Goal: Task Accomplishment & Management: Manage account settings

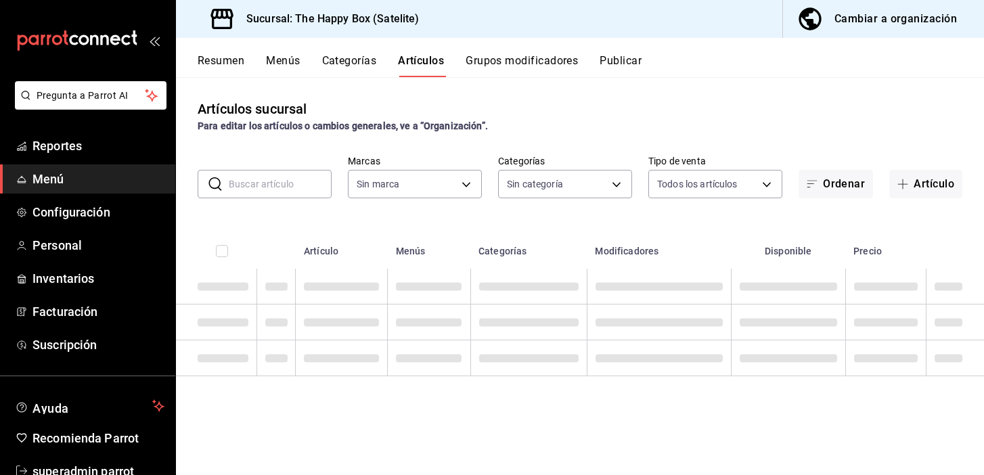
type input "58c7a565-4df7-4662-91b2-7a1e9e046cfe"
type input "254b66a5-88d1-47ed-93f4-da680209bdce,6127cfa9-f308-49d8-a69c-4fbcf5e7faf5,dfe98…"
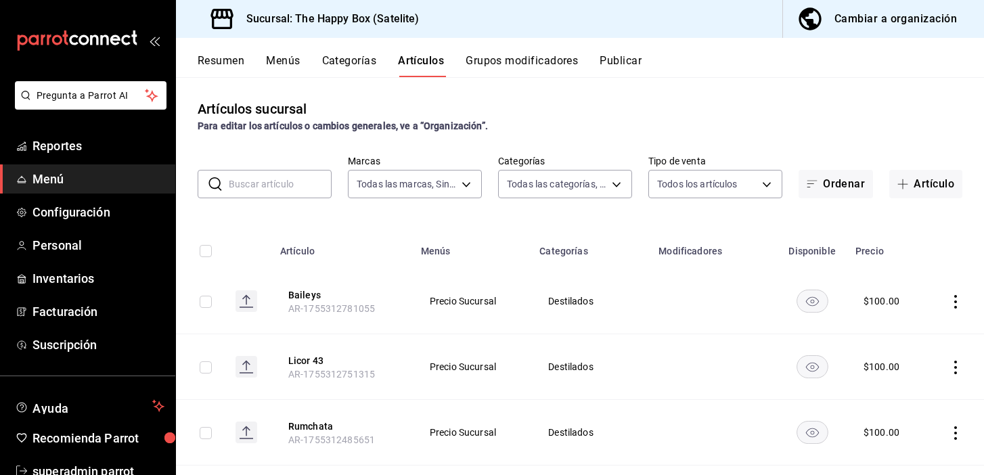
click at [218, 58] on button "Resumen" at bounding box center [221, 65] width 47 height 23
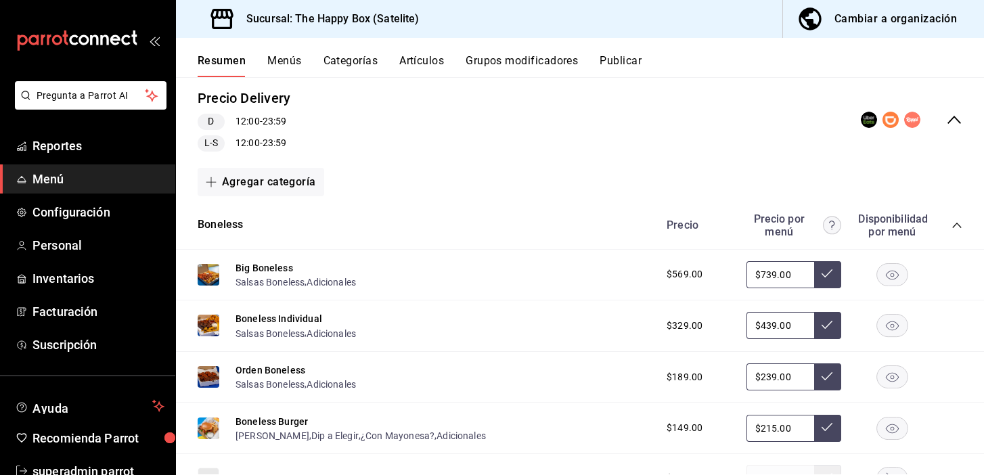
scroll to position [128, 0]
click at [954, 127] on div "Precio Delivery D 12:00 - 23:59 L-S 12:00 - 23:59" at bounding box center [580, 119] width 808 height 85
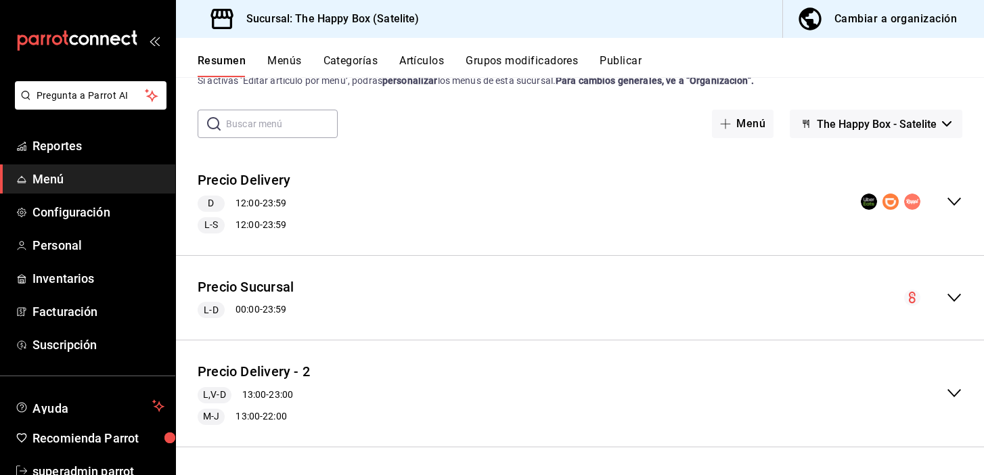
scroll to position [45, 0]
click at [954, 299] on icon "collapse-menu-row" at bounding box center [954, 298] width 16 height 16
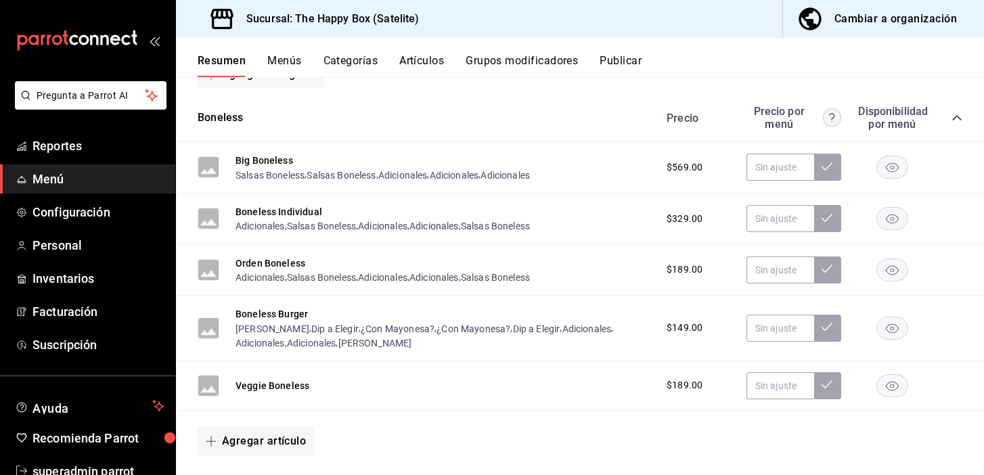
scroll to position [321, 0]
click at [298, 210] on button "Boneless Individual" at bounding box center [279, 211] width 87 height 14
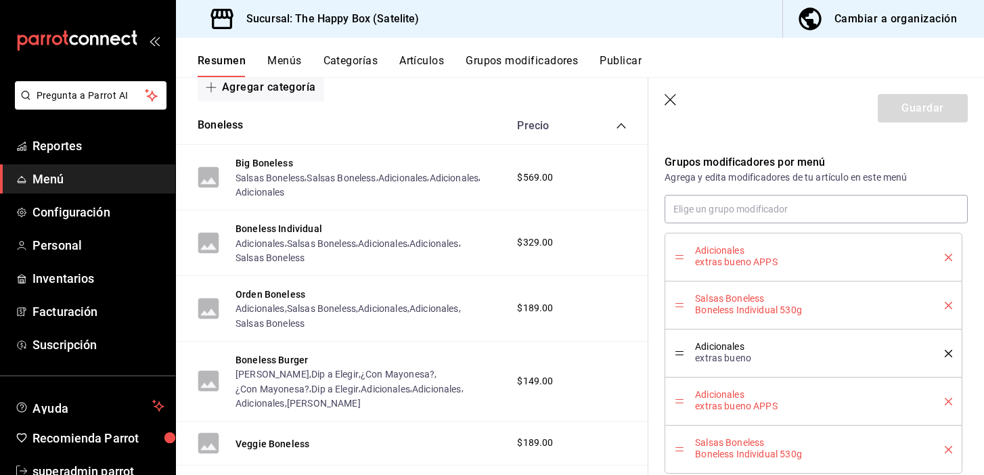
scroll to position [420, 0]
click at [950, 254] on div "Adicionales extras bueno APPS" at bounding box center [813, 259] width 277 height 28
click at [949, 257] on icon "delete" at bounding box center [948, 259] width 7 height 7
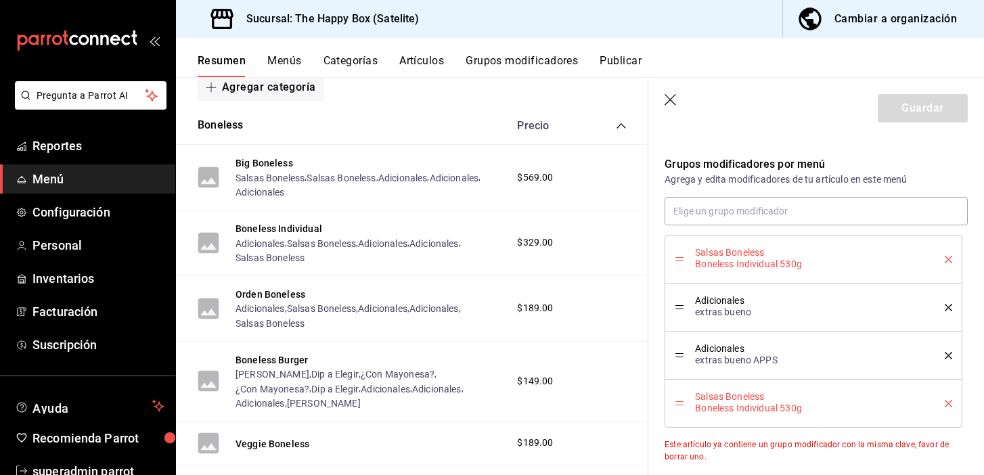
click at [948, 355] on icon "delete" at bounding box center [948, 355] width 7 height 7
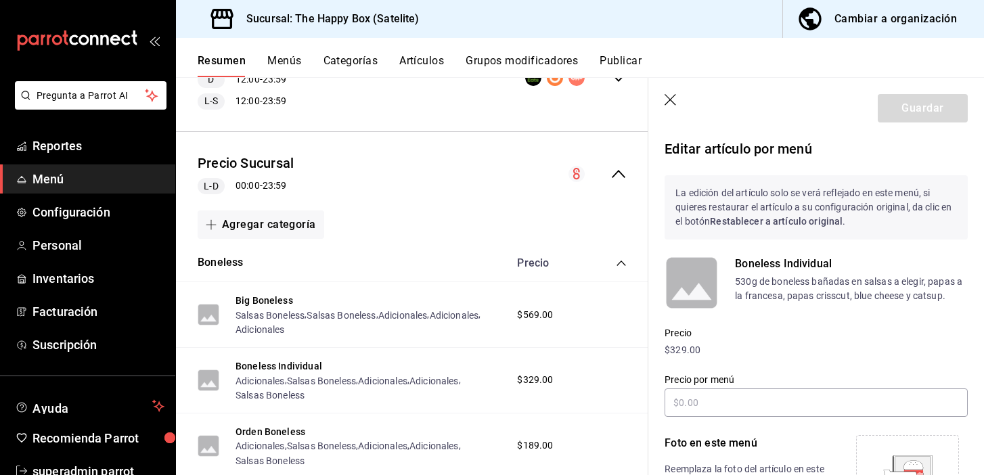
scroll to position [448, 0]
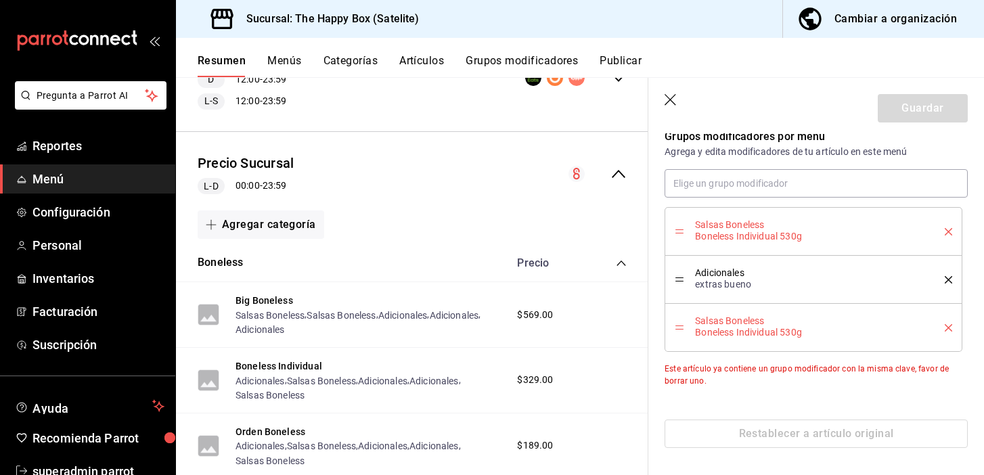
click at [675, 93] on header "Guardar" at bounding box center [816, 105] width 336 height 55
click at [671, 97] on icon "button" at bounding box center [672, 101] width 14 height 14
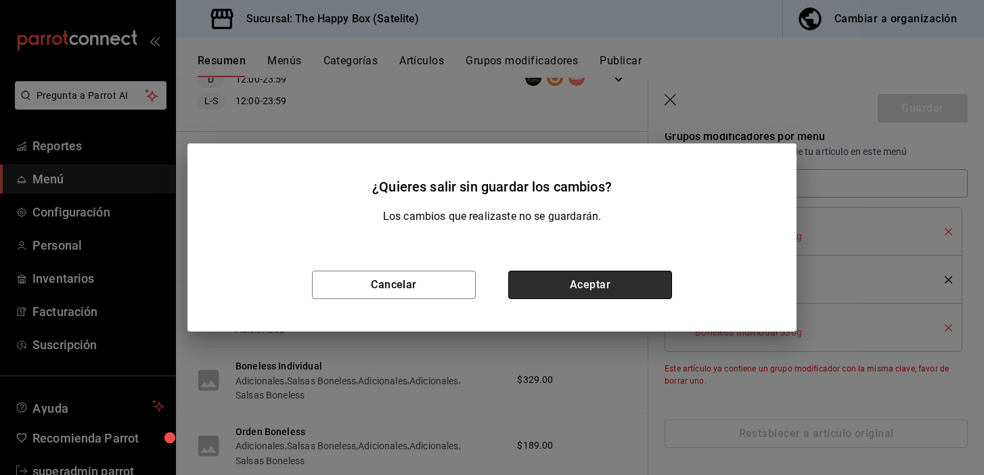
click at [585, 287] on button "Aceptar" at bounding box center [590, 285] width 164 height 28
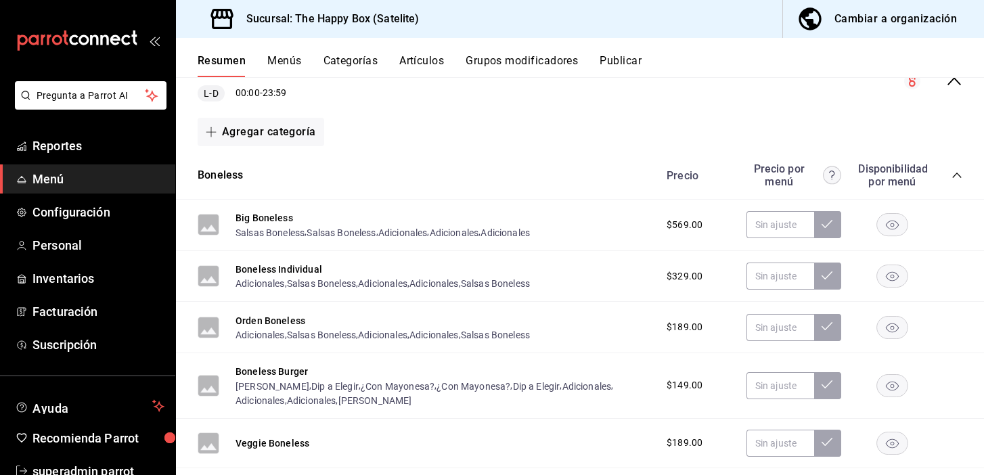
scroll to position [334, 0]
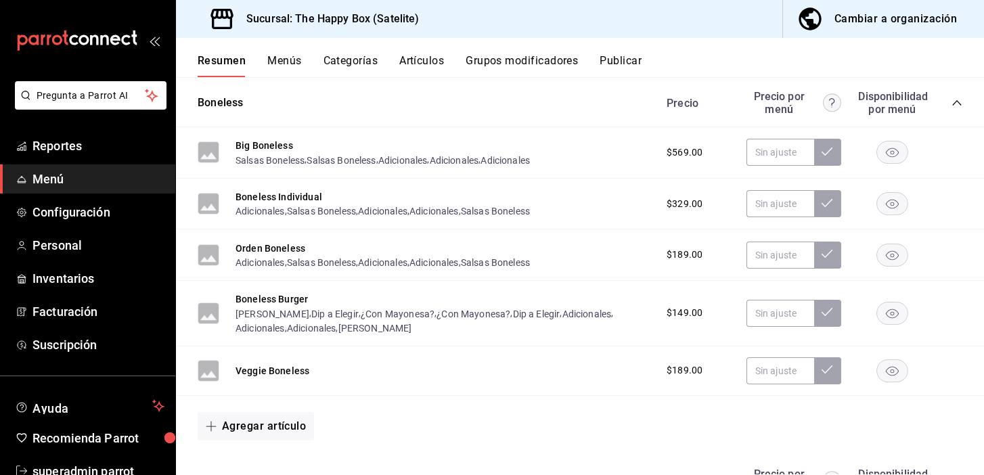
click at [359, 60] on button "Categorías" at bounding box center [350, 65] width 55 height 23
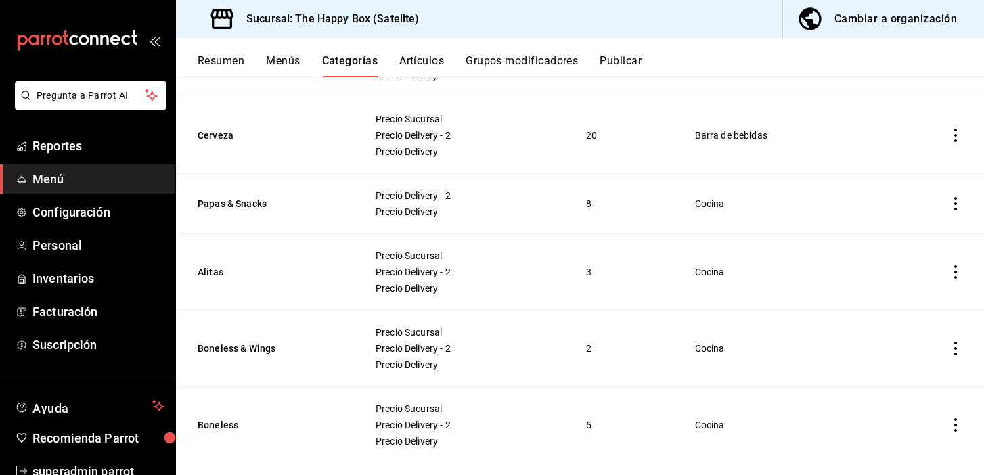
scroll to position [764, 0]
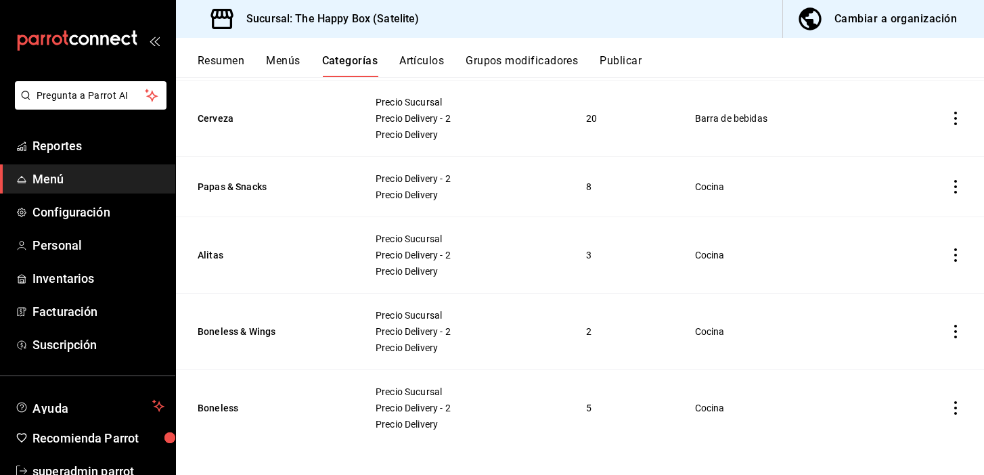
click at [955, 401] on icon "actions" at bounding box center [955, 408] width 3 height 14
click at [887, 383] on icon at bounding box center [881, 384] width 16 height 16
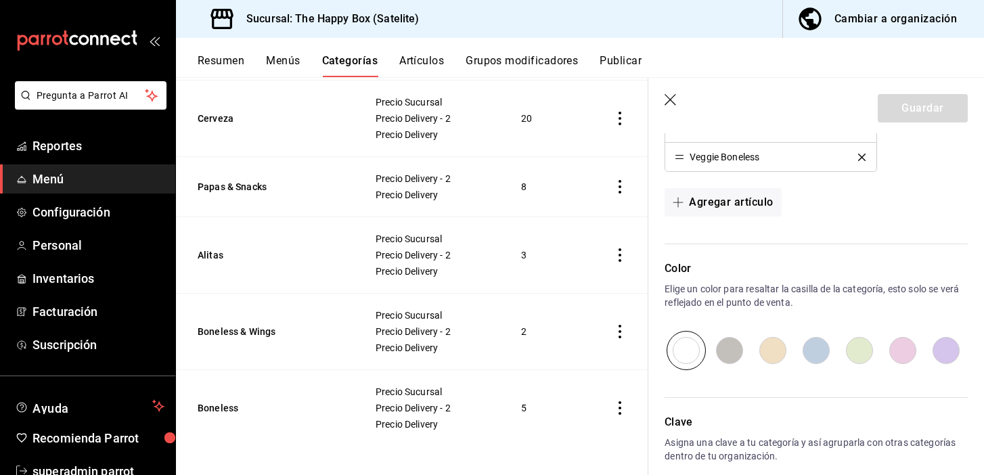
scroll to position [621, 0]
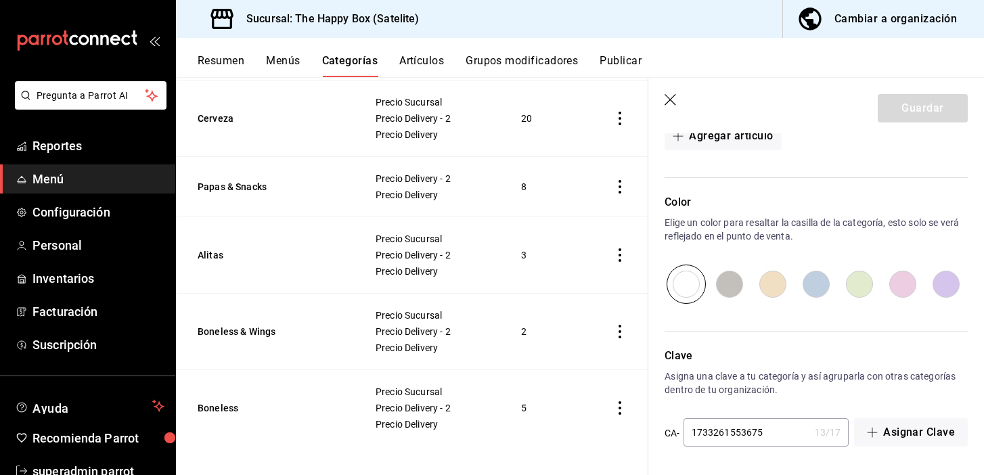
click at [671, 97] on icon "button" at bounding box center [671, 100] width 12 height 12
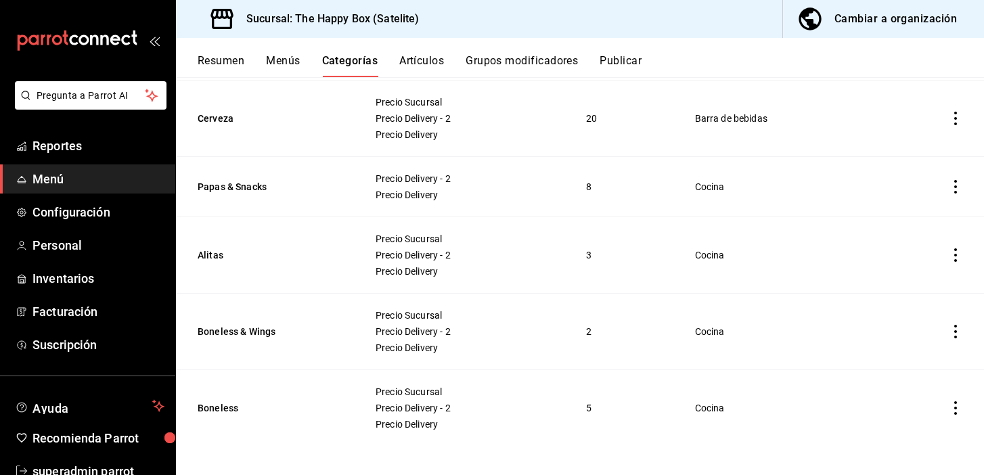
click at [483, 58] on button "Grupos modificadores" at bounding box center [522, 65] width 112 height 23
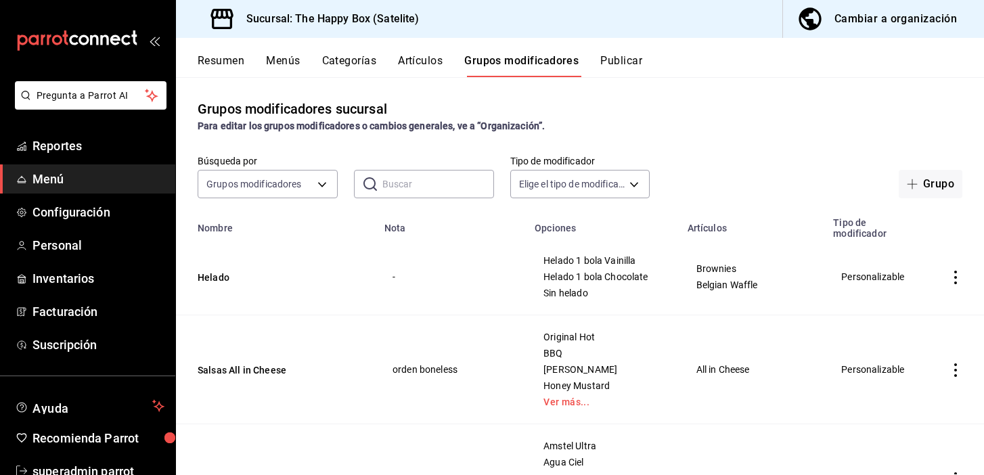
click at [213, 61] on button "Resumen" at bounding box center [221, 65] width 47 height 23
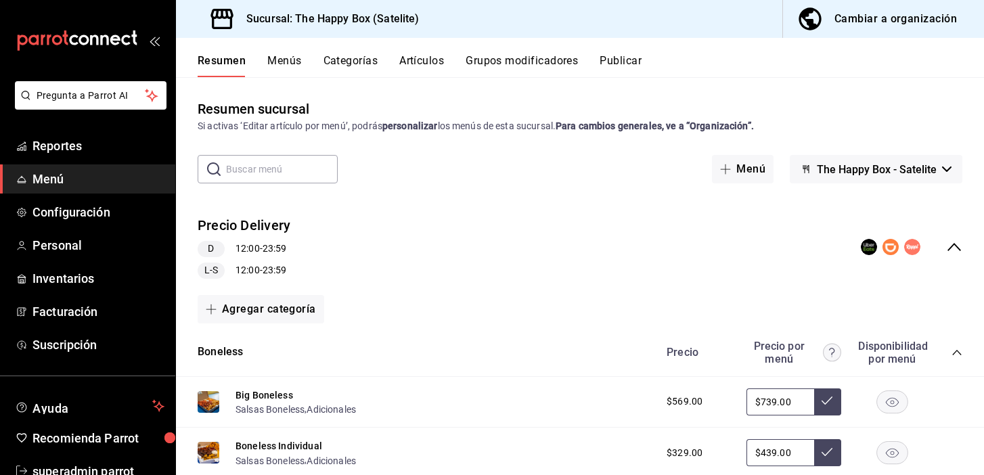
click at [954, 247] on icon "collapse-menu-row" at bounding box center [954, 247] width 16 height 16
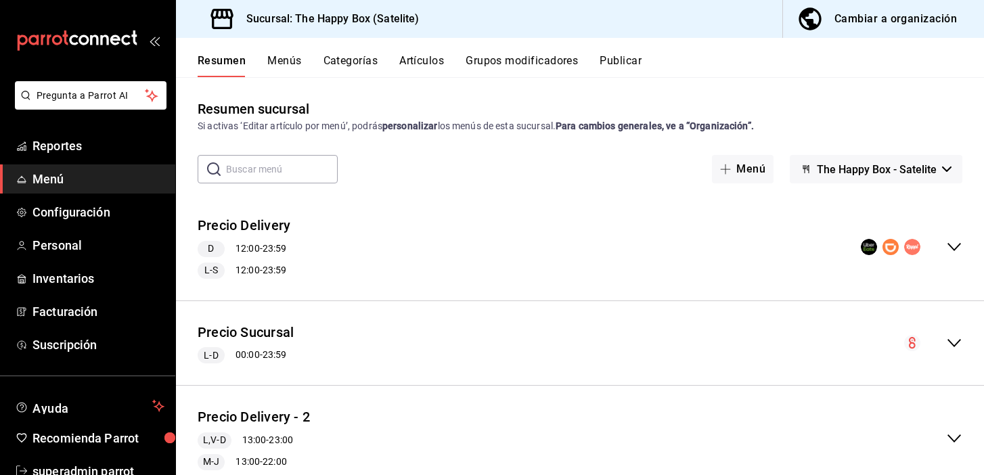
scroll to position [45, 0]
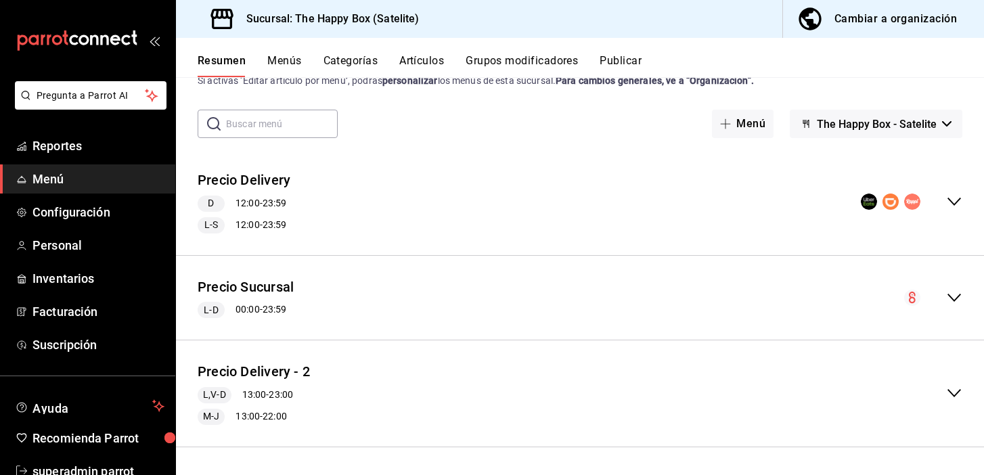
click at [956, 297] on icon "collapse-menu-row" at bounding box center [954, 298] width 14 height 8
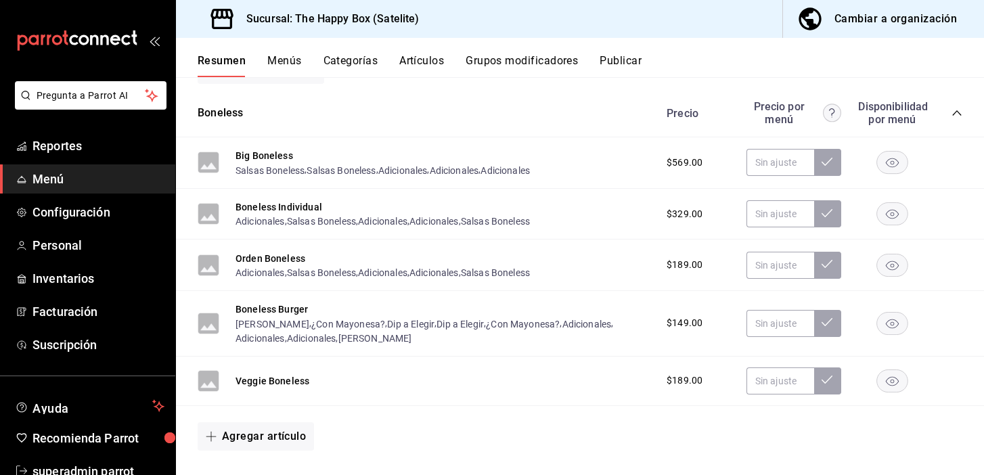
scroll to position [326, 0]
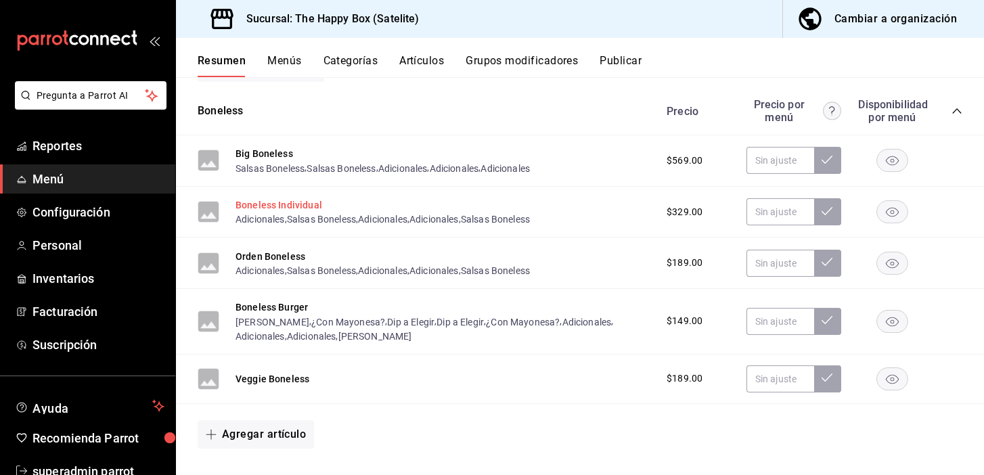
click at [302, 206] on button "Boneless Individual" at bounding box center [279, 205] width 87 height 14
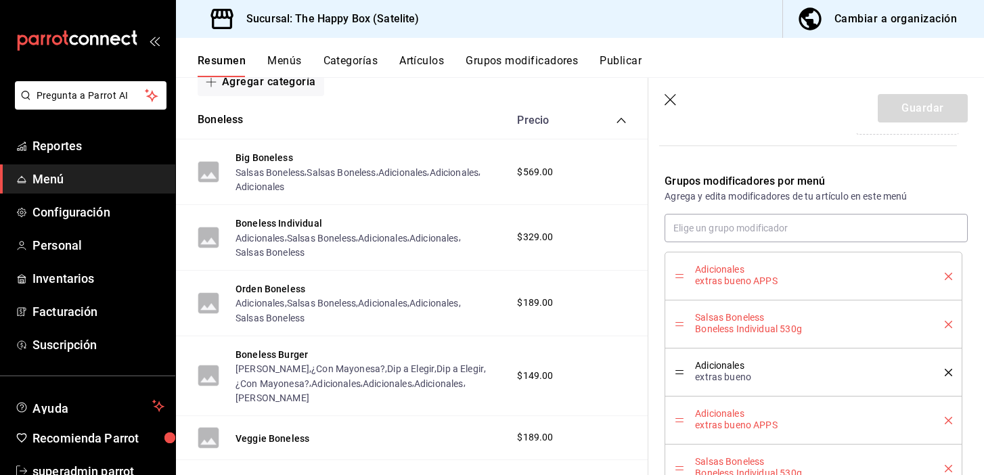
scroll to position [509, 0]
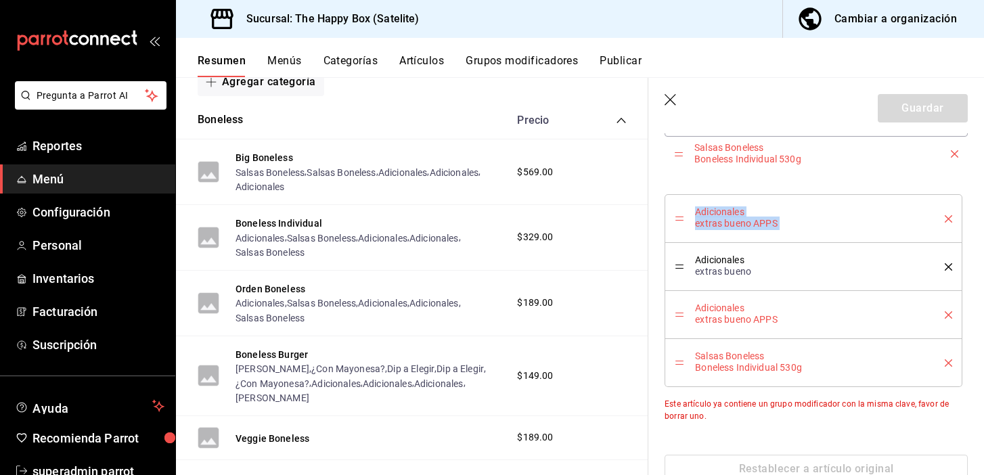
drag, startPoint x: 679, startPoint y: 219, endPoint x: 673, endPoint y: 158, distance: 60.5
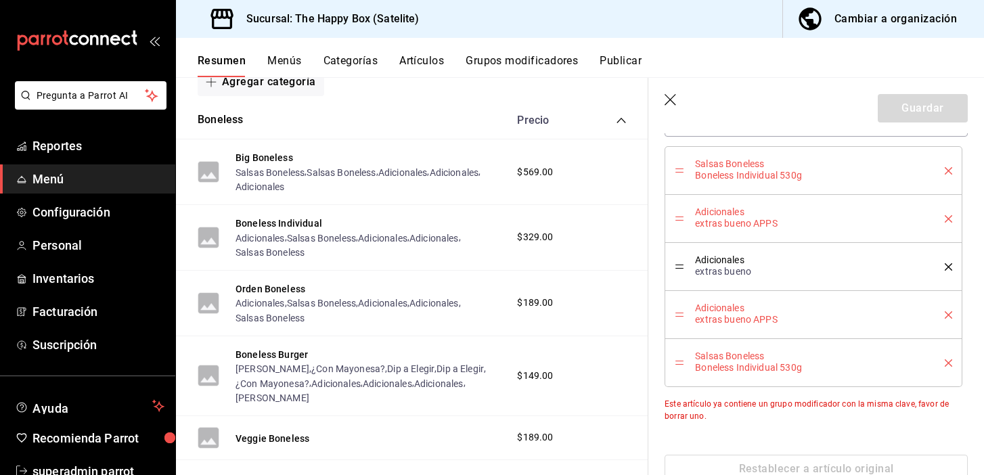
click at [909, 105] on div "Guardar" at bounding box center [923, 108] width 90 height 28
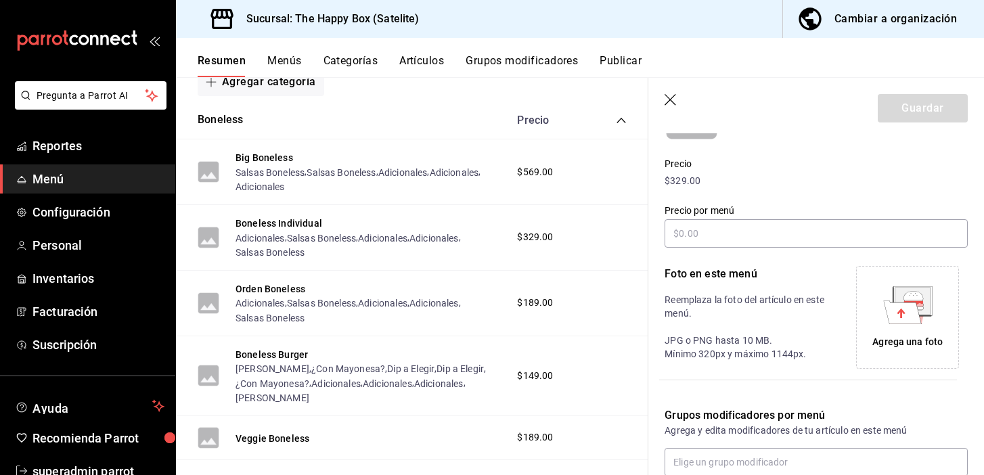
scroll to position [0, 0]
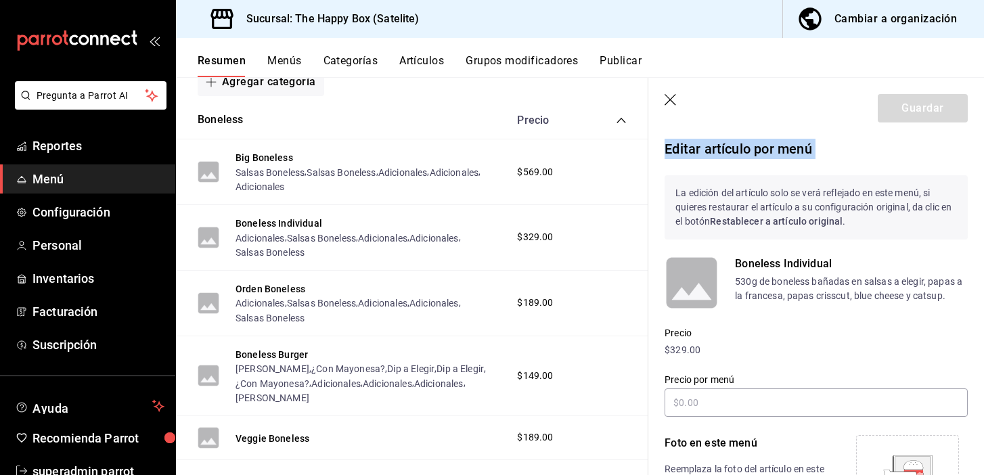
click at [486, 60] on button "Grupos modificadores" at bounding box center [522, 65] width 112 height 23
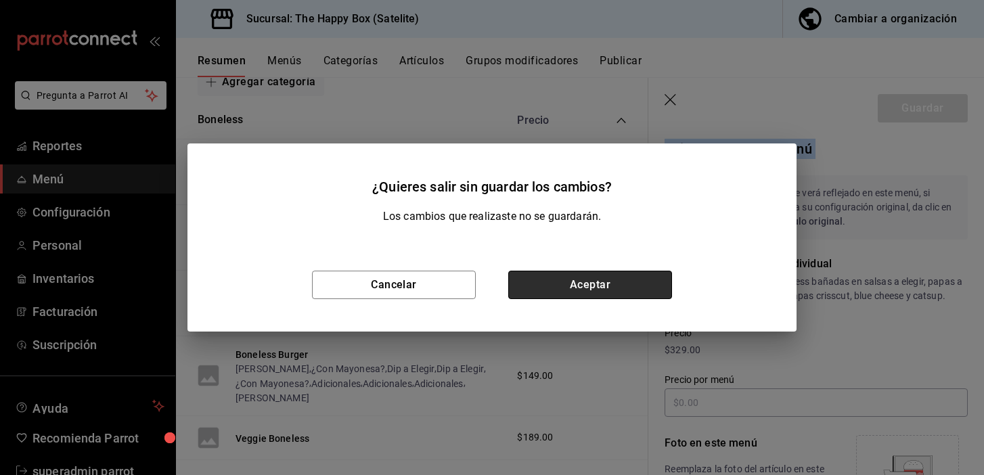
click at [547, 279] on button "Aceptar" at bounding box center [590, 285] width 164 height 28
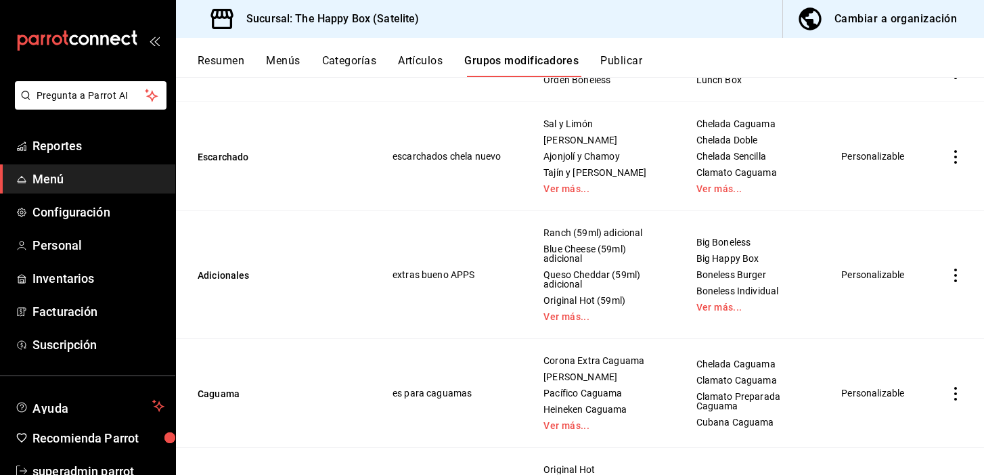
scroll to position [922, 0]
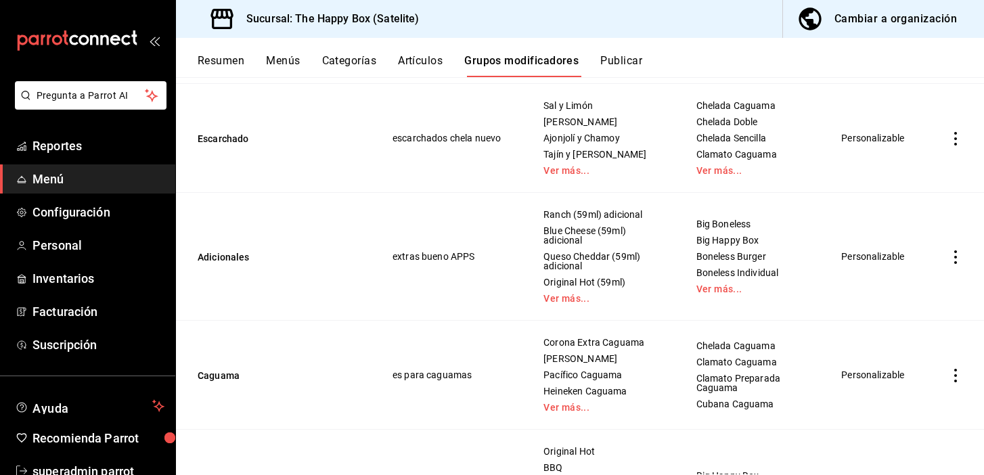
click at [954, 256] on icon "actions" at bounding box center [956, 257] width 14 height 14
click at [912, 286] on span "Editar" at bounding box center [914, 289] width 35 height 14
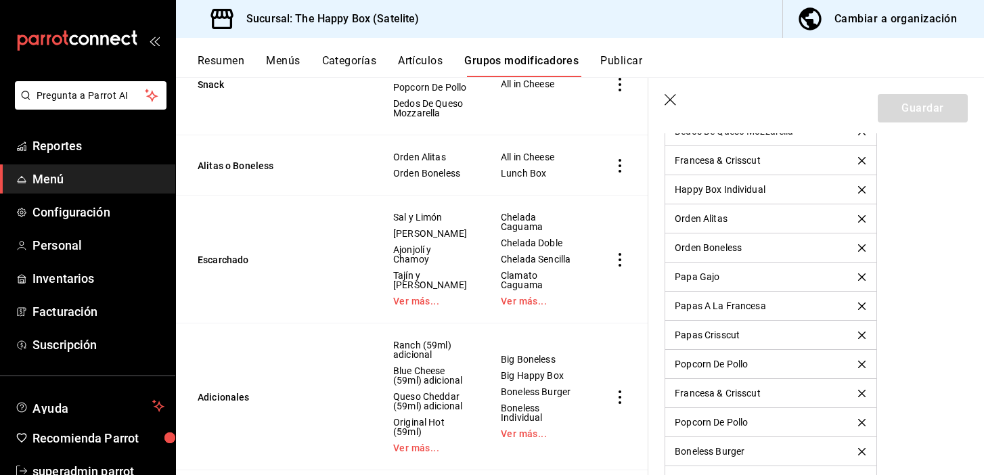
scroll to position [1398, 0]
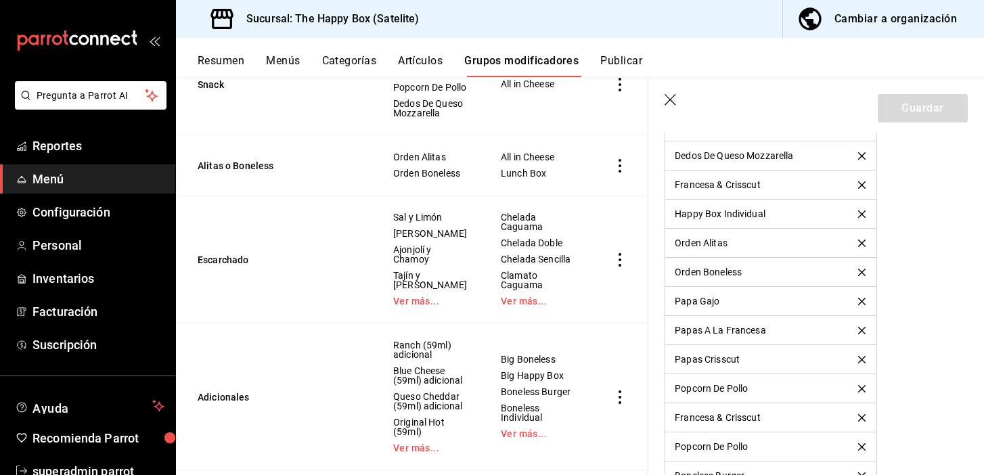
click at [412, 61] on button "Artículos" at bounding box center [420, 65] width 45 height 23
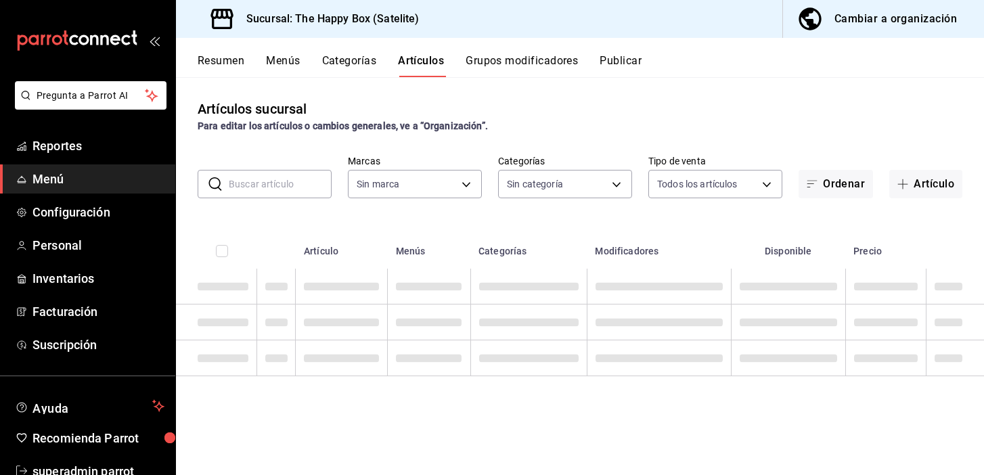
type input "58c7a565-4df7-4662-91b2-7a1e9e046cfe"
type input "254b66a5-88d1-47ed-93f4-da680209bdce,6127cfa9-f308-49d8-a69c-4fbcf5e7faf5,dfe98…"
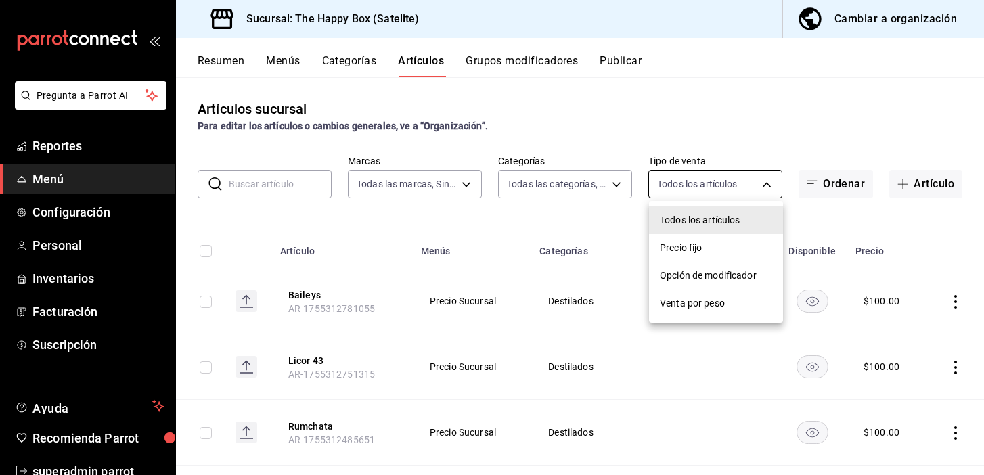
click at [684, 185] on body "Pregunta a Parrot AI Reportes Menú Configuración Personal Inventarios Facturaci…" at bounding box center [492, 237] width 984 height 475
click at [583, 188] on div at bounding box center [492, 237] width 984 height 475
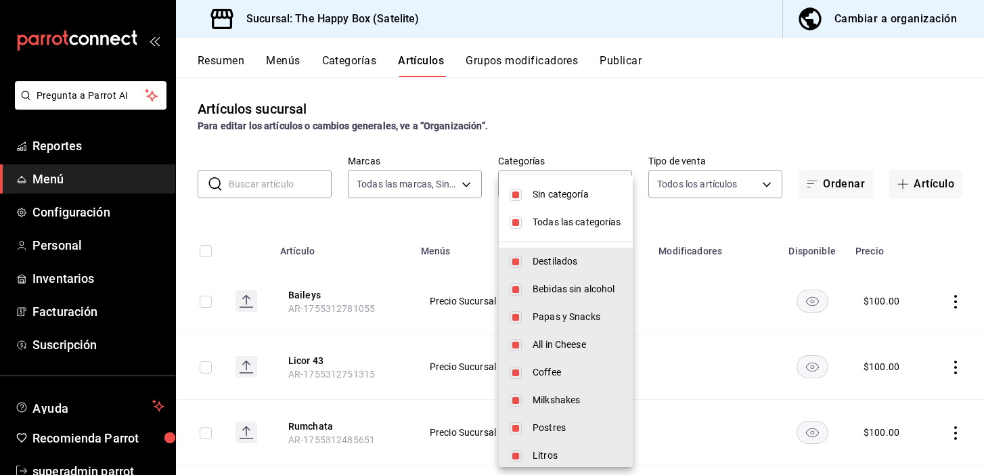
click at [583, 188] on body "Pregunta a Parrot AI Reportes Menú Configuración Personal Inventarios Facturaci…" at bounding box center [492, 237] width 984 height 475
click at [393, 188] on div at bounding box center [492, 237] width 984 height 475
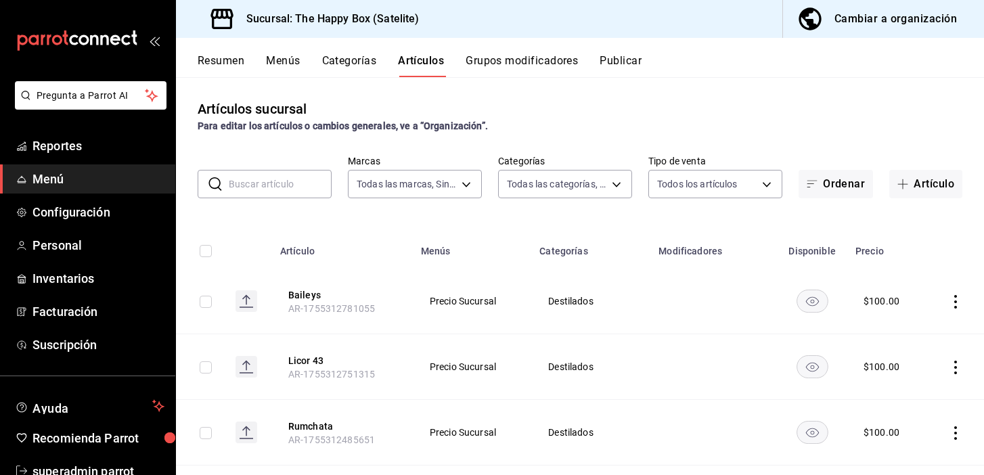
click at [393, 188] on body "Pregunta a Parrot AI Reportes Menú Configuración Personal Inventarios Facturaci…" at bounding box center [492, 237] width 984 height 475
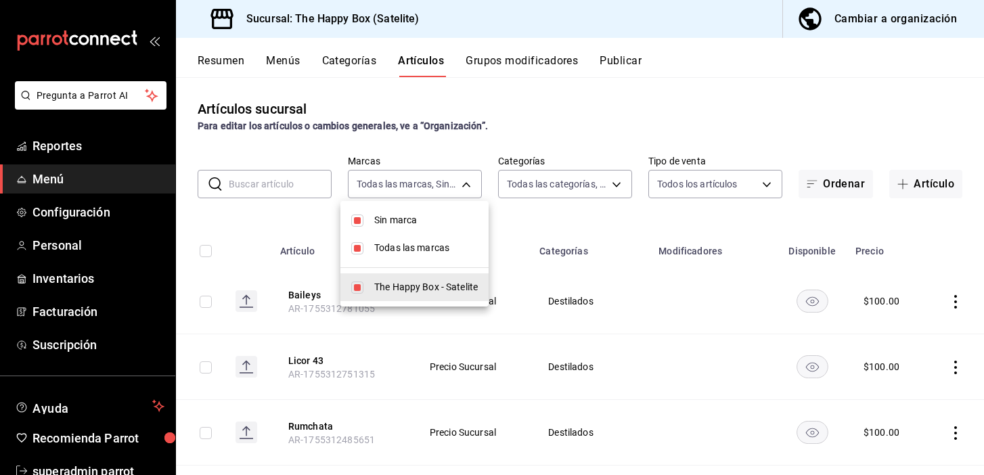
click at [410, 182] on div at bounding box center [492, 237] width 984 height 475
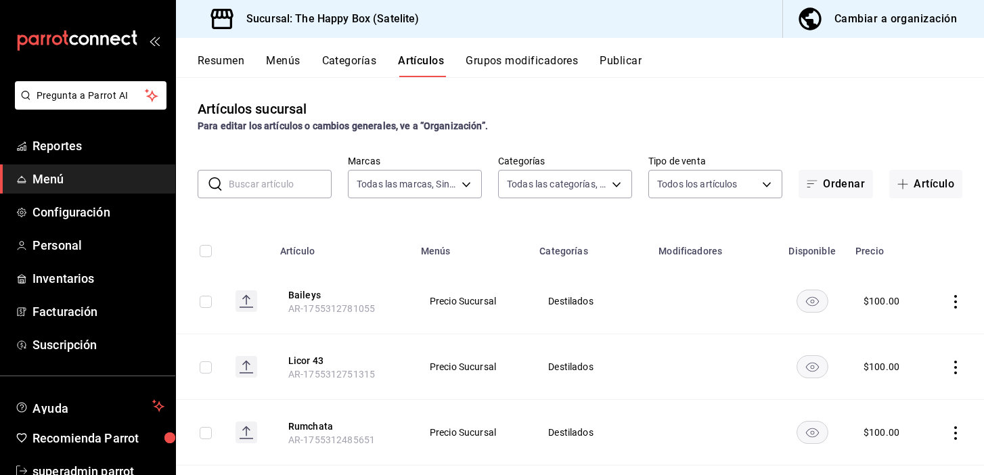
click at [271, 187] on input "text" at bounding box center [280, 184] width 103 height 27
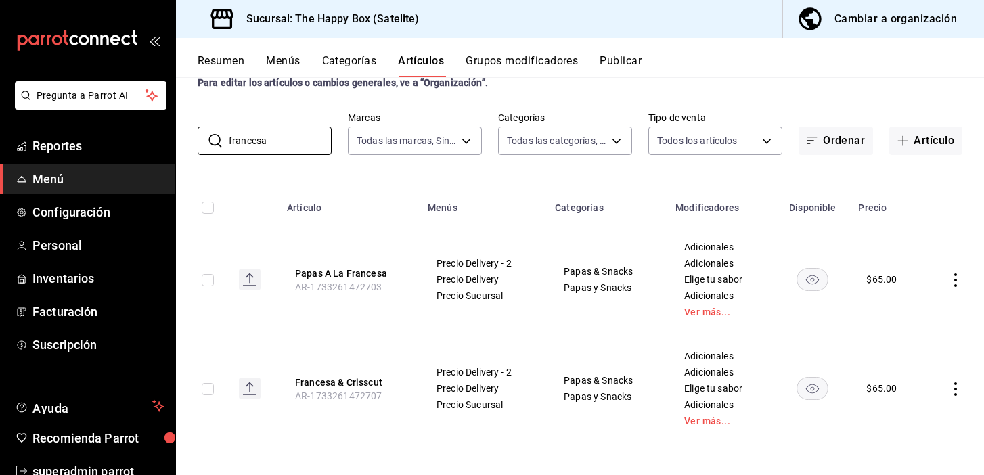
scroll to position [44, 0]
type input "francesa"
click at [349, 271] on button "Papas A La Francesa" at bounding box center [349, 273] width 108 height 14
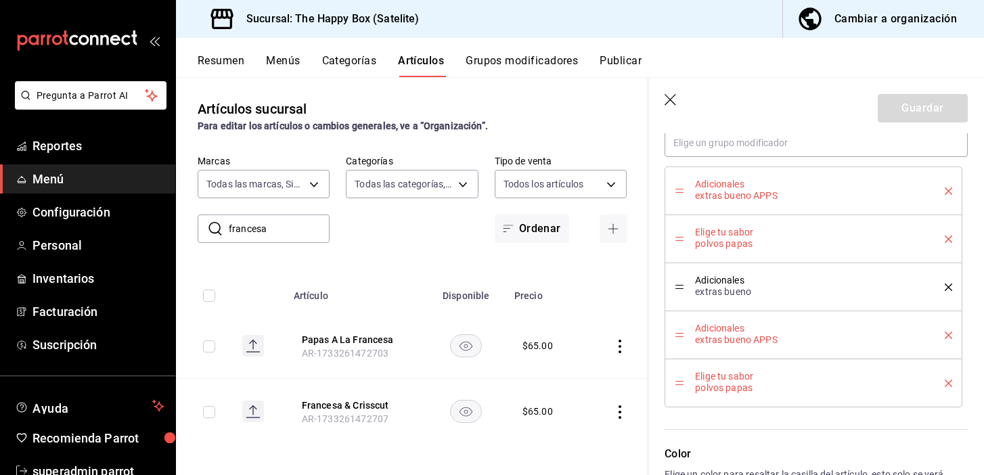
scroll to position [849, 0]
click at [670, 102] on icon "button" at bounding box center [672, 101] width 14 height 14
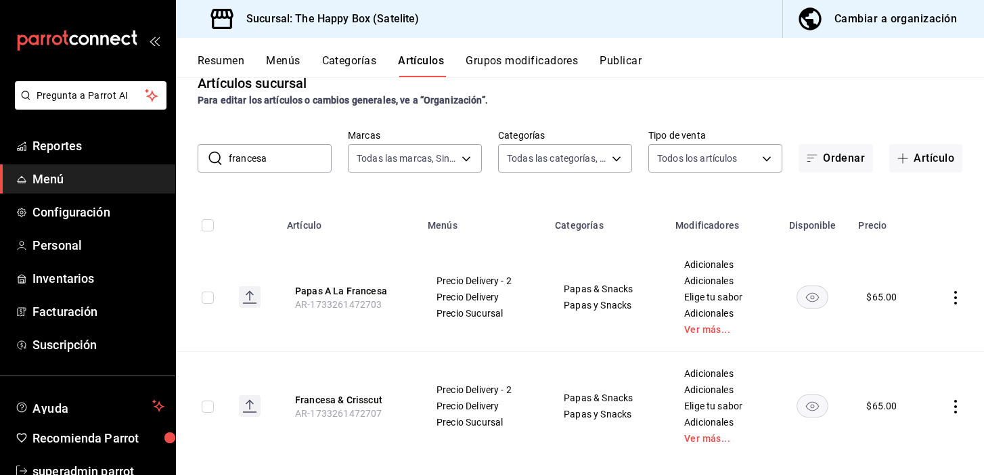
scroll to position [44, 0]
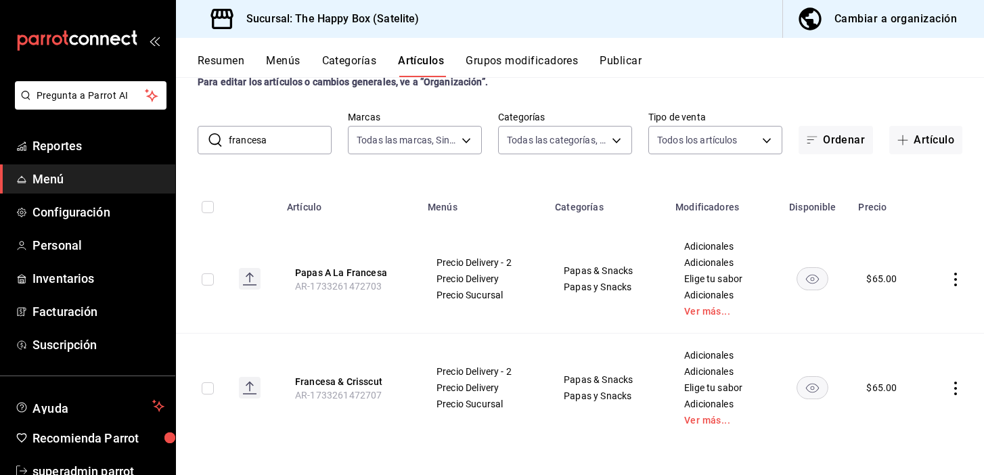
click at [227, 56] on button "Resumen" at bounding box center [221, 65] width 47 height 23
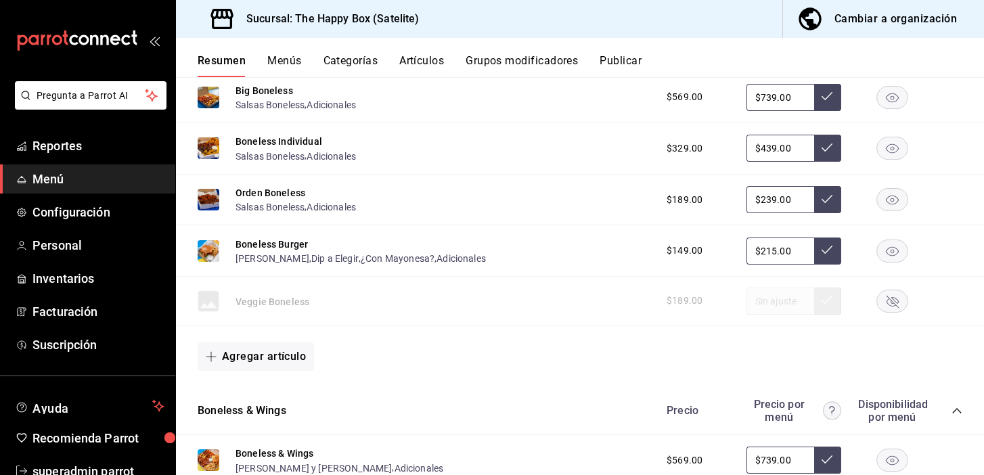
scroll to position [357, 0]
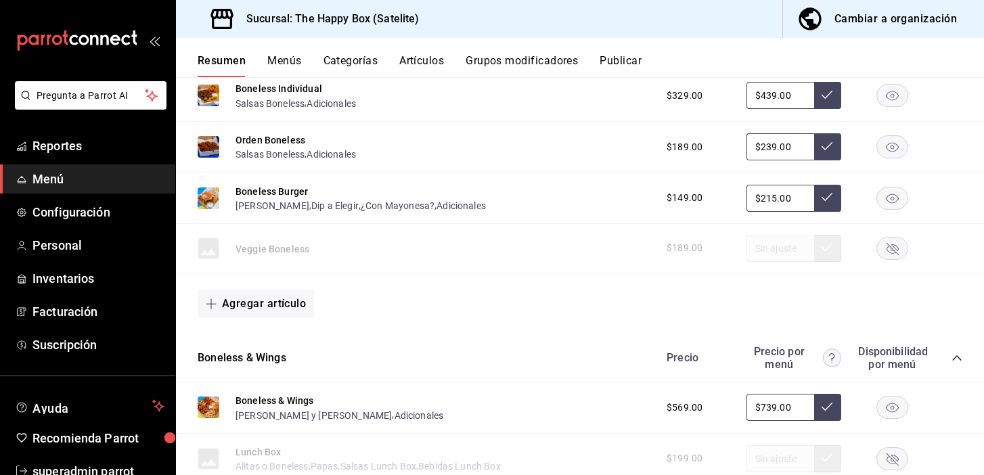
click at [363, 58] on button "Categorías" at bounding box center [350, 65] width 55 height 23
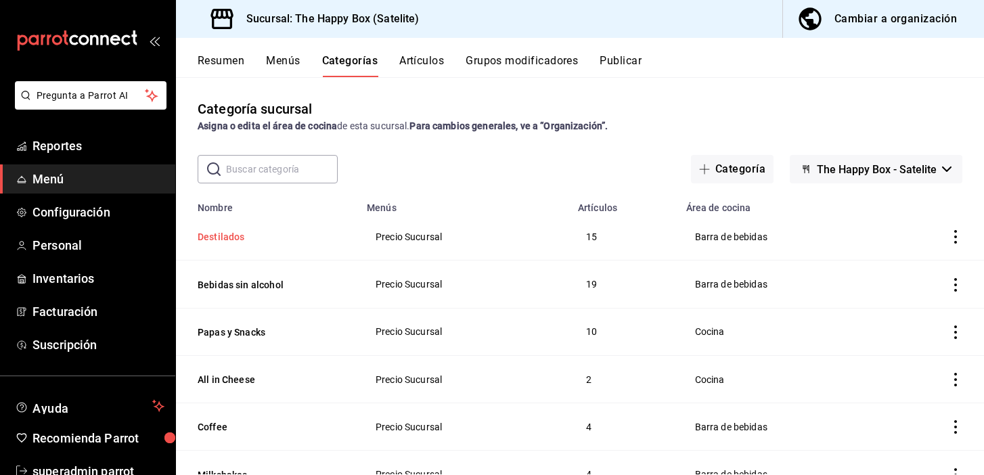
click at [230, 236] on button "Destilados" at bounding box center [265, 237] width 135 height 14
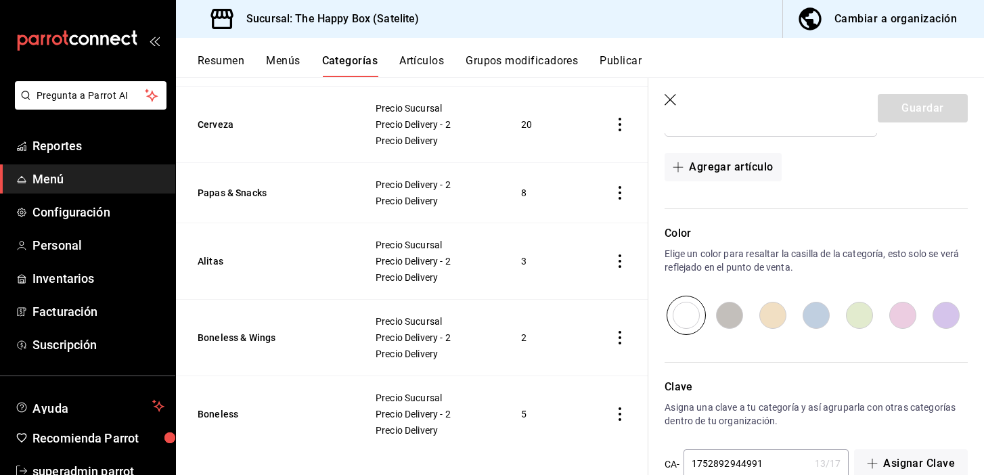
scroll to position [764, 0]
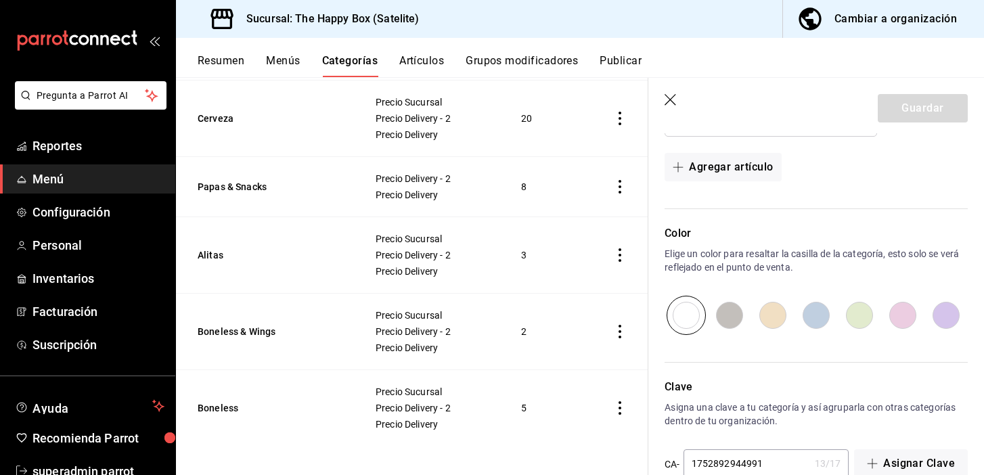
click at [190, 254] on th "Alitas" at bounding box center [267, 255] width 183 height 76
click at [221, 252] on button "Alitas" at bounding box center [265, 255] width 135 height 14
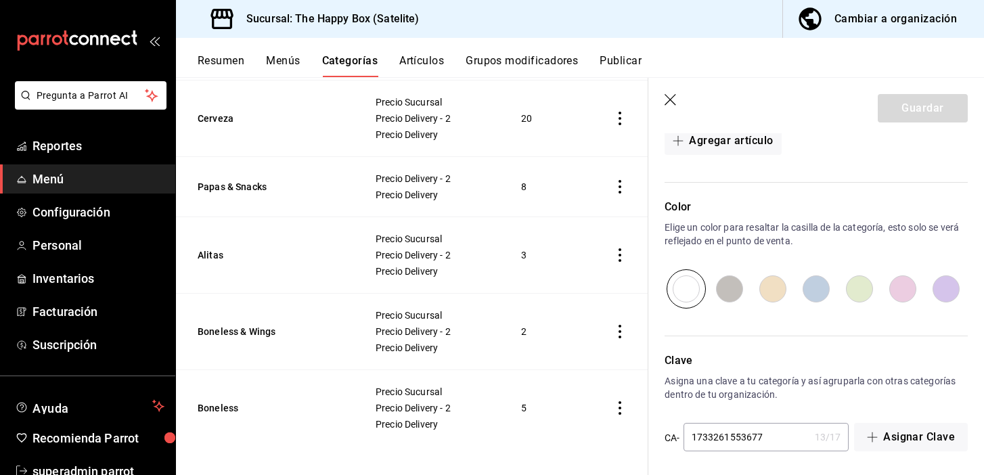
scroll to position [562, 0]
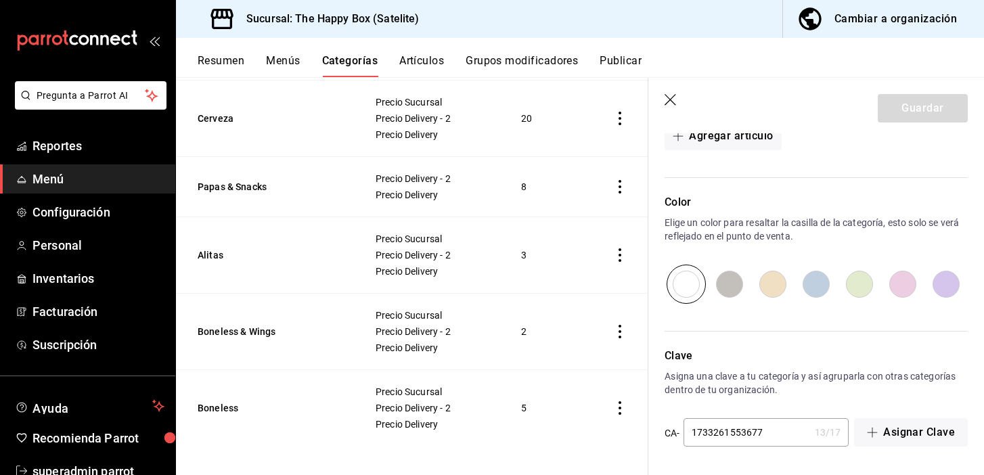
click at [767, 288] on input "radio" at bounding box center [772, 284] width 43 height 39
radio input "true"
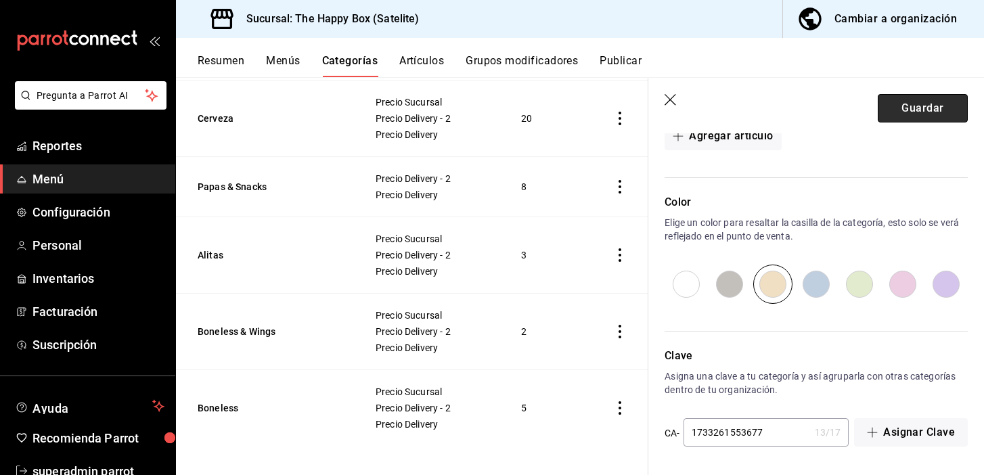
click at [947, 98] on button "Guardar" at bounding box center [923, 108] width 90 height 28
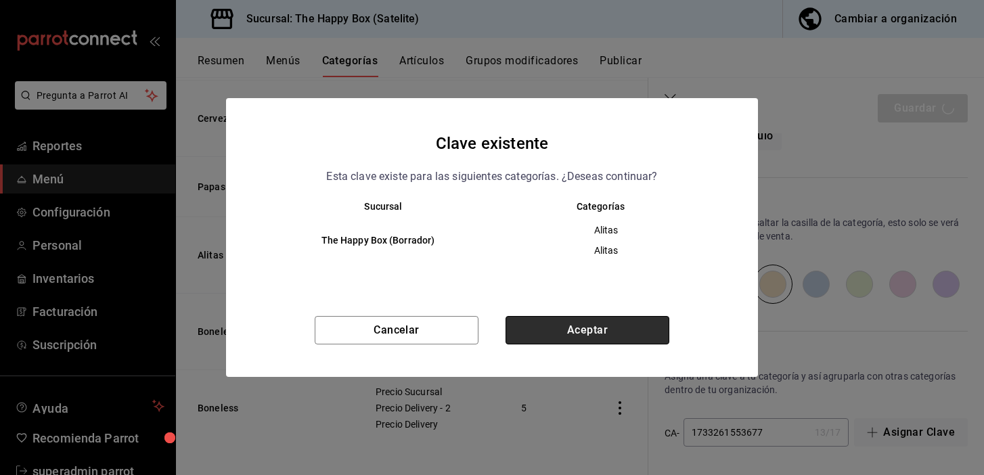
click at [589, 324] on button "Aceptar" at bounding box center [588, 330] width 164 height 28
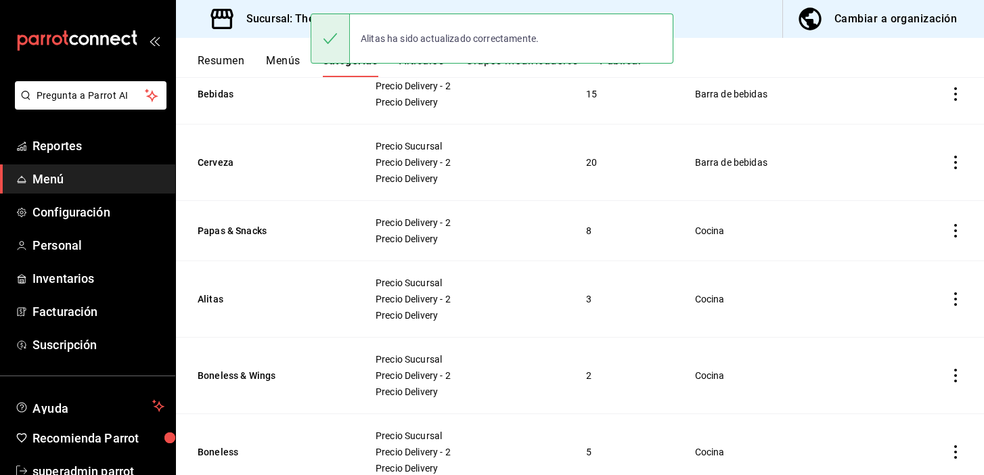
scroll to position [764, 0]
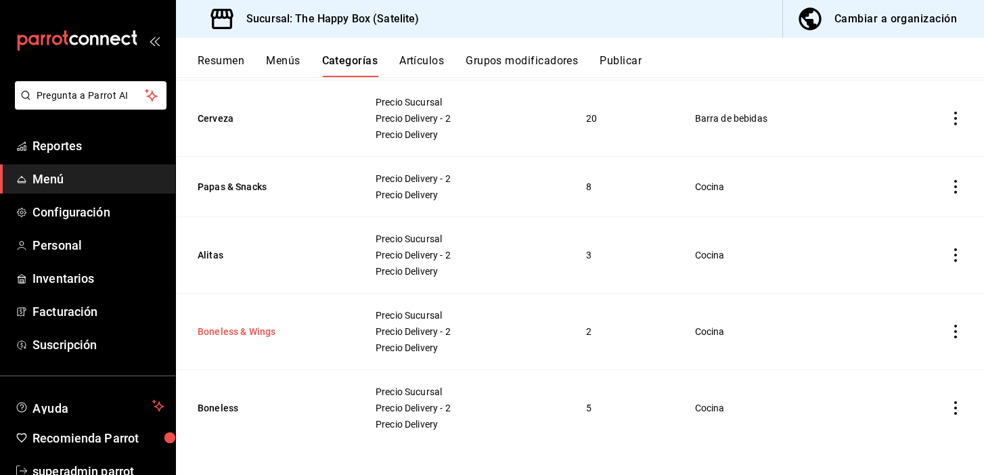
click at [240, 328] on button "Boneless & Wings" at bounding box center [265, 332] width 135 height 14
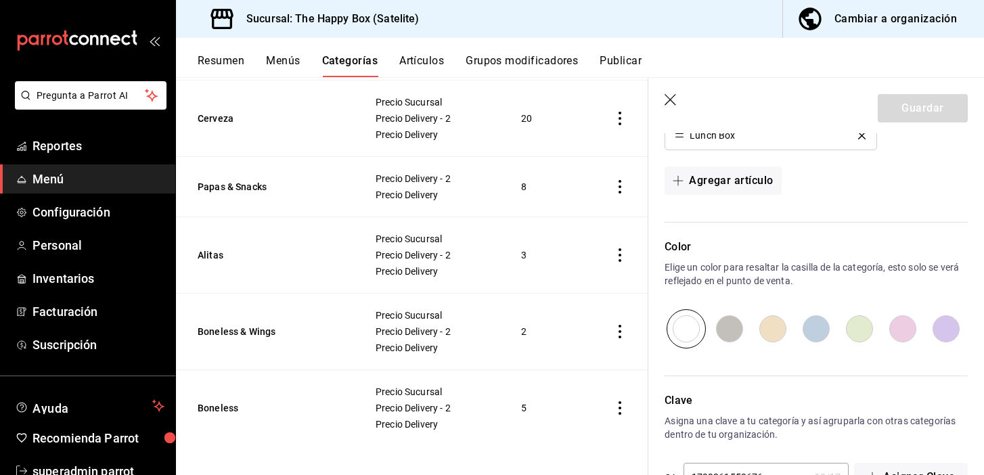
scroll to position [504, 0]
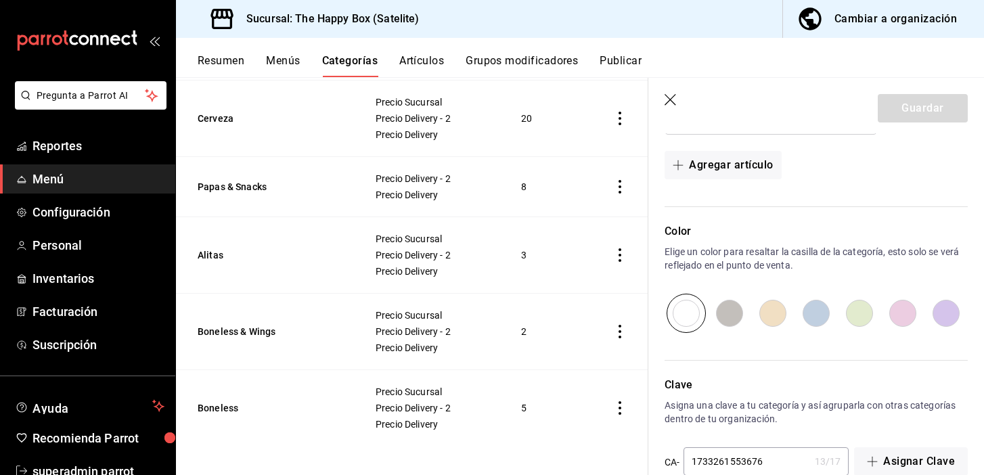
click at [812, 316] on input "radio" at bounding box center [815, 313] width 43 height 39
radio input "true"
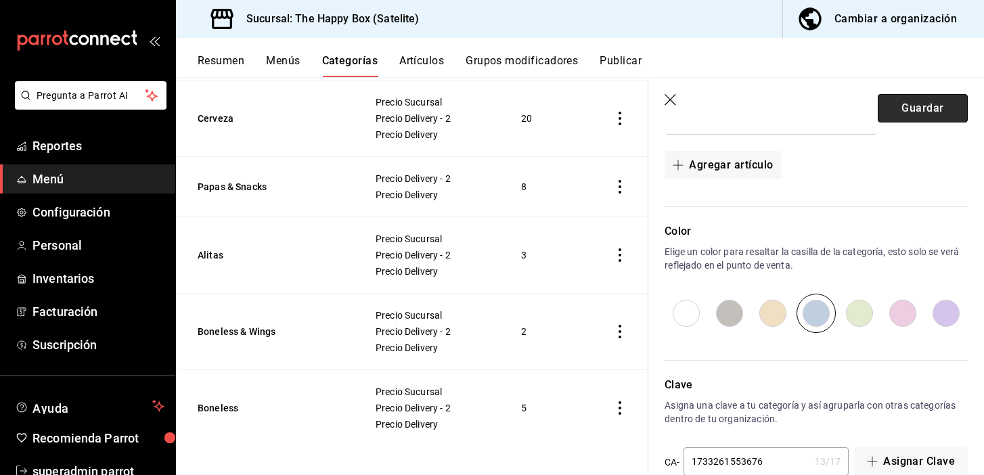
click at [926, 102] on button "Guardar" at bounding box center [923, 108] width 90 height 28
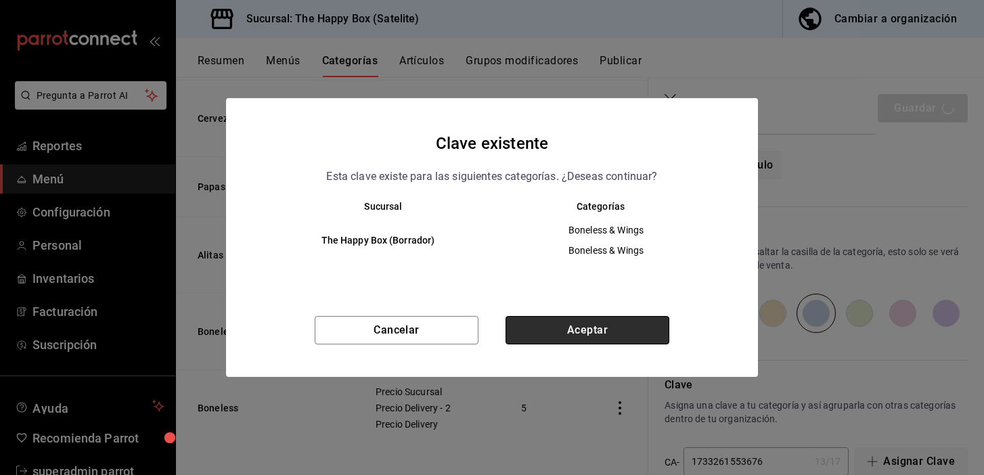
click at [610, 328] on button "Aceptar" at bounding box center [588, 330] width 164 height 28
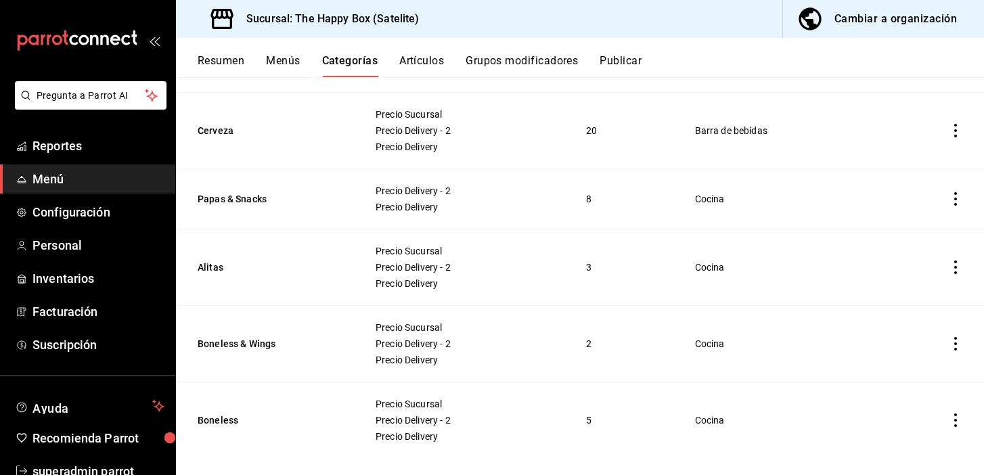
scroll to position [764, 0]
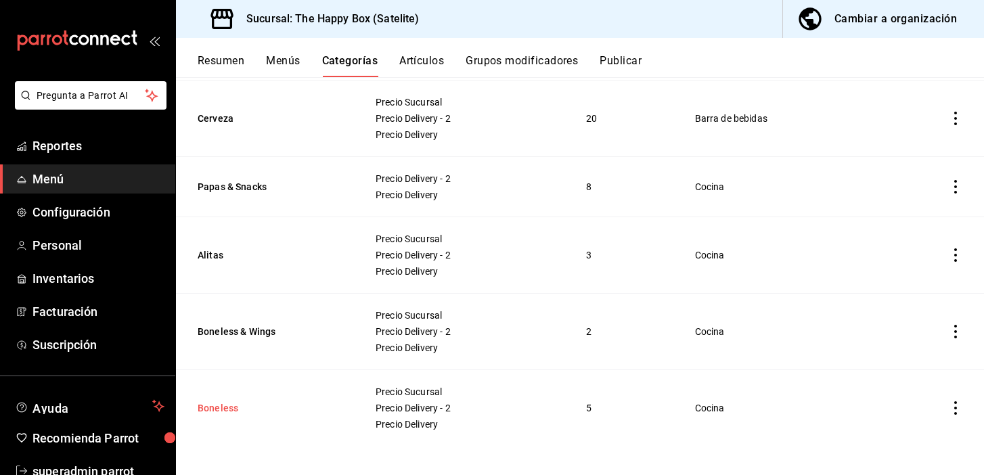
click at [232, 401] on button "Boneless" at bounding box center [265, 408] width 135 height 14
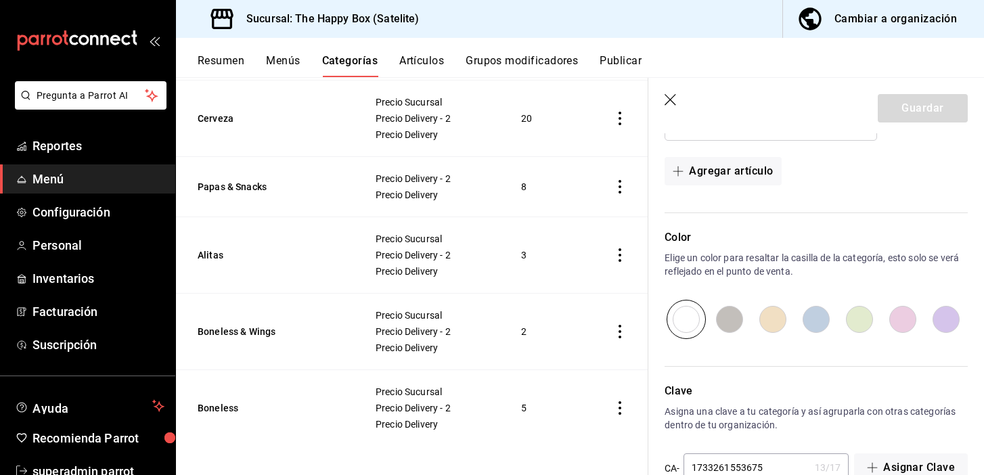
scroll to position [606, 0]
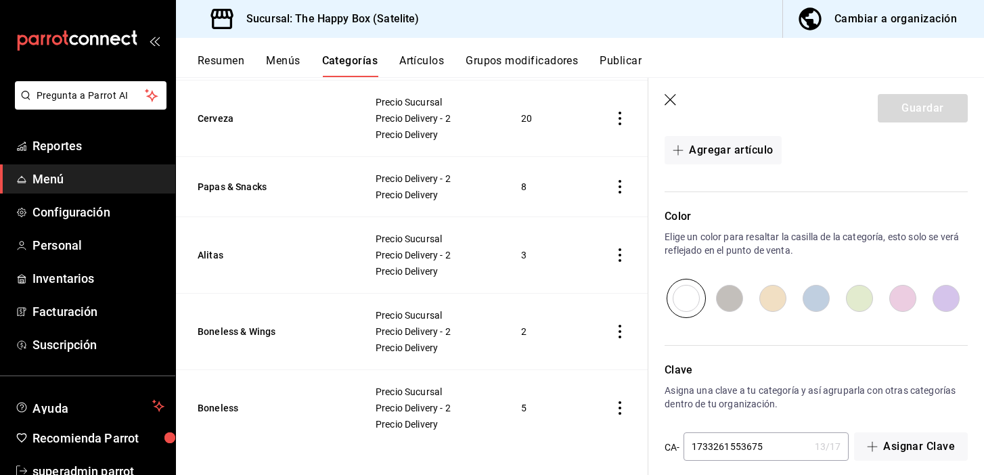
click at [895, 299] on input "radio" at bounding box center [902, 298] width 43 height 39
radio input "true"
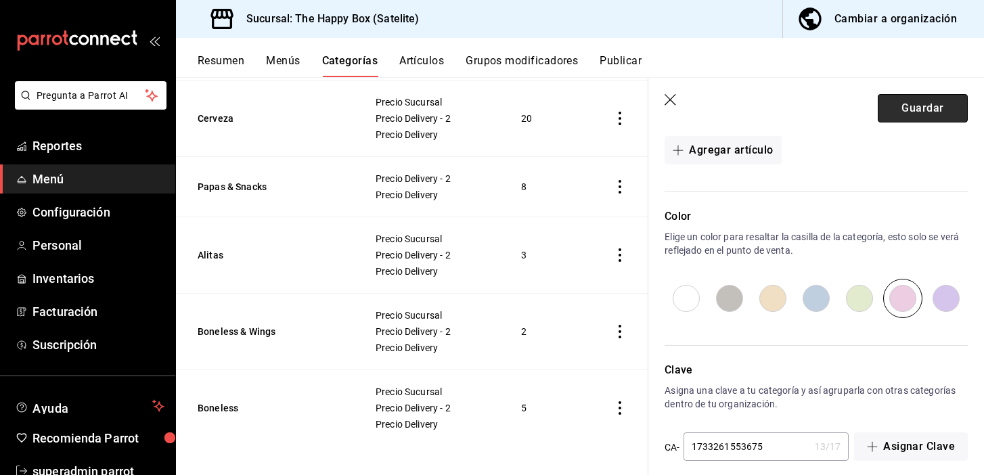
click at [917, 107] on button "Guardar" at bounding box center [923, 108] width 90 height 28
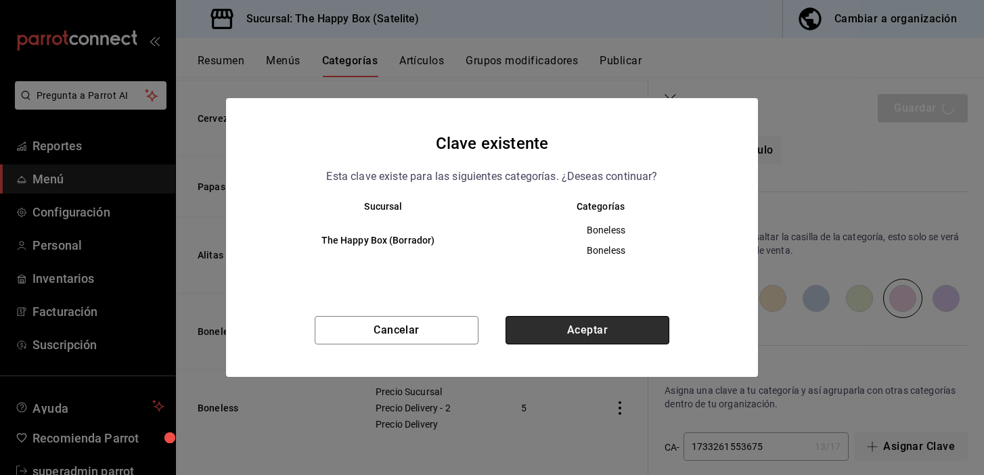
click at [602, 323] on button "Aceptar" at bounding box center [588, 330] width 164 height 28
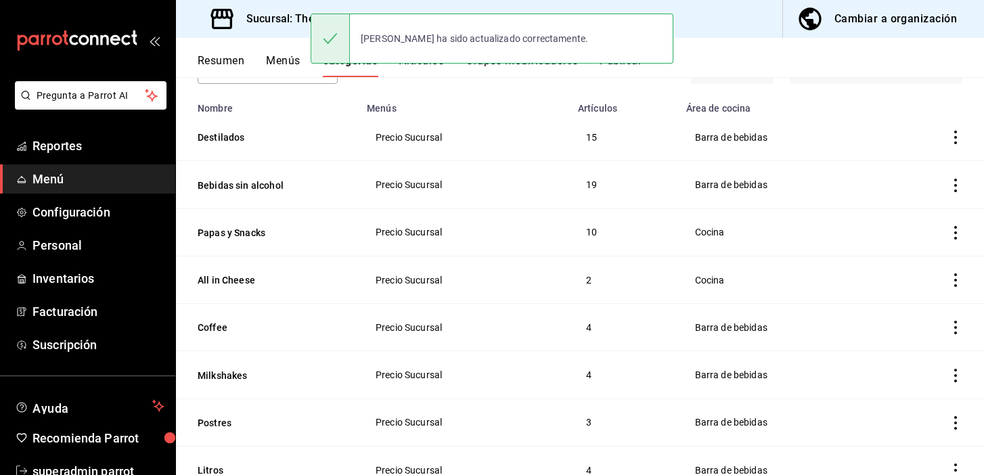
scroll to position [114, 0]
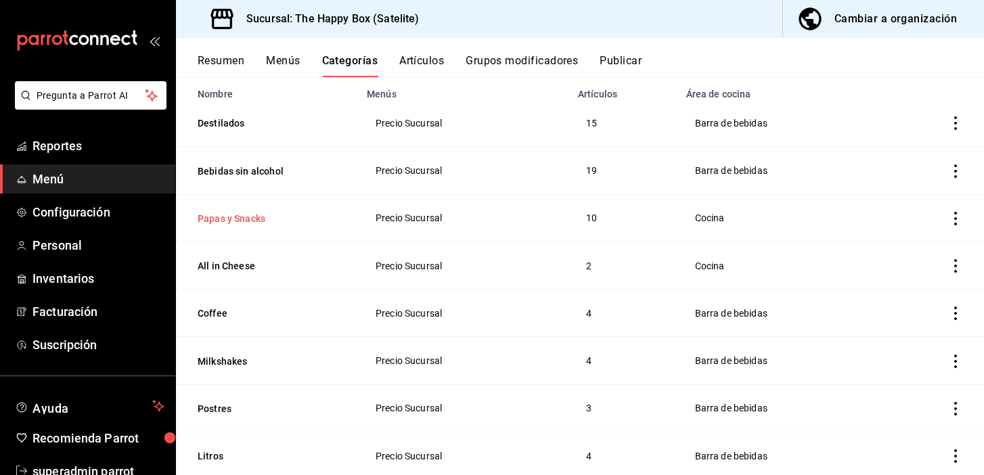
click at [242, 218] on button "Papas y Snacks" at bounding box center [265, 219] width 135 height 14
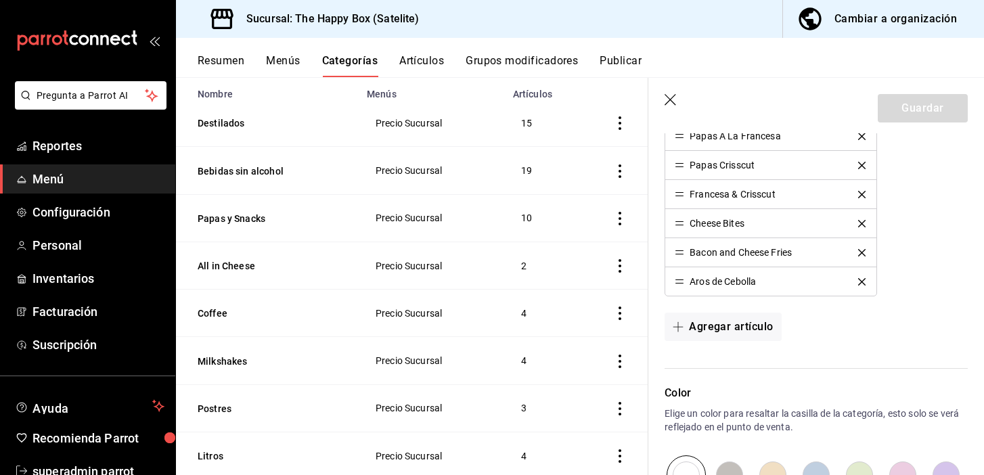
scroll to position [766, 0]
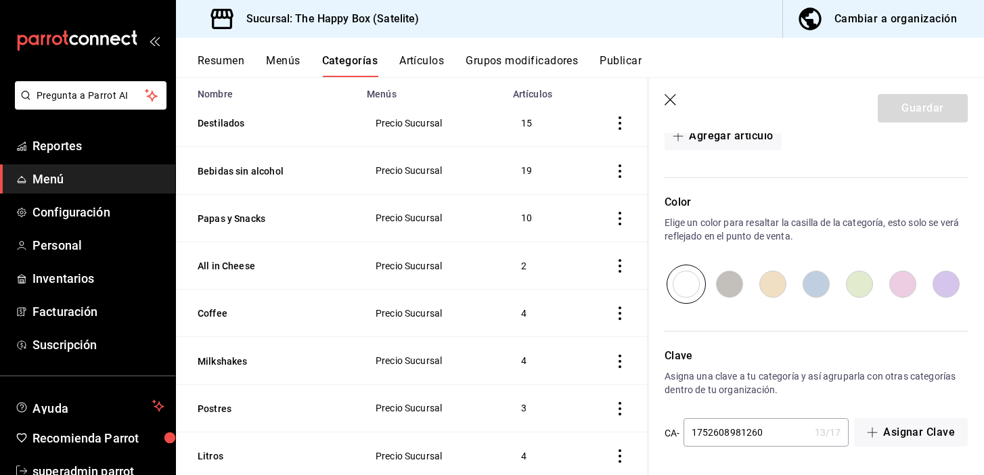
click at [865, 287] on input "radio" at bounding box center [859, 284] width 43 height 39
radio input "true"
click at [951, 106] on button "Guardar" at bounding box center [923, 108] width 90 height 28
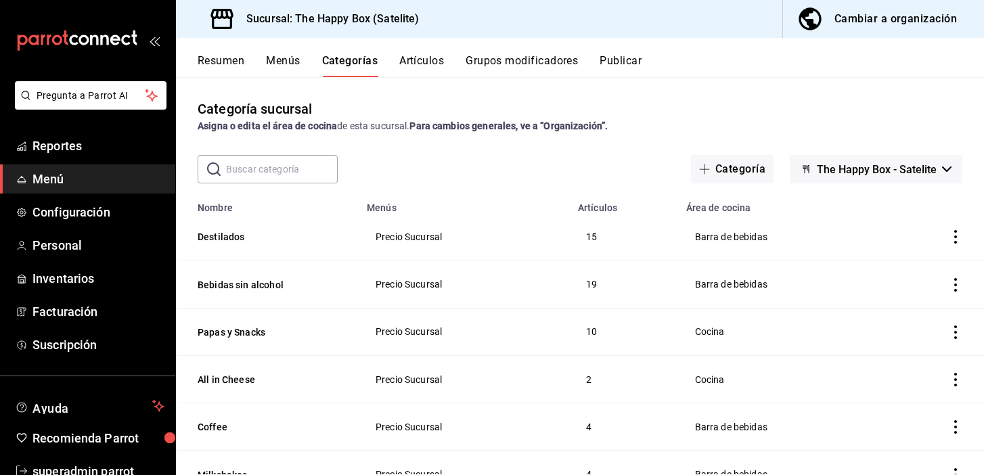
click at [620, 61] on button "Publicar" at bounding box center [621, 65] width 42 height 23
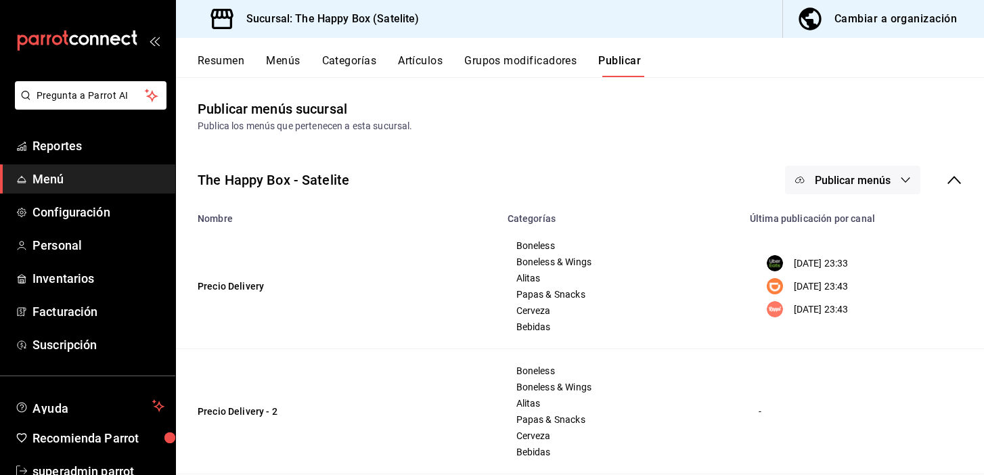
click at [861, 183] on span "Publicar menús" at bounding box center [853, 180] width 76 height 13
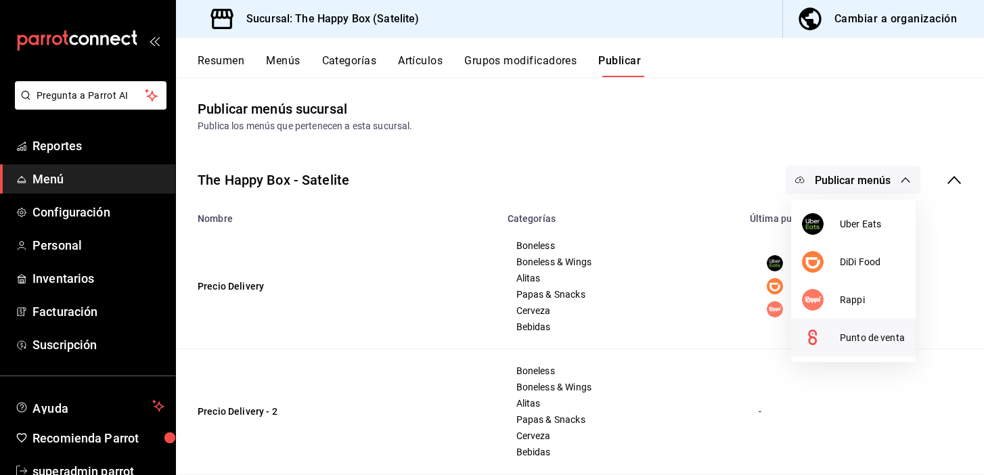
click at [864, 346] on li "Punto de venta" at bounding box center [853, 338] width 125 height 38
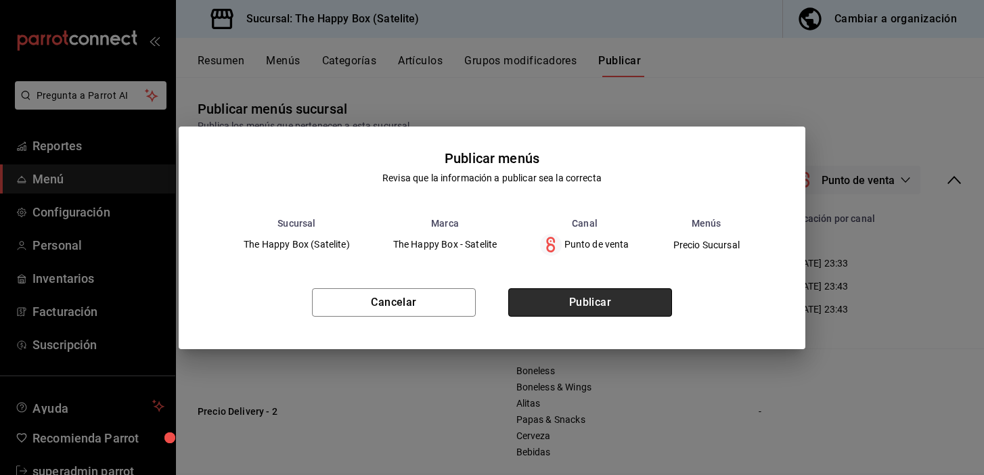
click at [548, 299] on button "Publicar" at bounding box center [590, 302] width 164 height 28
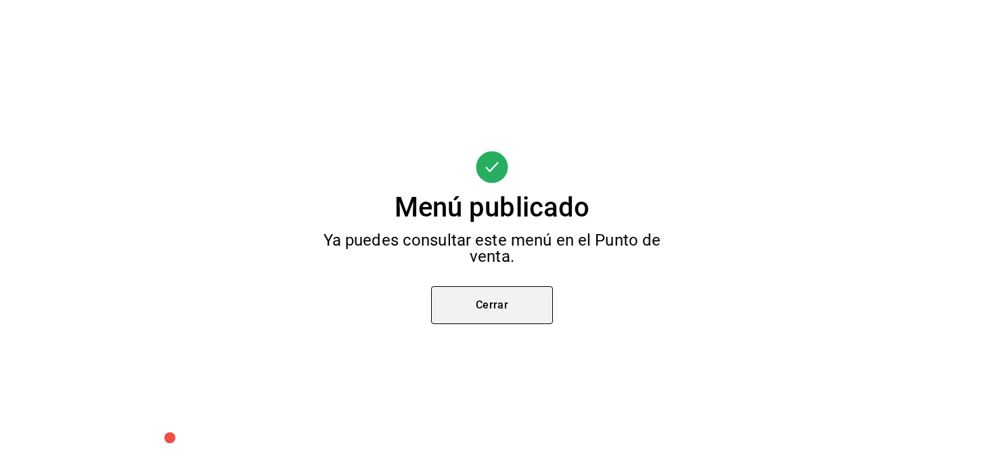
click at [501, 306] on button "Cerrar" at bounding box center [492, 305] width 122 height 38
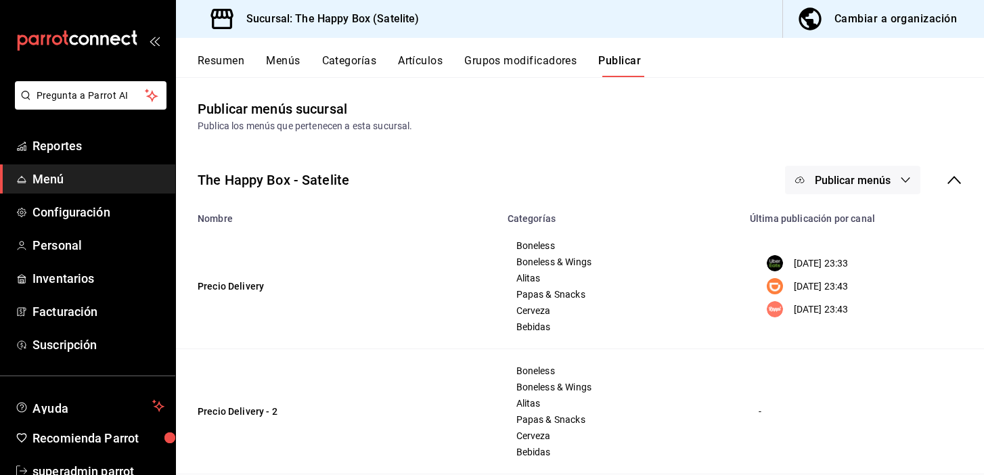
click at [430, 70] on button "Artículos" at bounding box center [420, 65] width 45 height 23
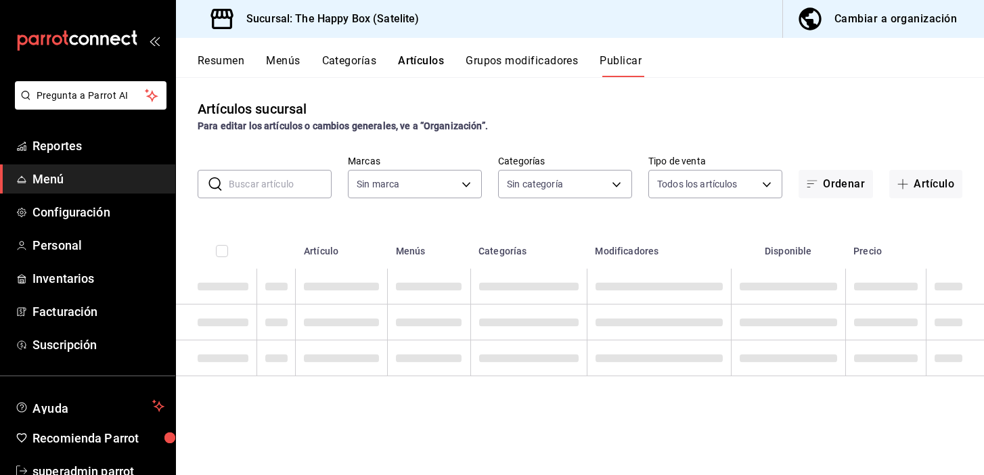
type input "58c7a565-4df7-4662-91b2-7a1e9e046cfe"
type input "254b66a5-88d1-47ed-93f4-da680209bdce,6127cfa9-f308-49d8-a69c-4fbcf5e7faf5,dfe98…"
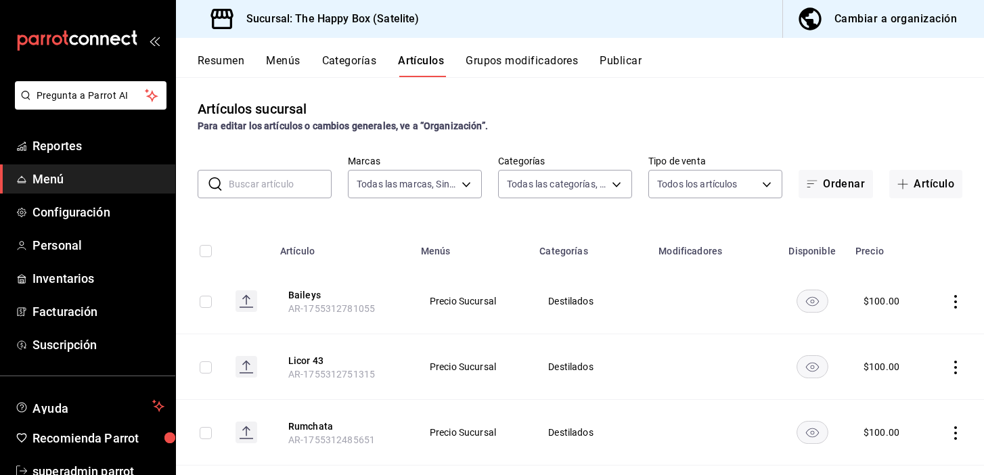
click at [351, 70] on button "Categorías" at bounding box center [349, 65] width 55 height 23
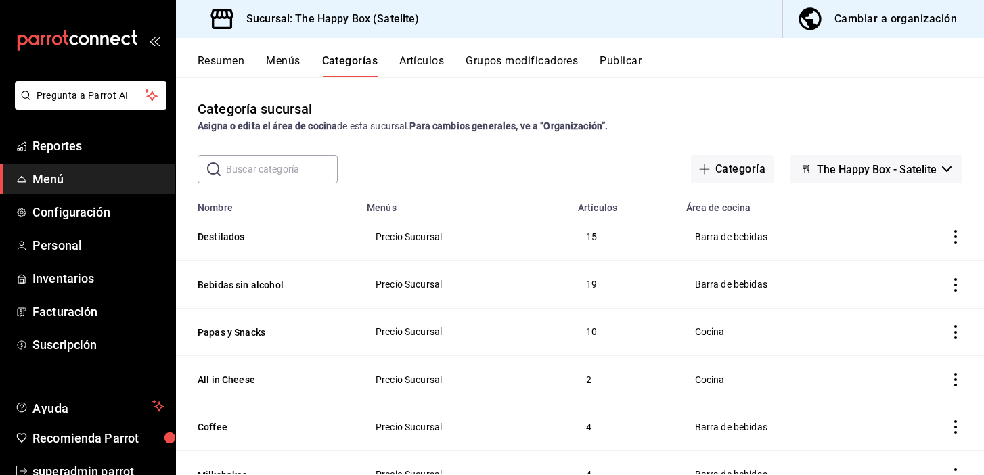
click at [955, 234] on icon "actions" at bounding box center [956, 237] width 14 height 14
click at [541, 151] on div at bounding box center [492, 237] width 984 height 475
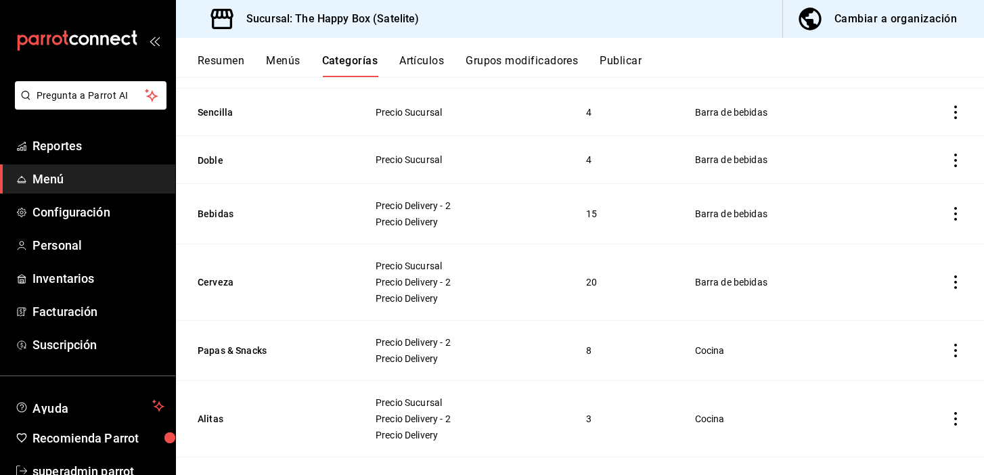
scroll to position [764, 0]
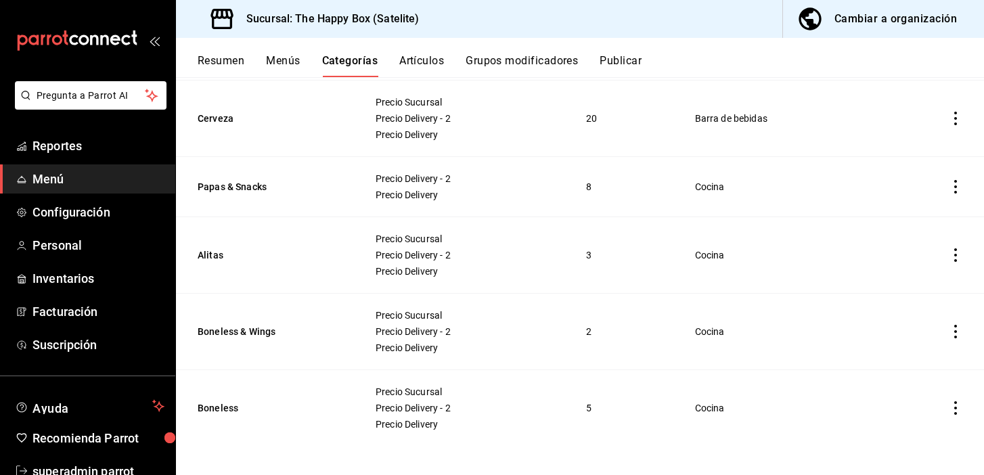
drag, startPoint x: 227, startPoint y: 402, endPoint x: 263, endPoint y: 265, distance: 141.3
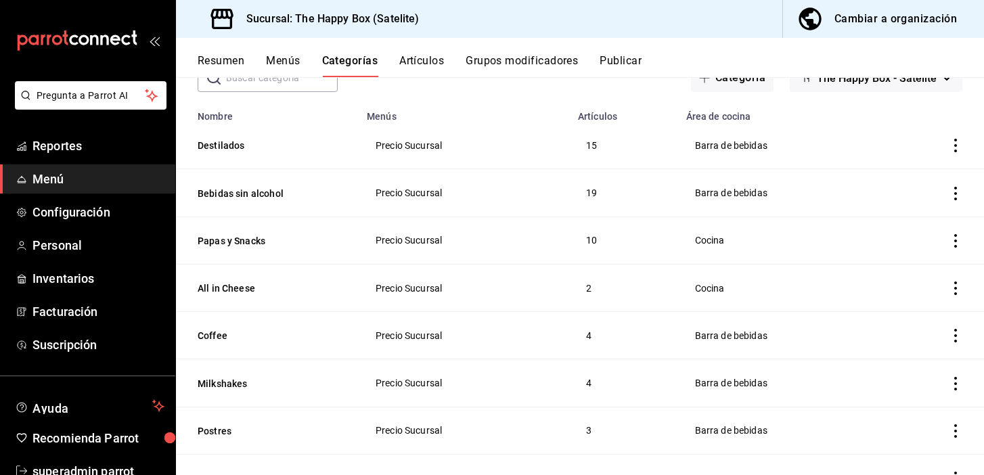
scroll to position [108, 0]
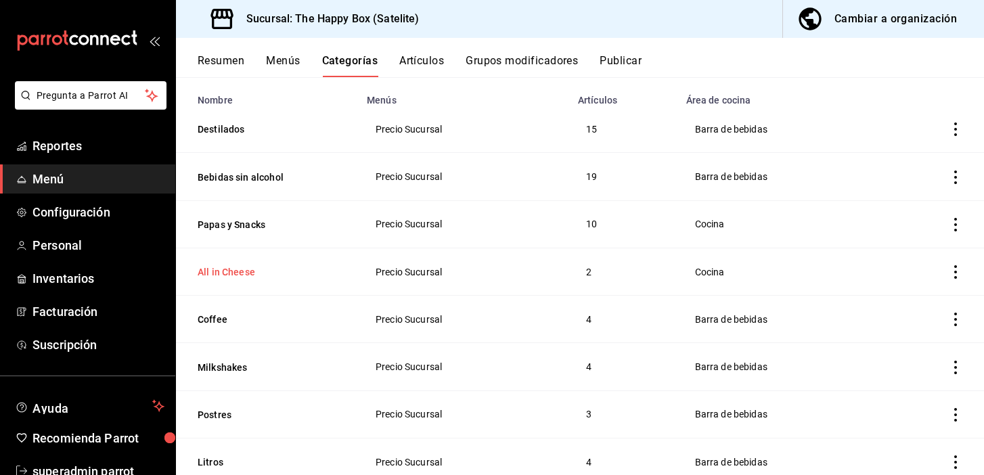
click at [229, 269] on button "All in Cheese" at bounding box center [265, 272] width 135 height 14
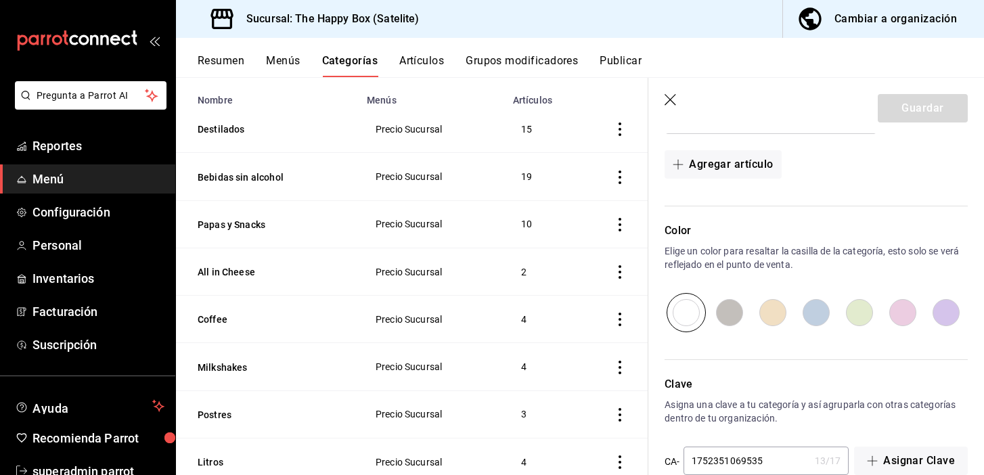
scroll to position [533, 0]
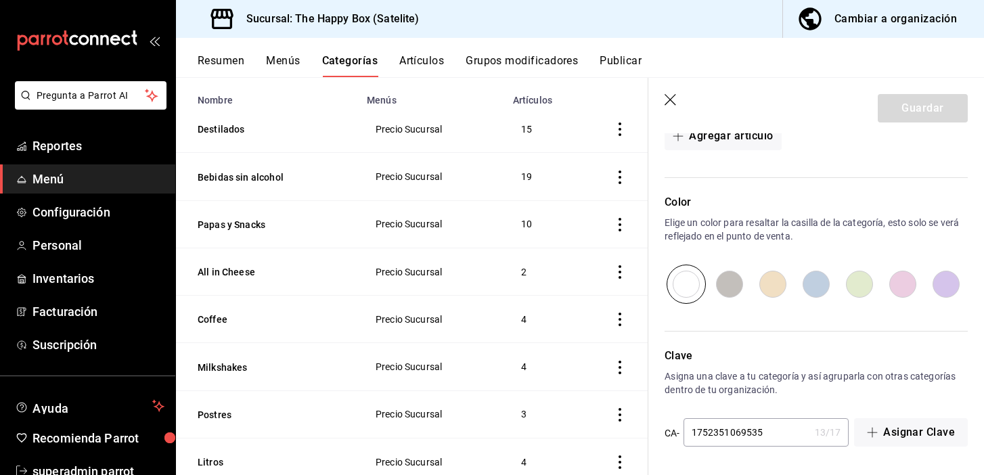
click at [734, 285] on input "radio" at bounding box center [729, 284] width 43 height 39
radio input "true"
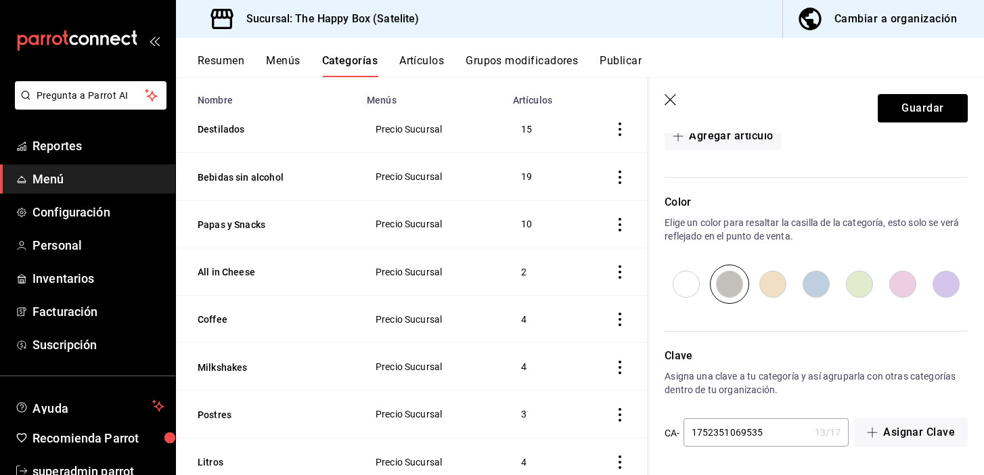
click at [768, 289] on input "radio" at bounding box center [772, 284] width 43 height 39
radio input "true"
click at [920, 107] on button "Guardar" at bounding box center [923, 108] width 90 height 28
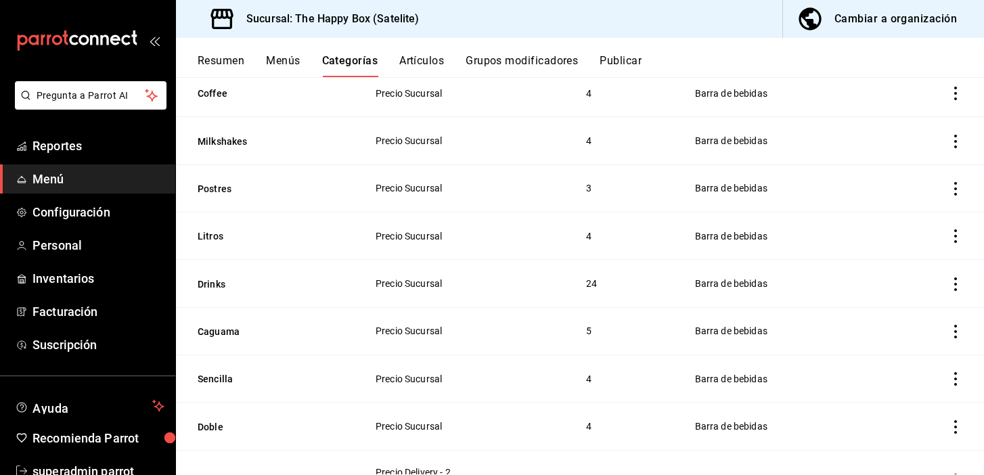
scroll to position [342, 0]
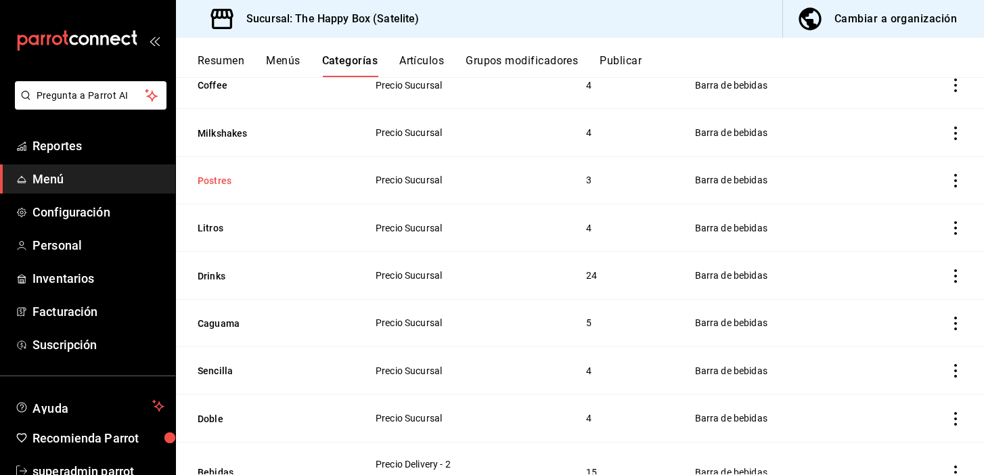
click at [225, 177] on button "Postres" at bounding box center [265, 181] width 135 height 14
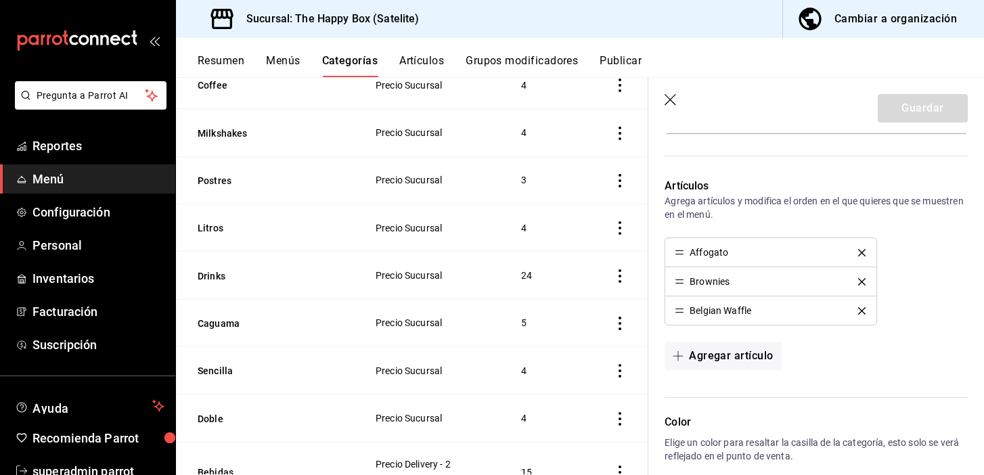
scroll to position [562, 0]
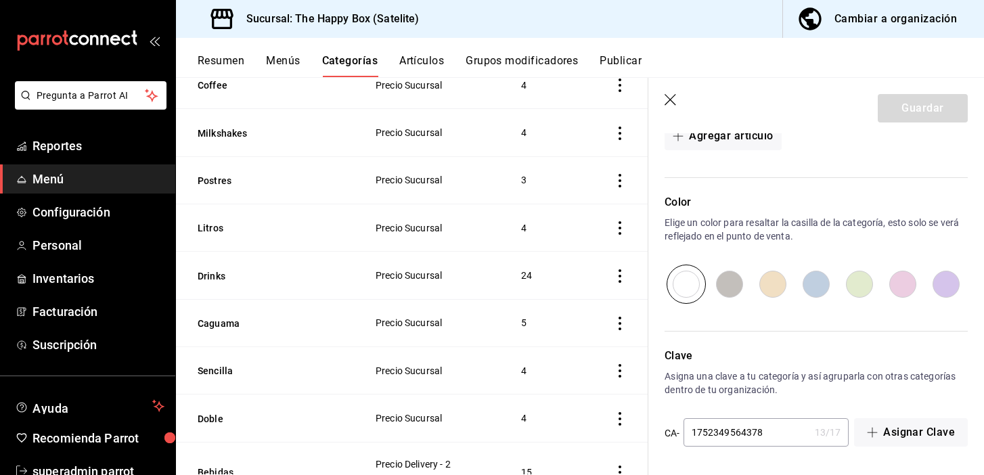
click at [725, 283] on input "radio" at bounding box center [729, 284] width 43 height 39
radio input "true"
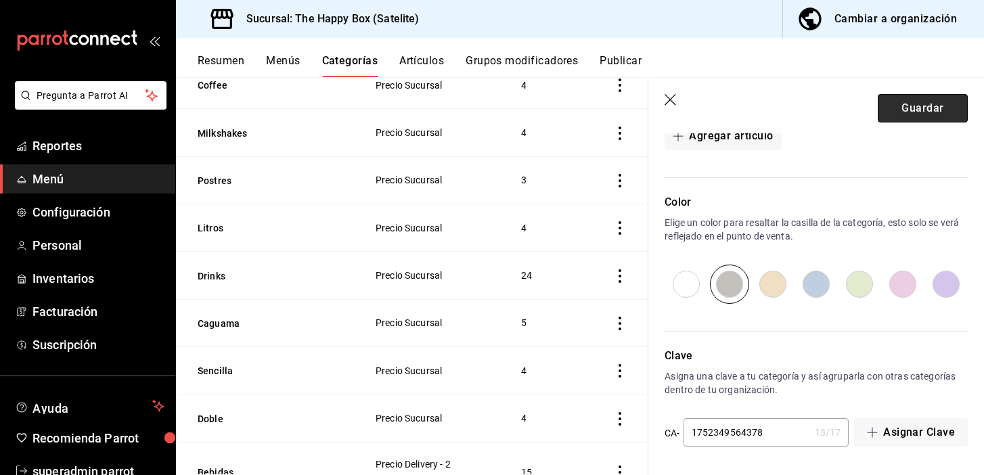
click at [910, 113] on button "Guardar" at bounding box center [923, 108] width 90 height 28
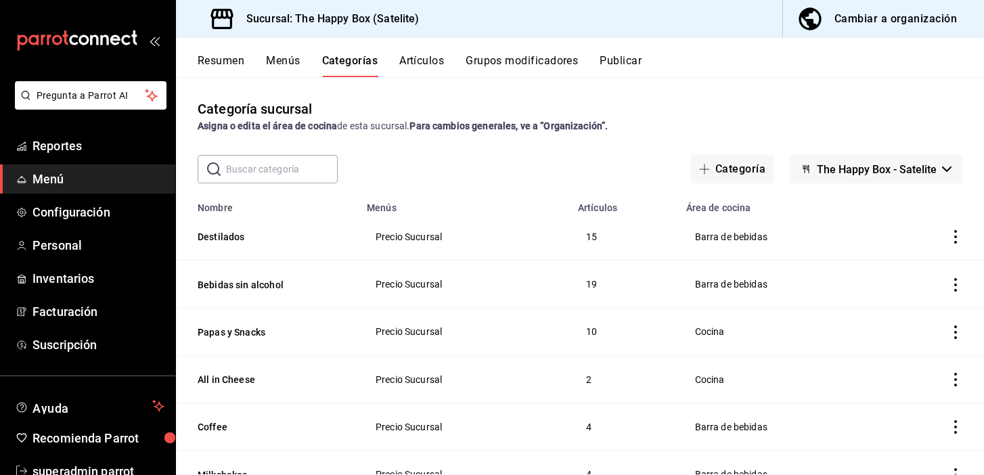
click at [527, 58] on button "Grupos modificadores" at bounding box center [522, 65] width 112 height 23
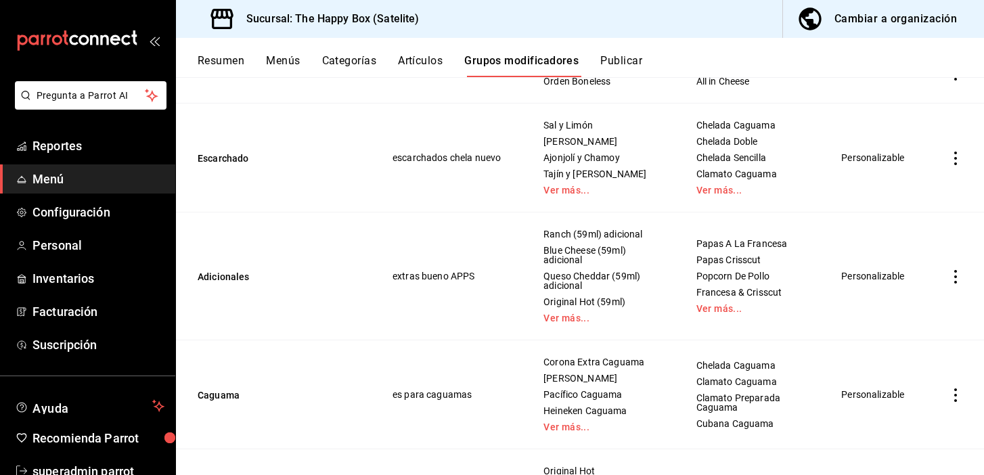
scroll to position [925, 0]
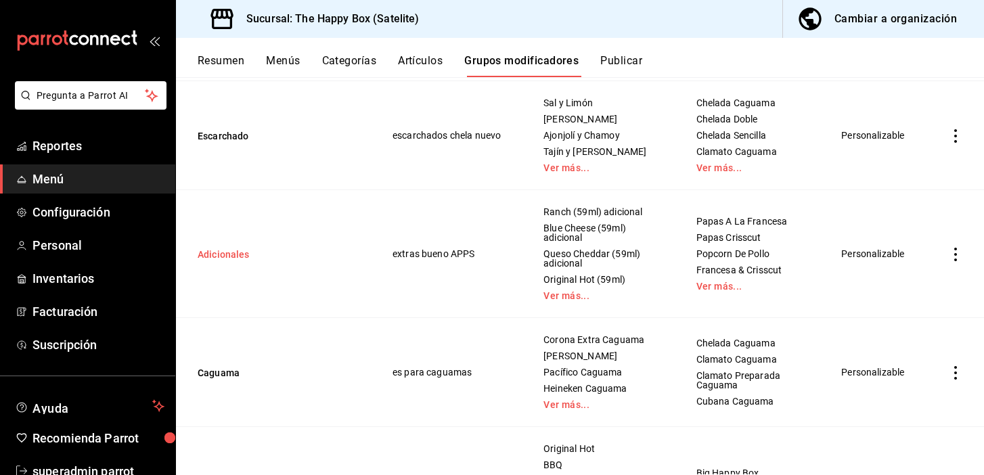
click at [219, 254] on button "Adicionales" at bounding box center [279, 255] width 162 height 14
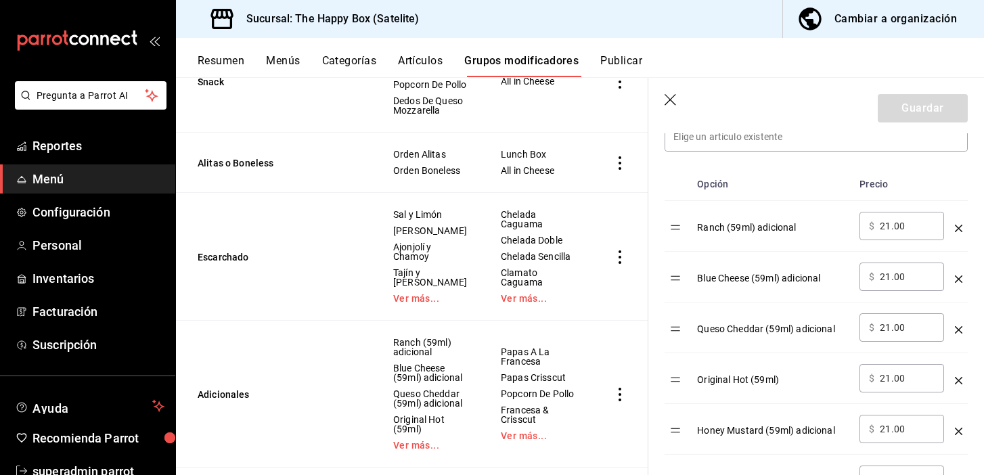
scroll to position [416, 0]
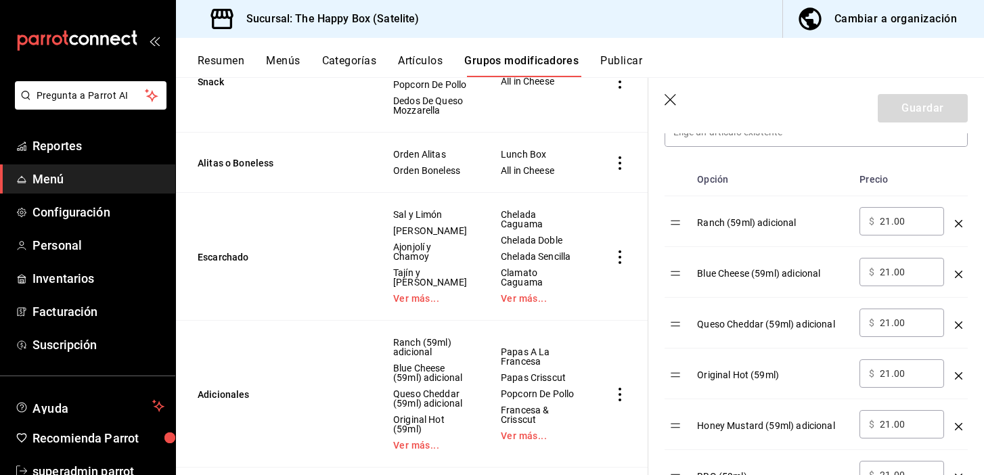
click at [334, 64] on button "Categorías" at bounding box center [349, 65] width 55 height 23
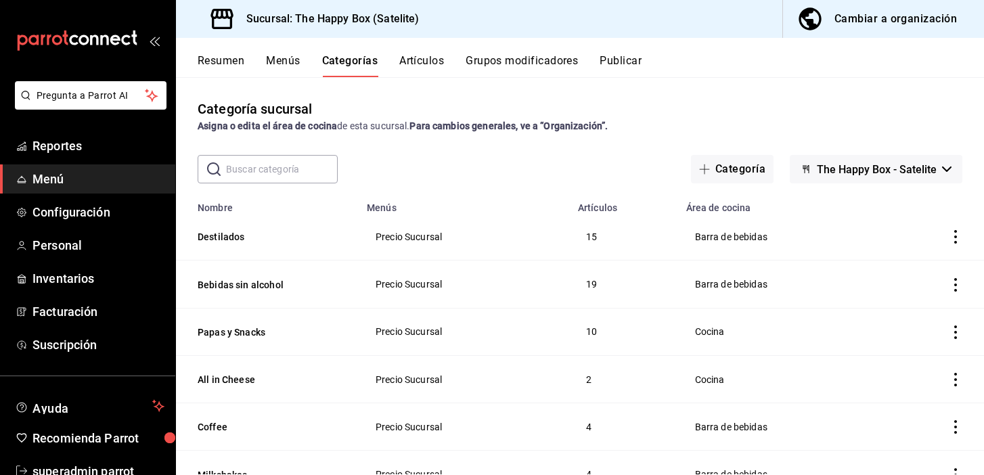
click at [411, 63] on button "Artículos" at bounding box center [421, 65] width 45 height 23
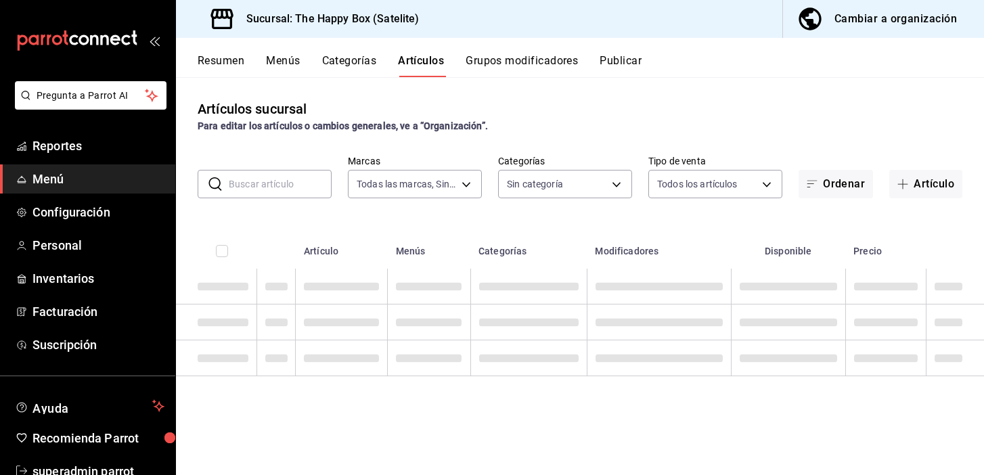
type input "58c7a565-4df7-4662-91b2-7a1e9e046cfe"
type input "254b66a5-88d1-47ed-93f4-da680209bdce,6127cfa9-f308-49d8-a69c-4fbcf5e7faf5,dfe98…"
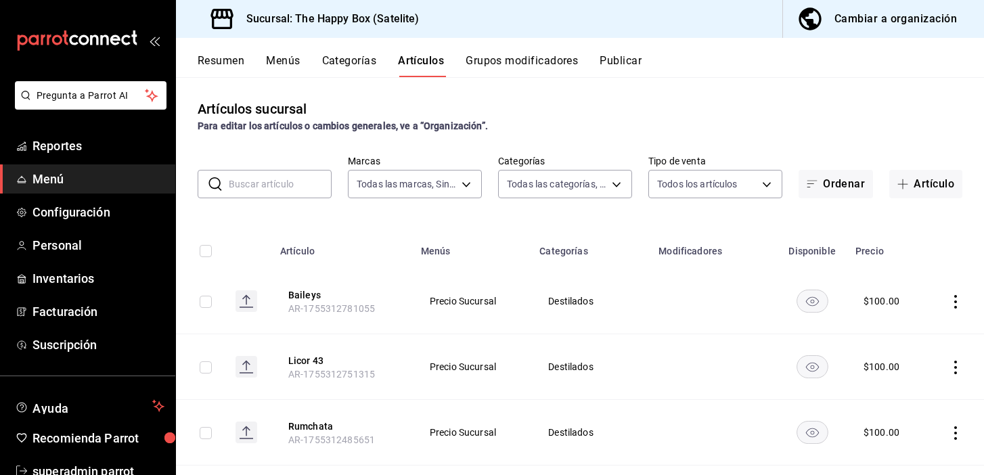
click at [267, 187] on input "text" at bounding box center [280, 184] width 103 height 27
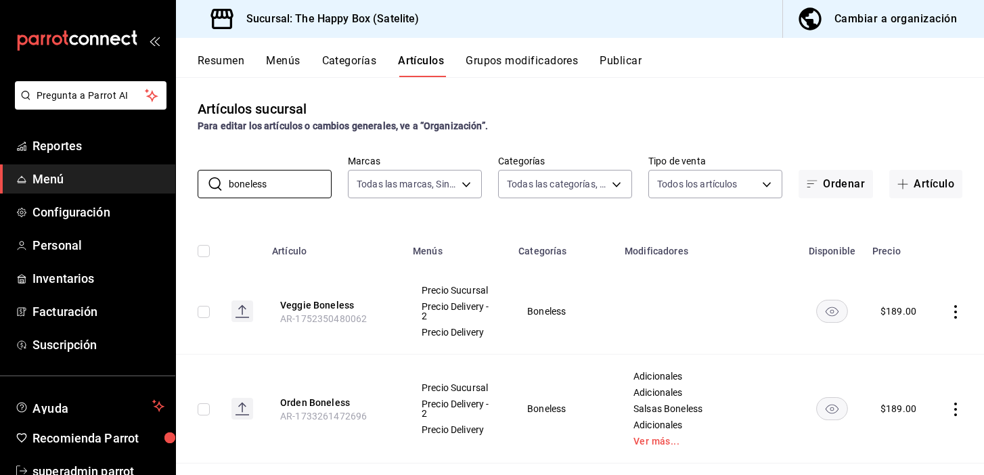
type input "boneless"
click at [602, 293] on td "Boneless" at bounding box center [563, 312] width 106 height 86
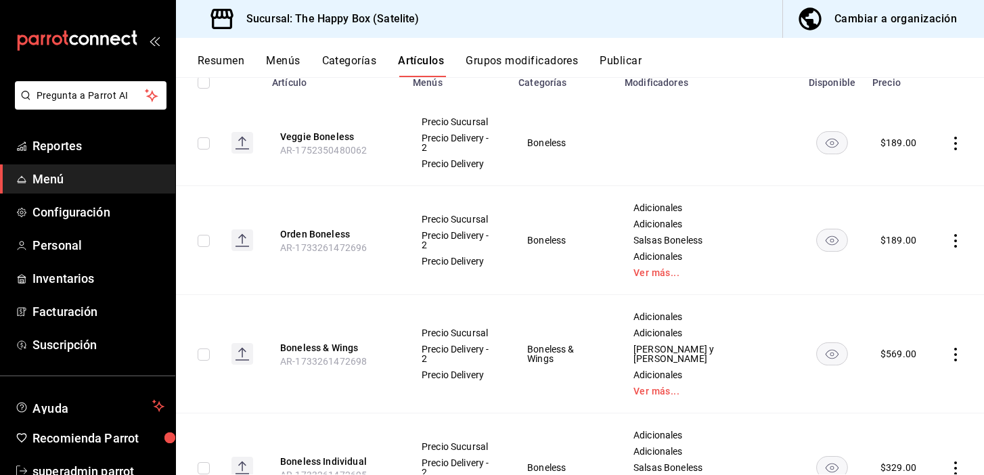
scroll to position [189, 0]
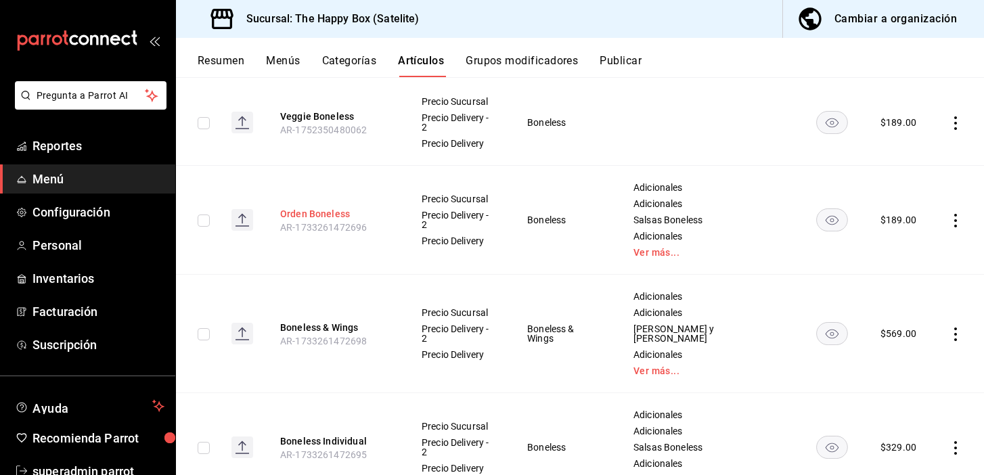
click at [344, 207] on button "Orden Boneless" at bounding box center [334, 214] width 108 height 14
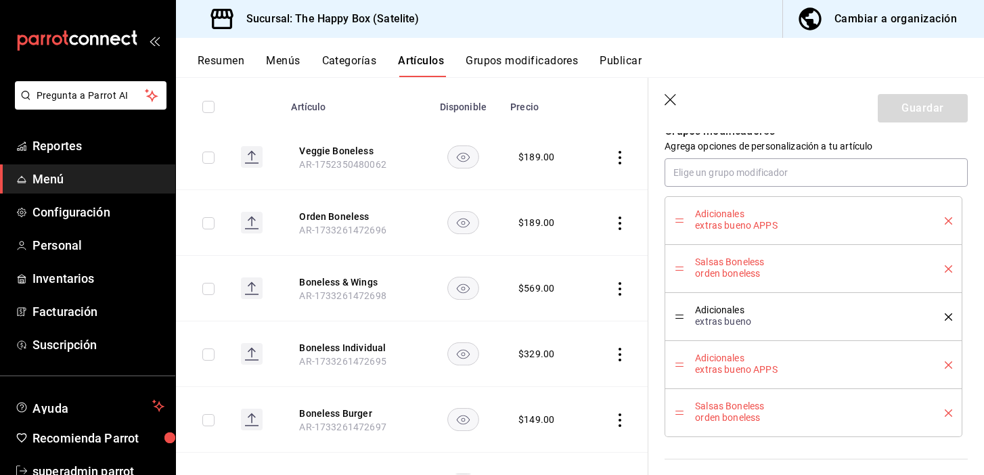
scroll to position [713, 0]
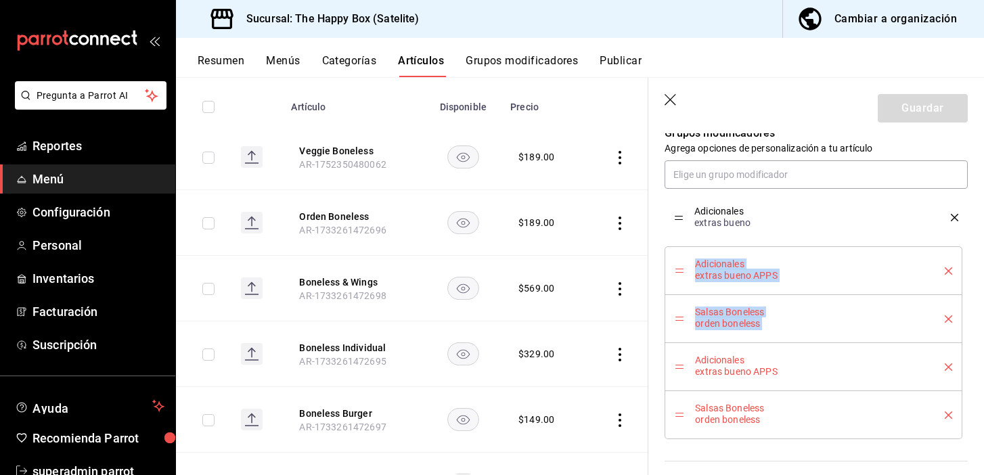
drag, startPoint x: 681, startPoint y: 315, endPoint x: 665, endPoint y: 214, distance: 102.1
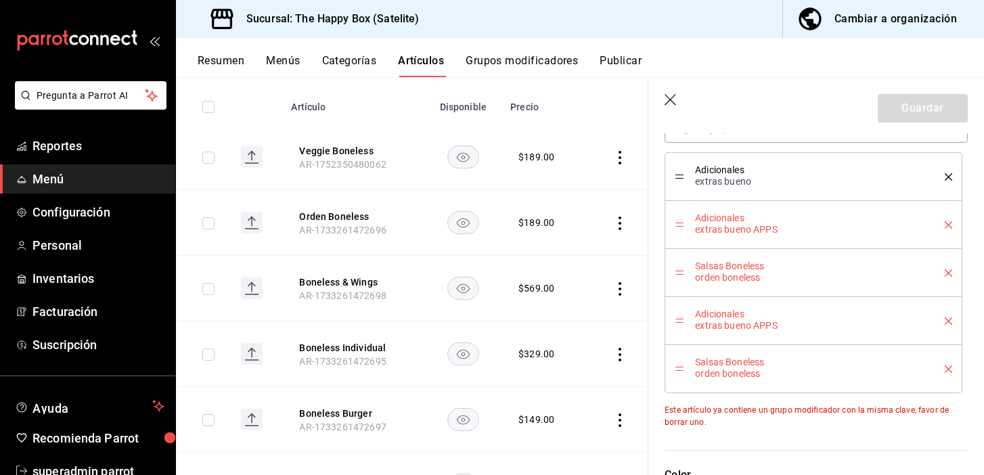
scroll to position [758, 0]
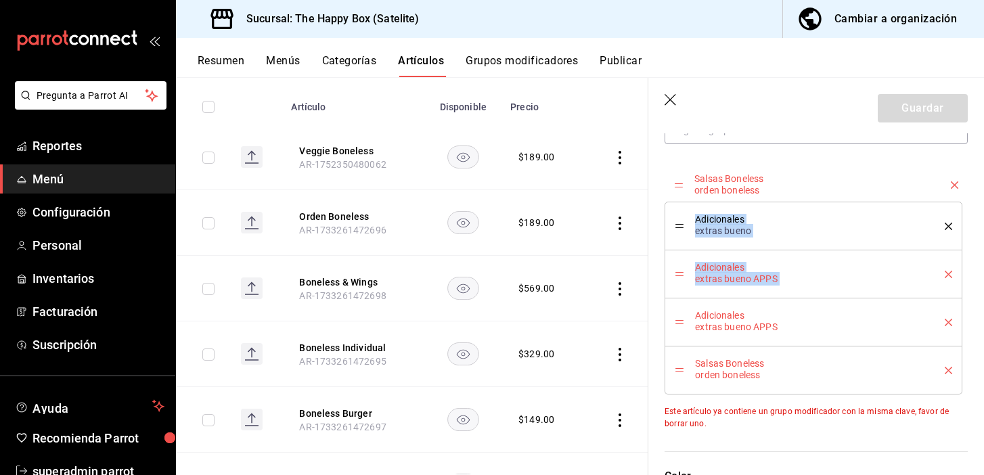
drag, startPoint x: 676, startPoint y: 275, endPoint x: 680, endPoint y: 185, distance: 90.8
click at [949, 273] on icon "delete" at bounding box center [948, 274] width 7 height 7
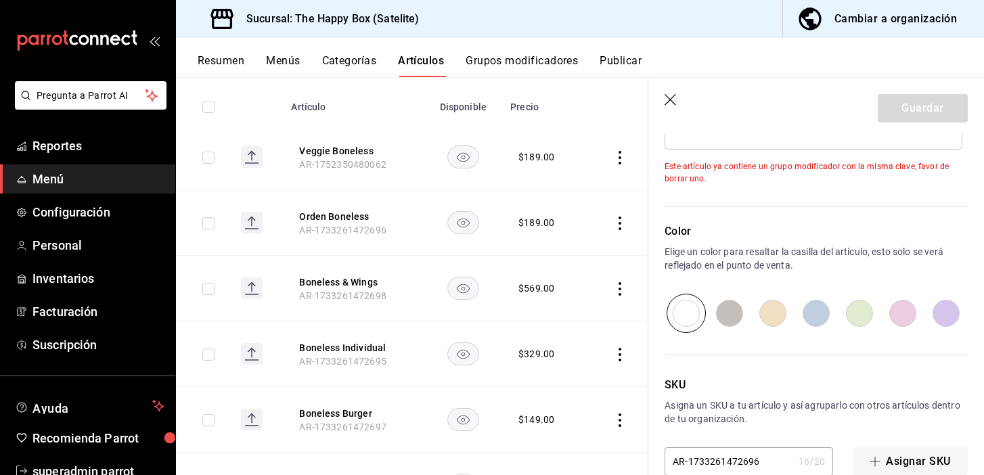
scroll to position [983, 0]
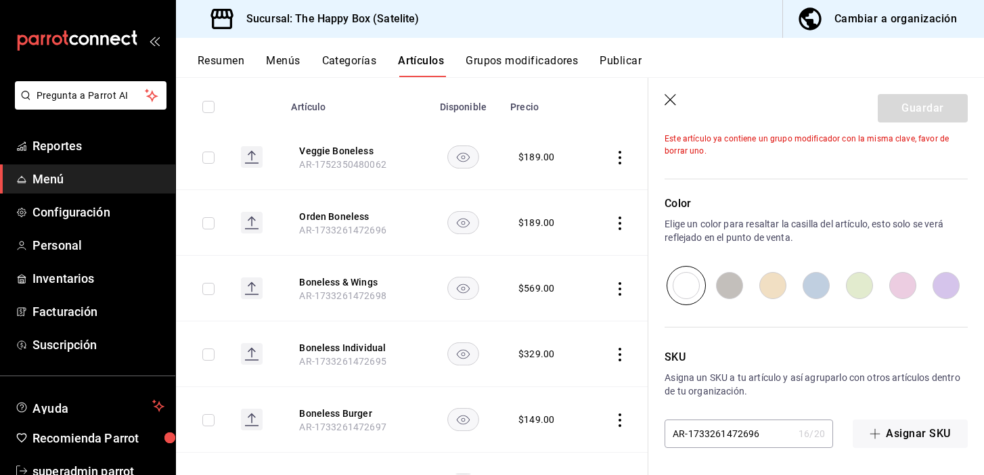
click at [669, 98] on icon "button" at bounding box center [671, 100] width 12 height 12
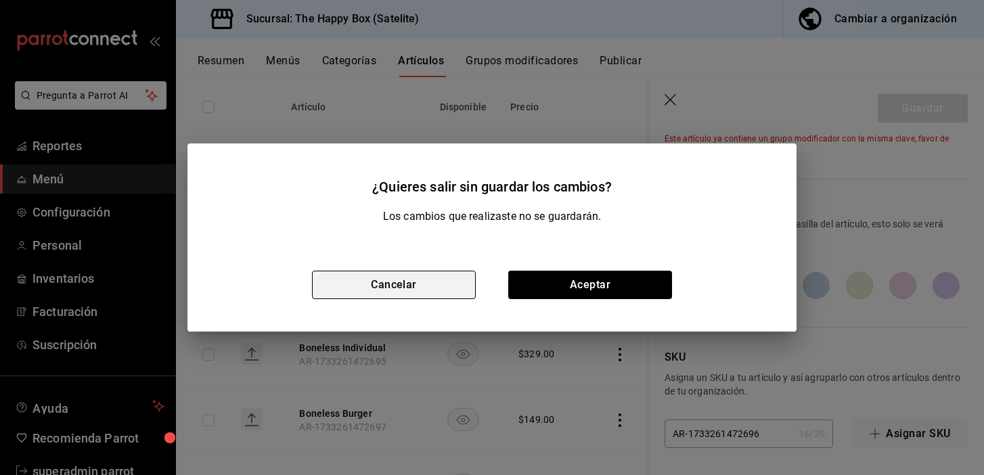
click at [435, 282] on button "Cancelar" at bounding box center [394, 285] width 164 height 28
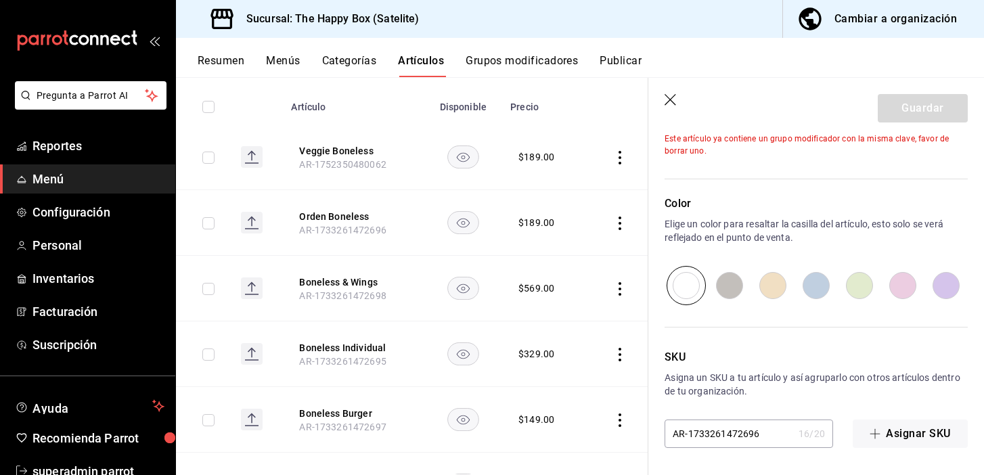
click at [670, 97] on icon "button" at bounding box center [672, 101] width 14 height 14
type textarea "x"
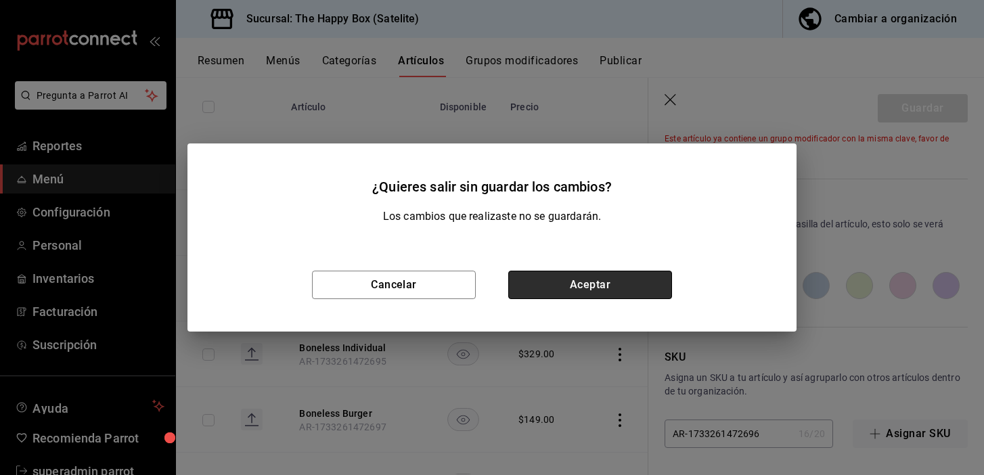
click at [554, 288] on button "Aceptar" at bounding box center [590, 285] width 164 height 28
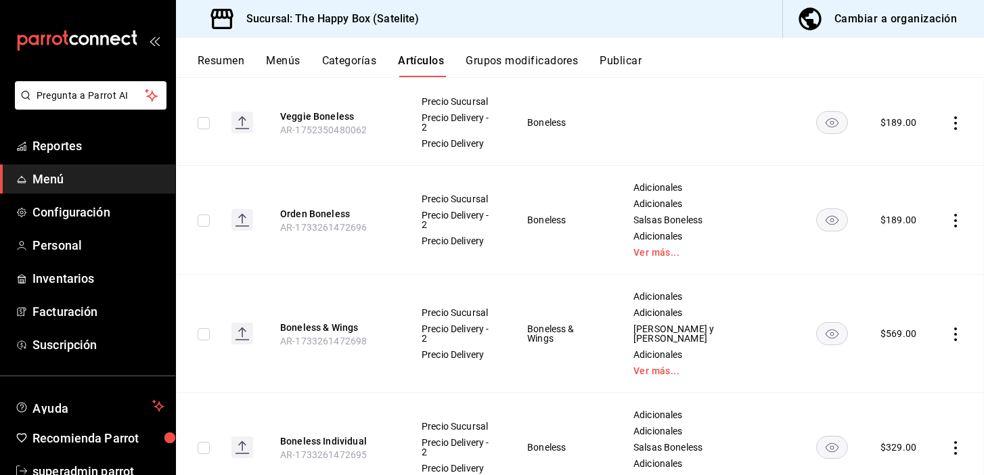
scroll to position [144, 0]
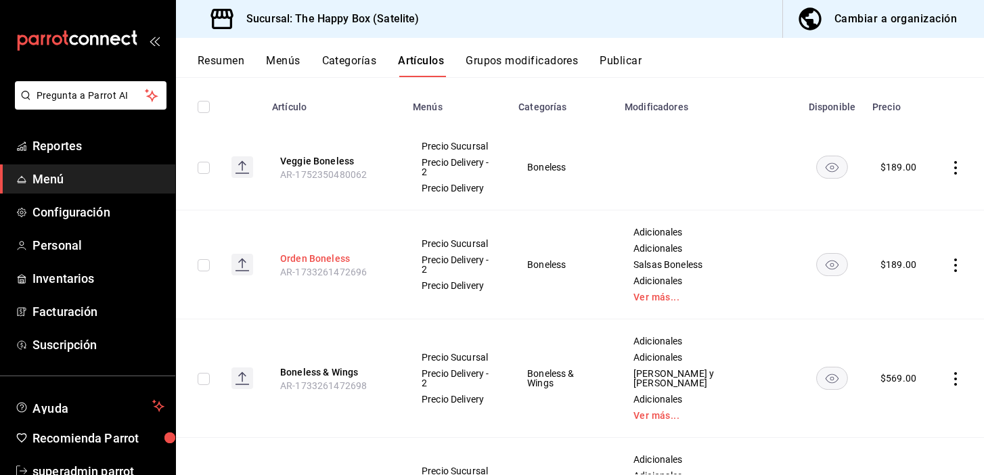
click at [349, 252] on button "Orden Boneless" at bounding box center [334, 259] width 108 height 14
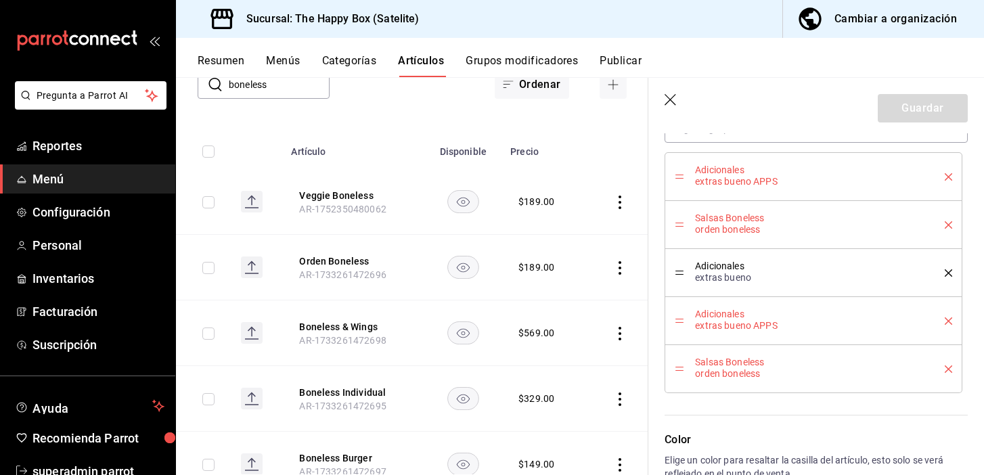
scroll to position [753, 0]
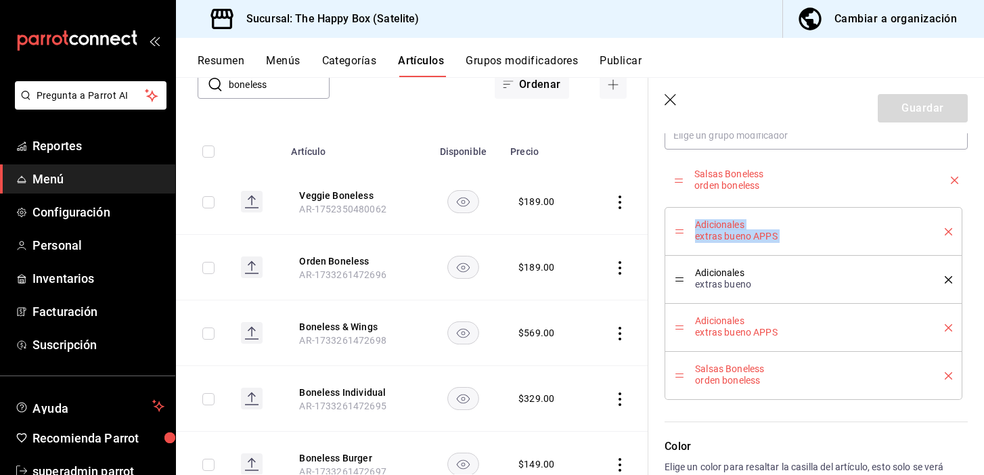
drag, startPoint x: 681, startPoint y: 231, endPoint x: 684, endPoint y: 180, distance: 51.5
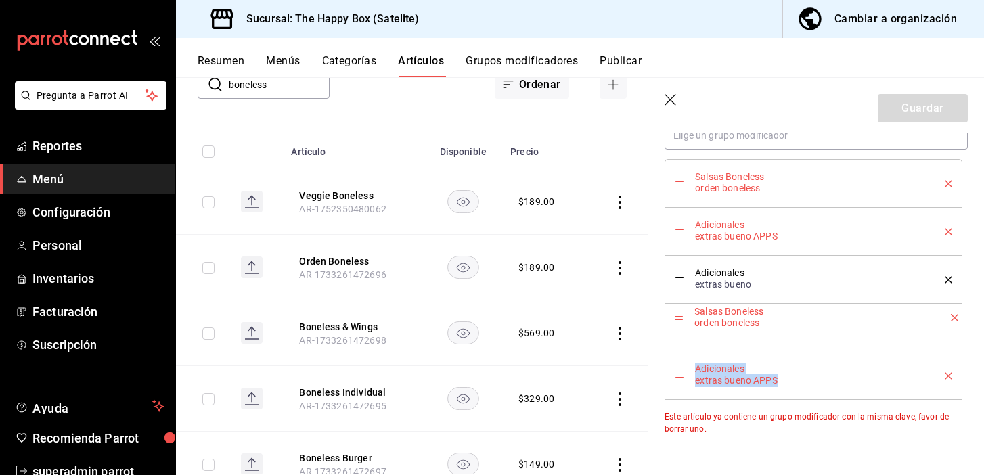
drag, startPoint x: 679, startPoint y: 376, endPoint x: 690, endPoint y: 317, distance: 59.2
click at [665, 103] on icon "button" at bounding box center [672, 101] width 14 height 14
type textarea "x"
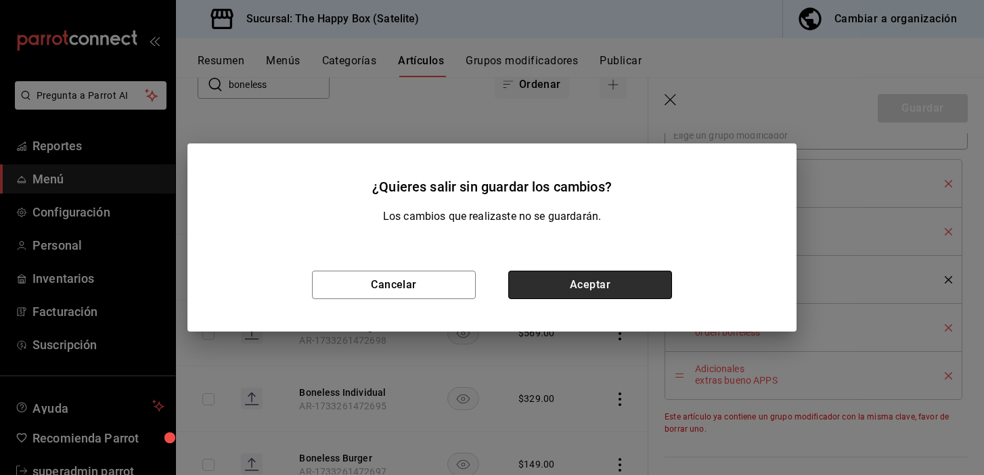
click at [580, 284] on button "Aceptar" at bounding box center [590, 285] width 164 height 28
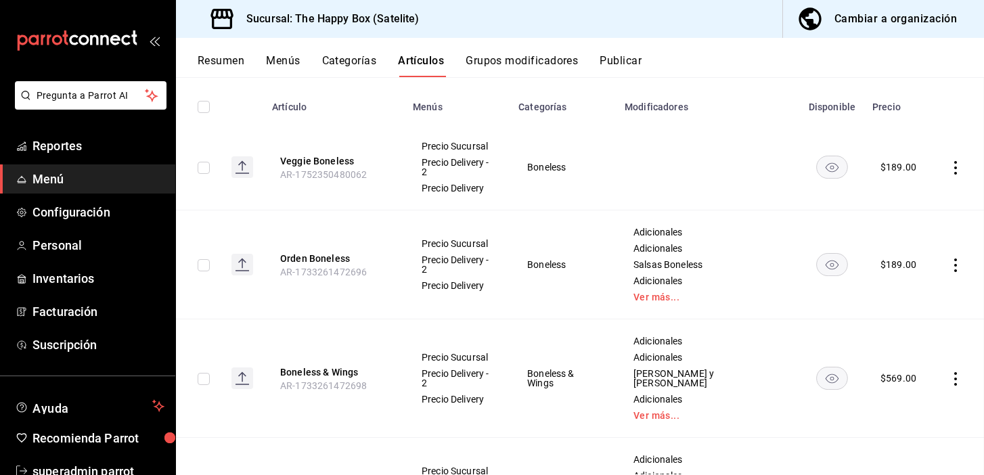
scroll to position [99, 0]
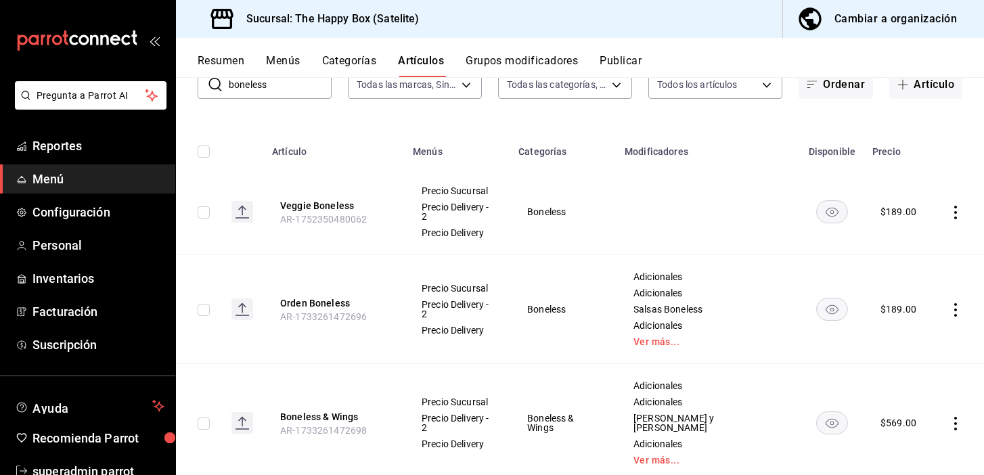
click at [224, 57] on button "Resumen" at bounding box center [221, 65] width 47 height 23
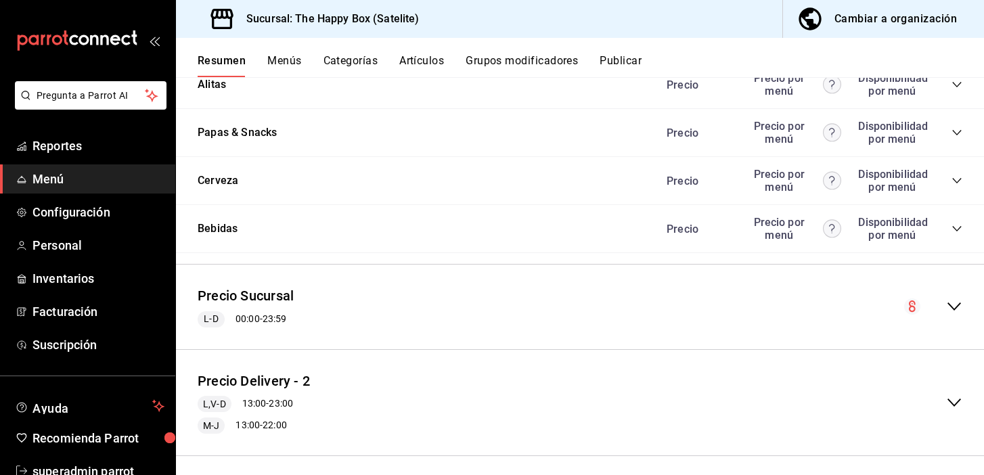
scroll to position [851, 0]
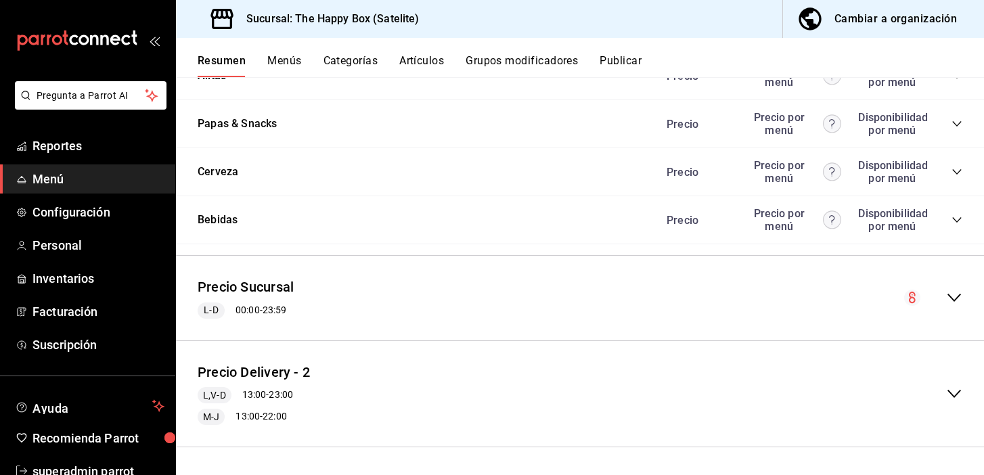
click at [951, 298] on icon "collapse-menu-row" at bounding box center [954, 298] width 16 height 16
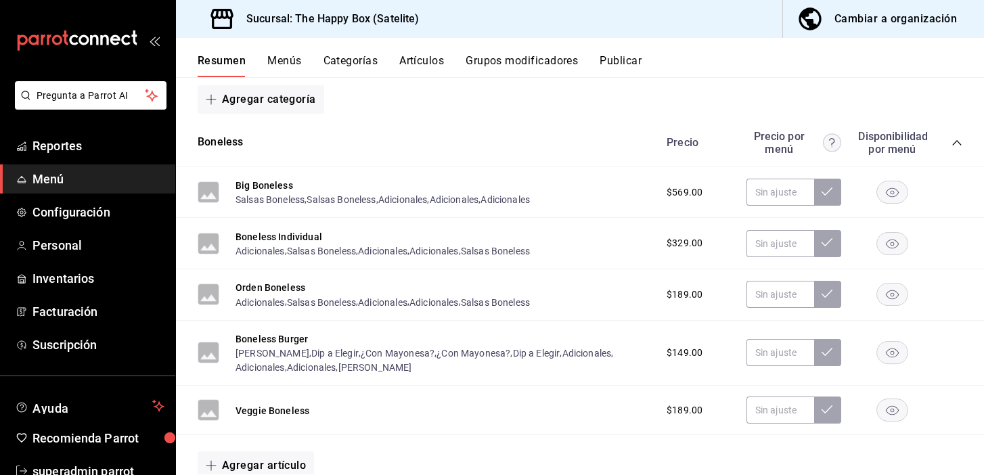
scroll to position [1104, 0]
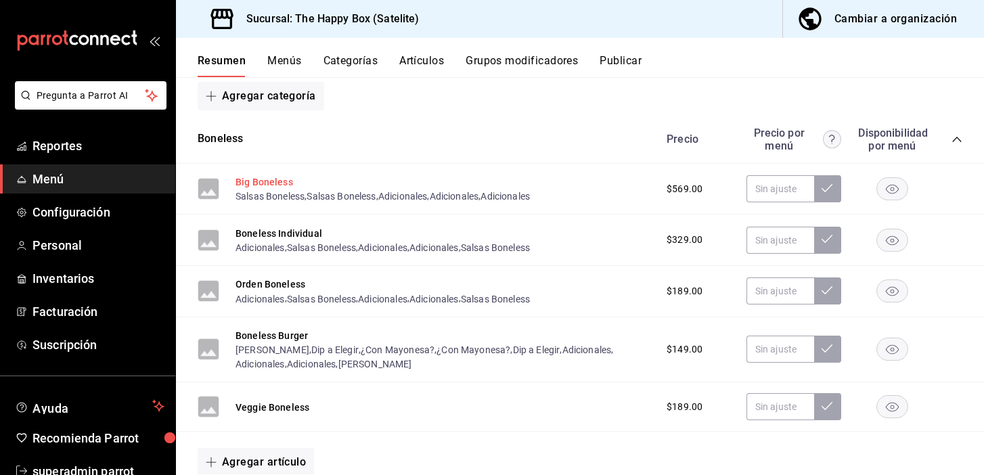
click at [281, 182] on button "Big Boneless" at bounding box center [265, 182] width 58 height 14
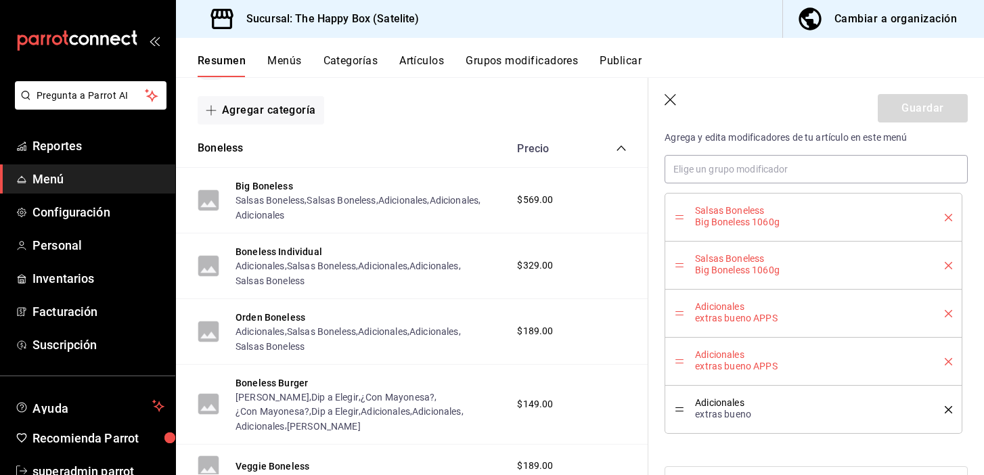
scroll to position [472, 0]
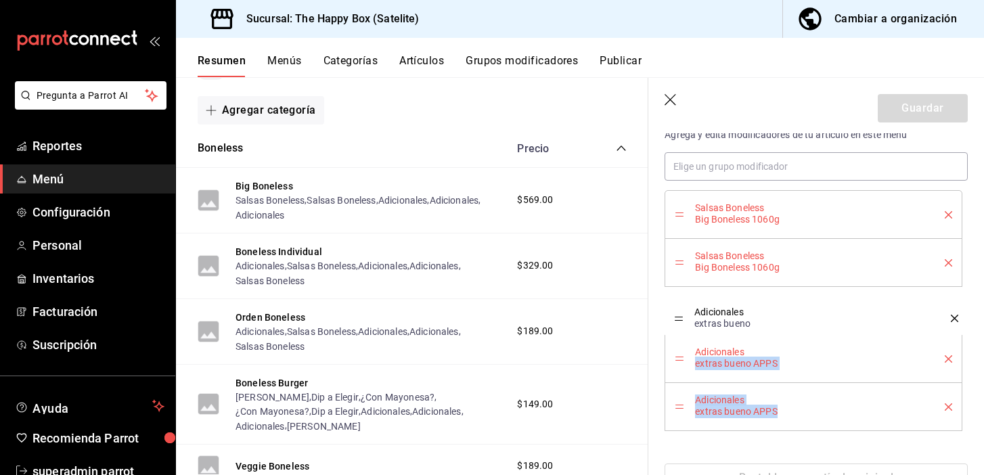
drag, startPoint x: 679, startPoint y: 411, endPoint x: 691, endPoint y: 321, distance: 90.2
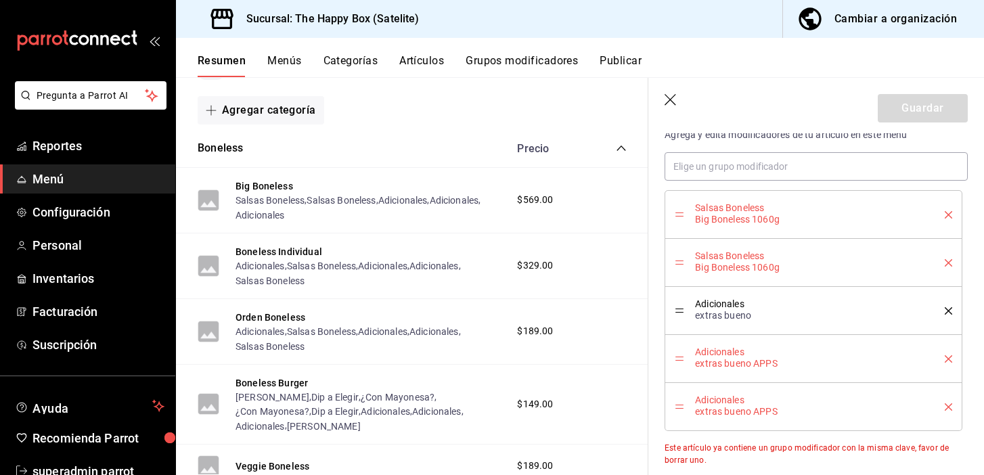
scroll to position [552, 0]
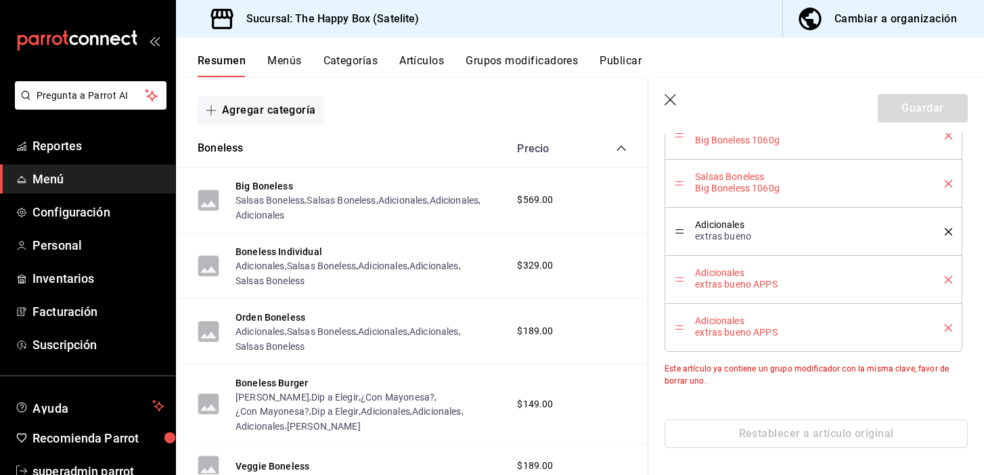
click at [671, 95] on icon "button" at bounding box center [672, 101] width 14 height 14
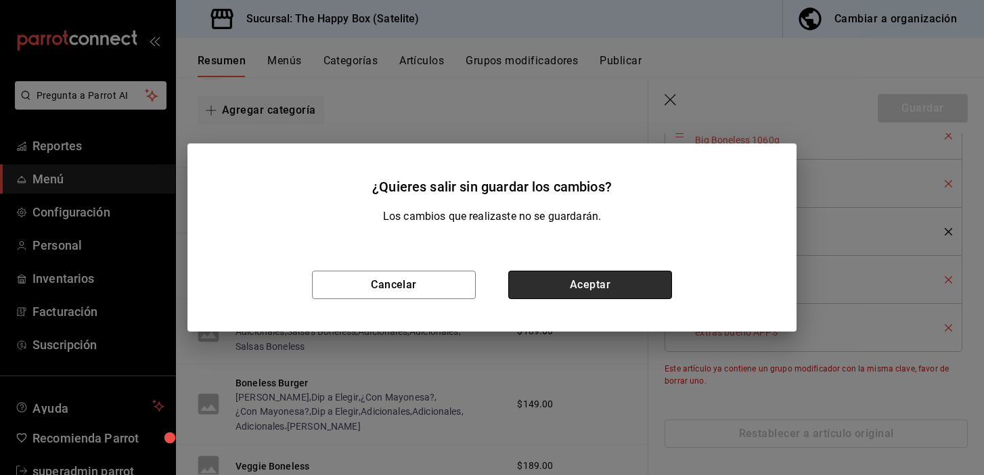
click at [553, 290] on button "Aceptar" at bounding box center [590, 285] width 164 height 28
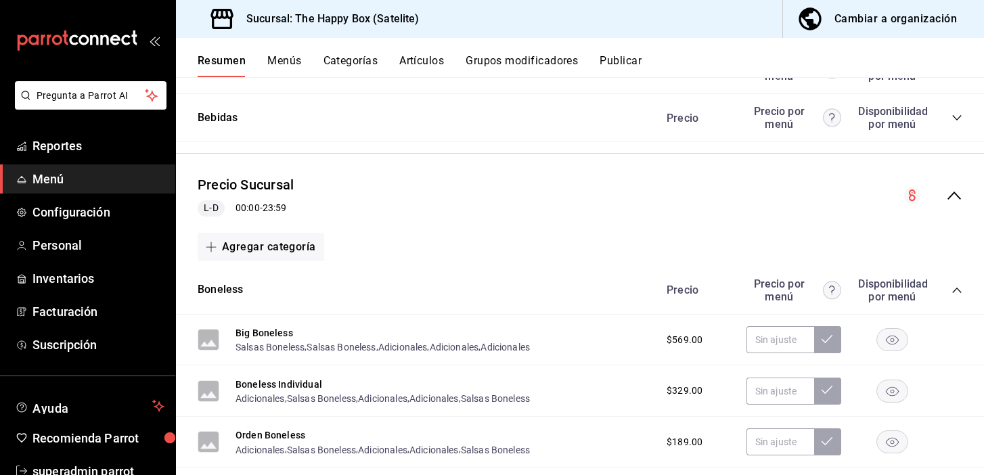
scroll to position [1144, 0]
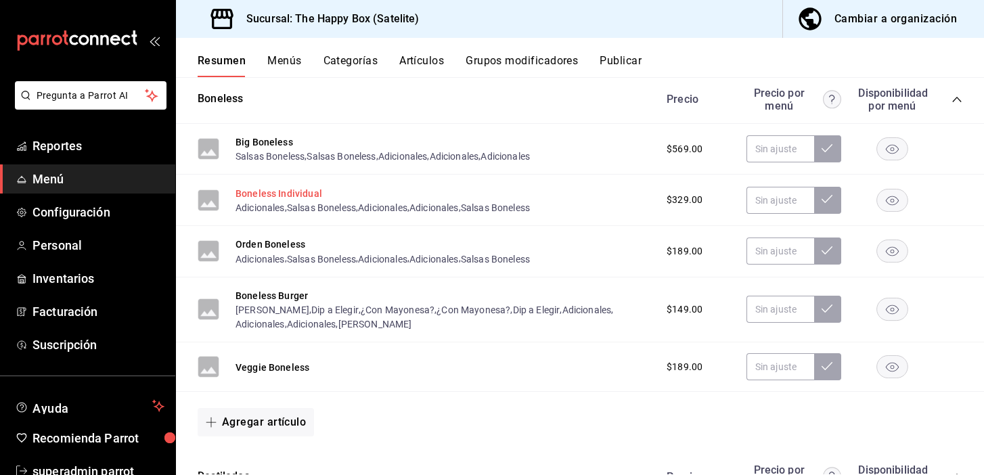
click at [290, 188] on button "Boneless Individual" at bounding box center [279, 194] width 87 height 14
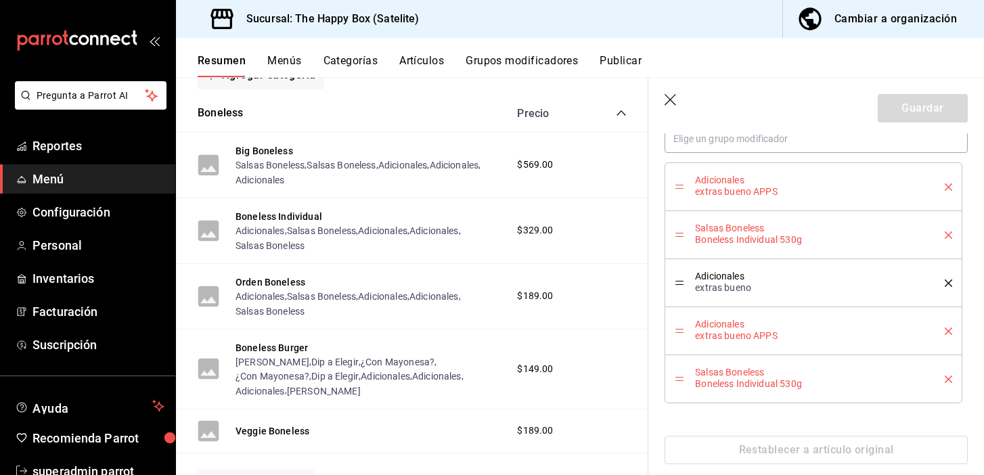
scroll to position [479, 0]
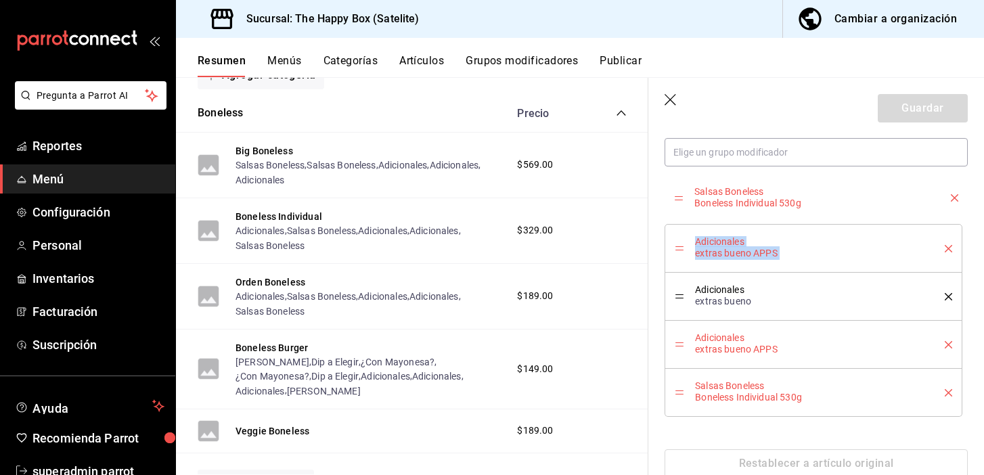
drag, startPoint x: 678, startPoint y: 250, endPoint x: 675, endPoint y: 199, distance: 50.9
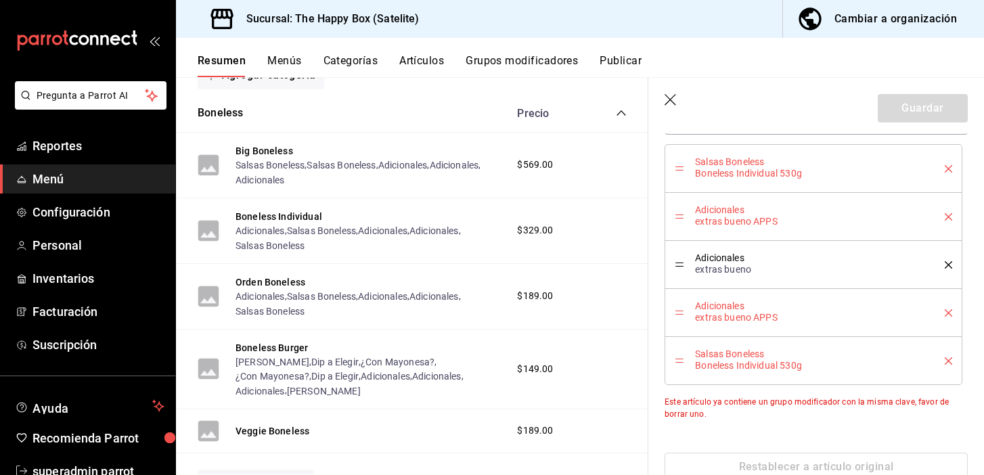
scroll to position [508, 0]
click at [949, 171] on icon "delete" at bounding box center [948, 171] width 7 height 7
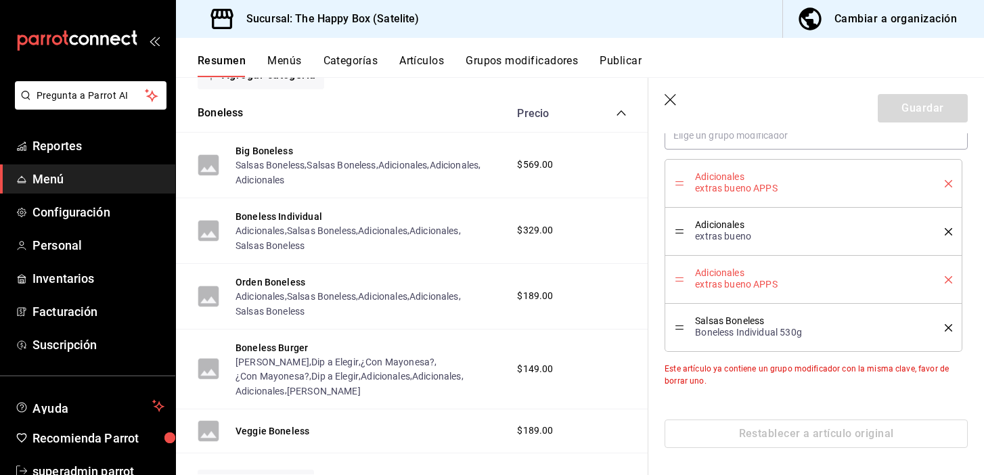
scroll to position [496, 0]
click at [946, 183] on icon "delete" at bounding box center [948, 183] width 7 height 7
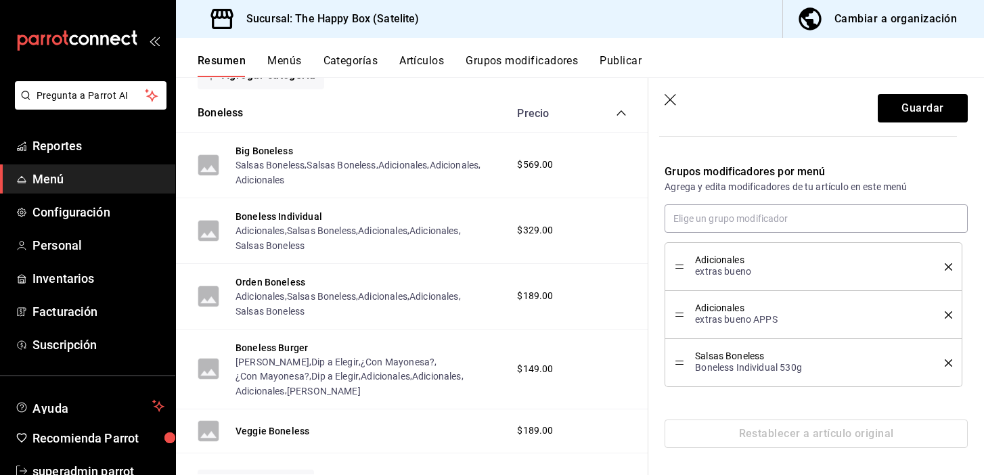
scroll to position [413, 0]
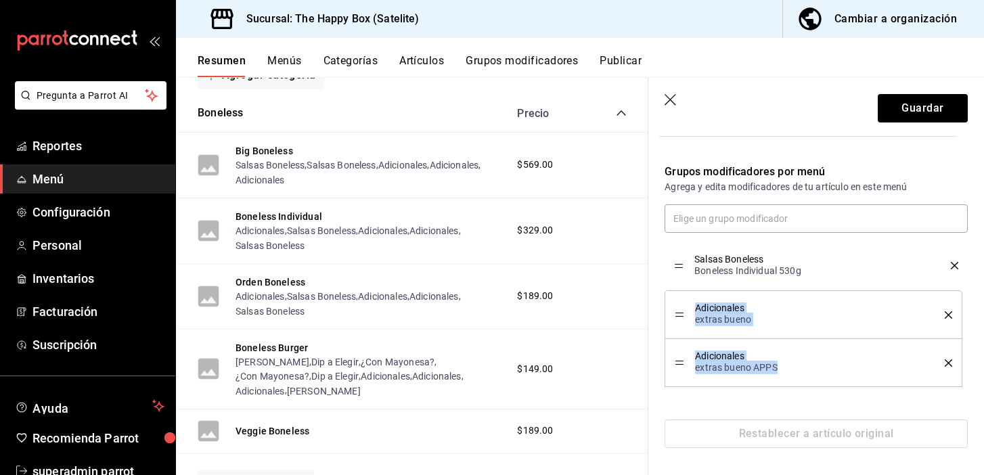
drag, startPoint x: 681, startPoint y: 363, endPoint x: 684, endPoint y: 265, distance: 98.1
click at [948, 366] on icon "delete" at bounding box center [948, 362] width 7 height 7
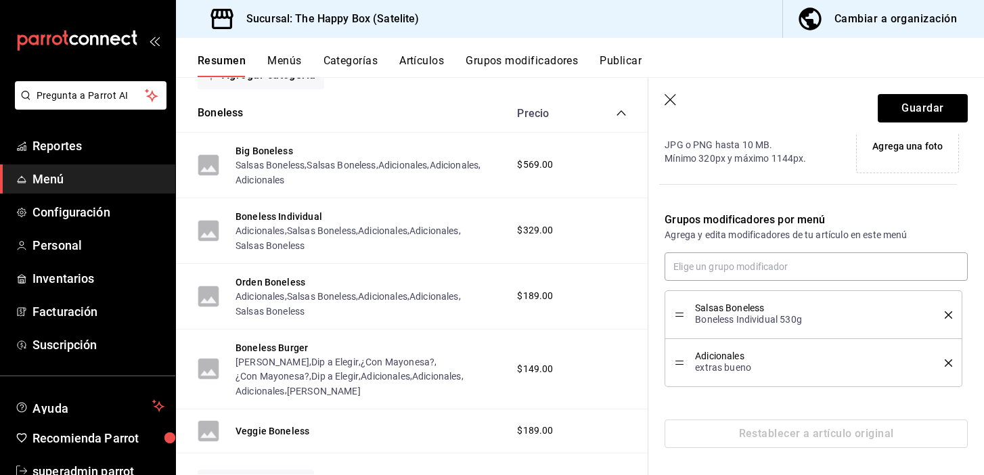
scroll to position [365, 0]
click at [911, 108] on button "Guardar" at bounding box center [923, 108] width 90 height 28
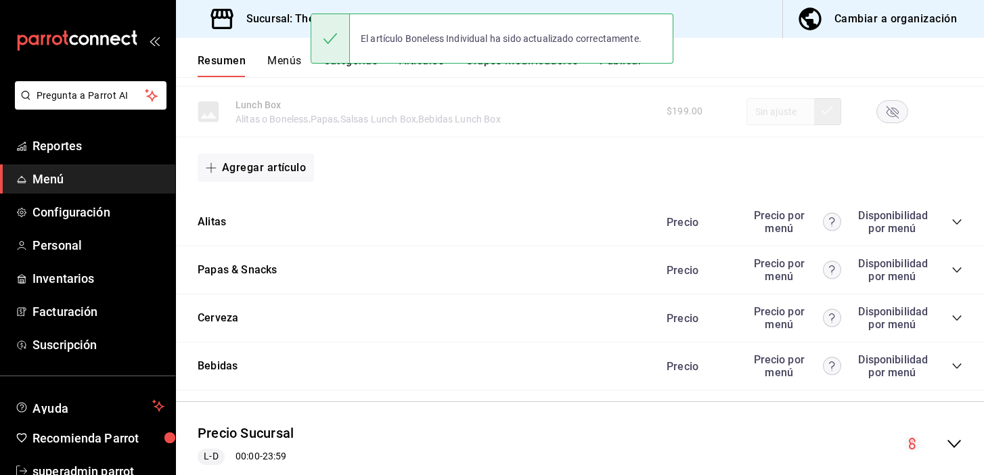
scroll to position [851, 0]
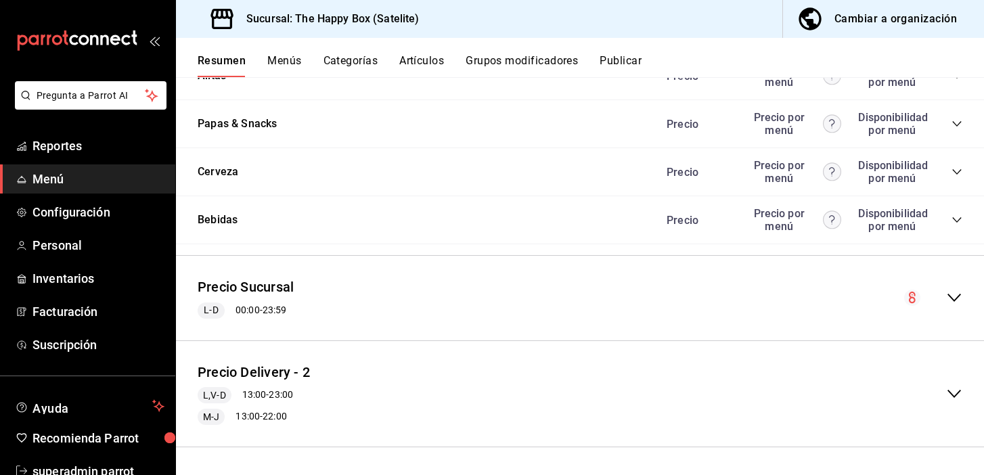
click at [962, 297] on icon "collapse-menu-row" at bounding box center [954, 298] width 16 height 16
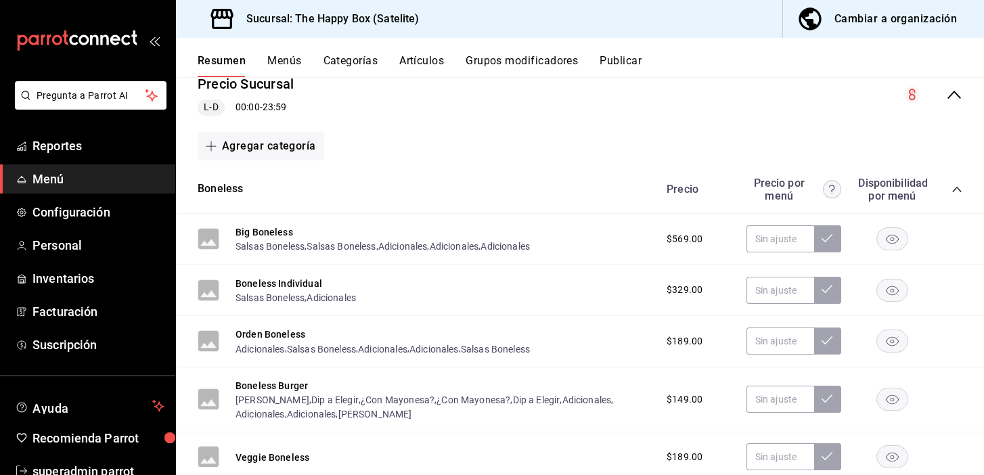
scroll to position [1057, 0]
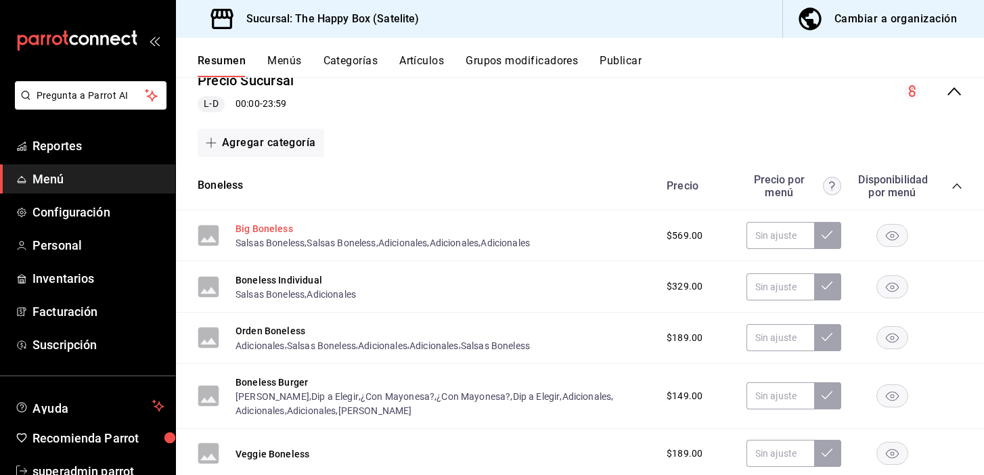
click at [261, 227] on button "Big Boneless" at bounding box center [265, 229] width 58 height 14
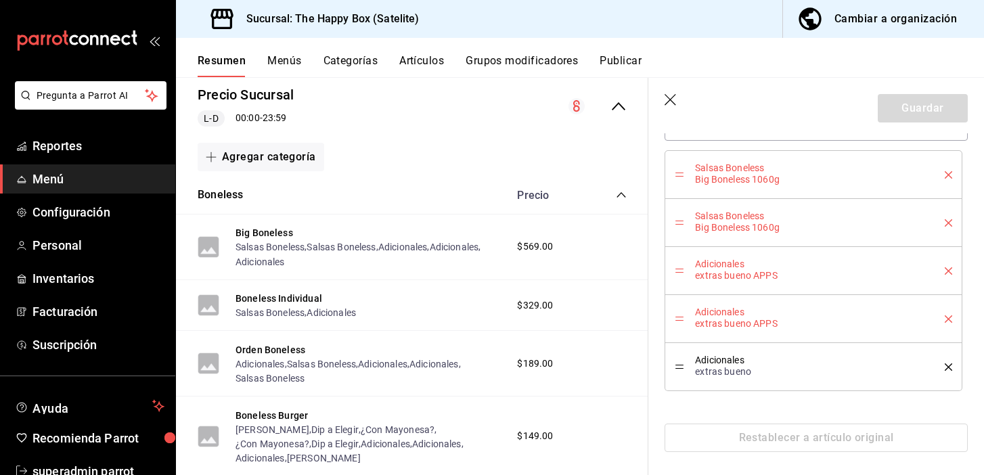
scroll to position [515, 0]
click at [946, 266] on icon "delete" at bounding box center [948, 268] width 7 height 7
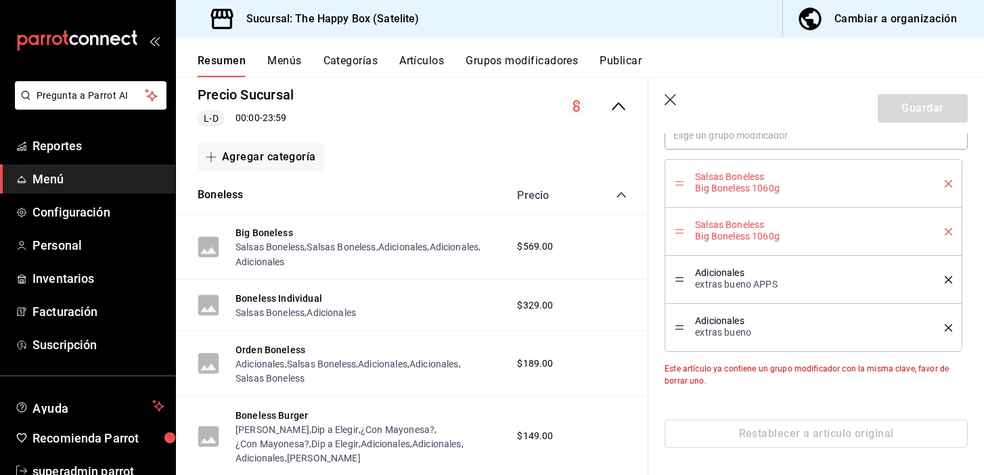
scroll to position [503, 0]
click at [952, 278] on icon "delete" at bounding box center [948, 279] width 7 height 7
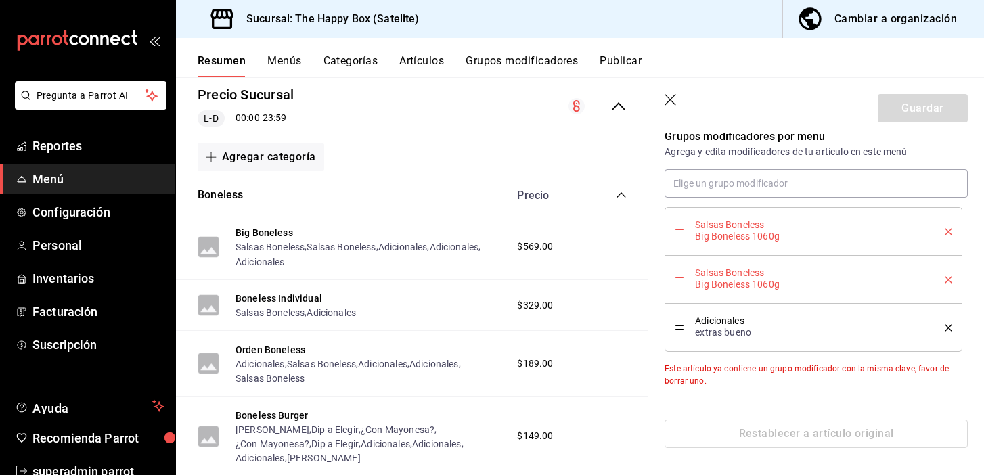
click at [946, 279] on icon "delete" at bounding box center [948, 279] width 7 height 7
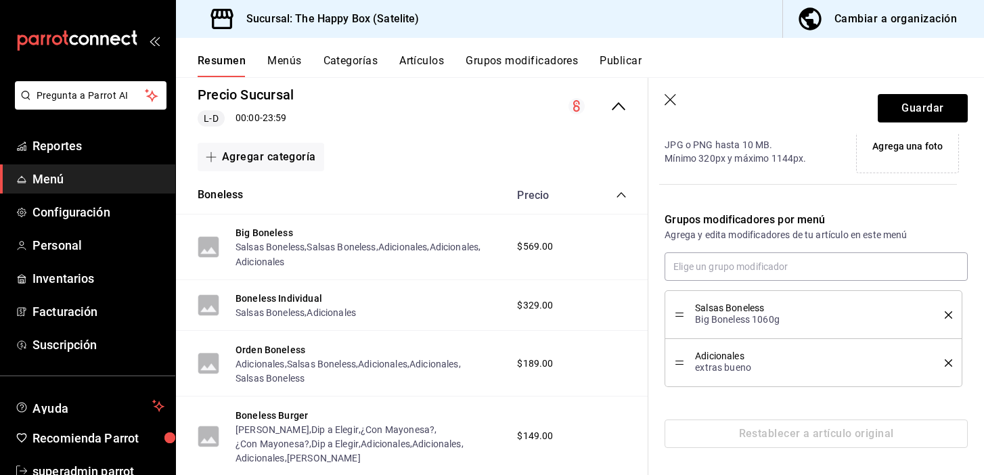
scroll to position [372, 0]
click at [918, 112] on button "Guardar" at bounding box center [923, 108] width 90 height 28
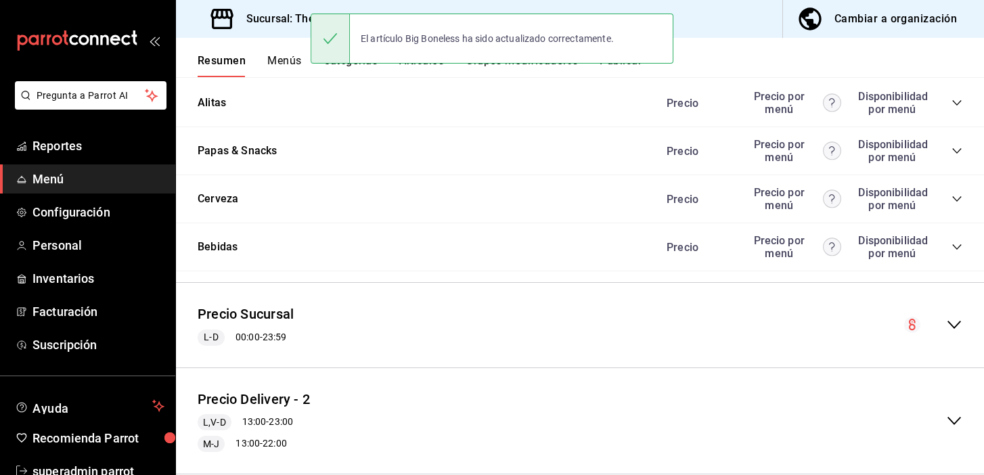
scroll to position [851, 0]
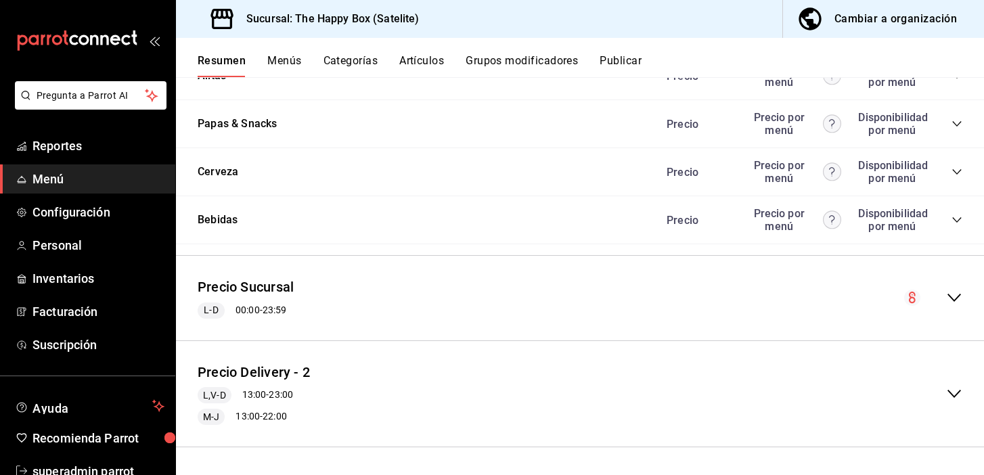
click at [956, 300] on icon "collapse-menu-row" at bounding box center [954, 298] width 16 height 16
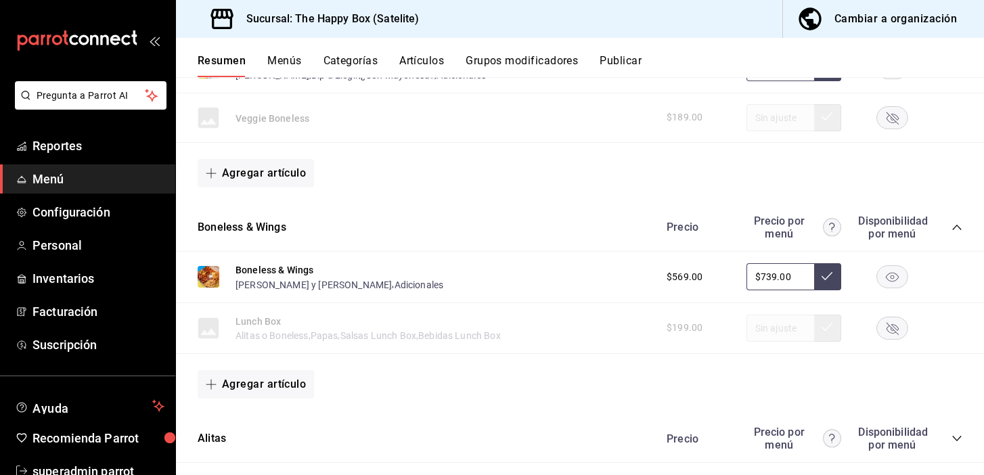
scroll to position [0, 0]
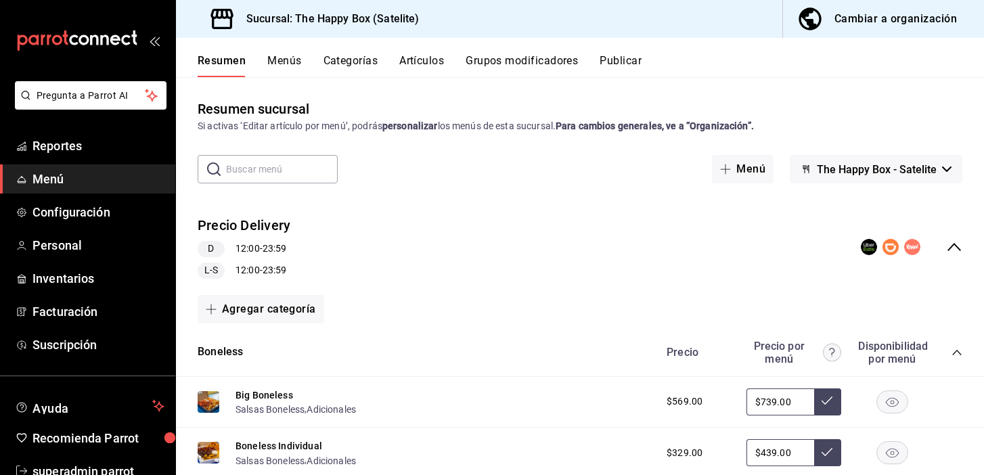
click at [608, 61] on button "Publicar" at bounding box center [621, 65] width 42 height 23
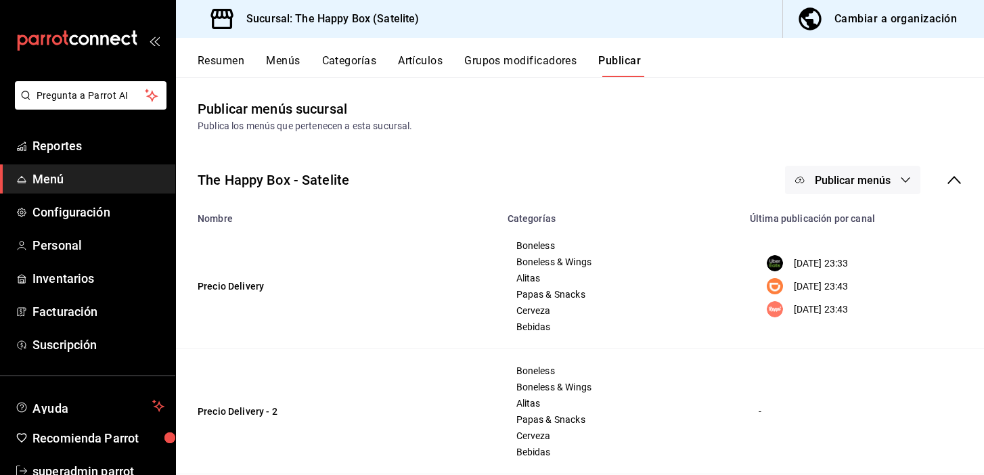
click at [859, 183] on span "Publicar menús" at bounding box center [853, 180] width 76 height 13
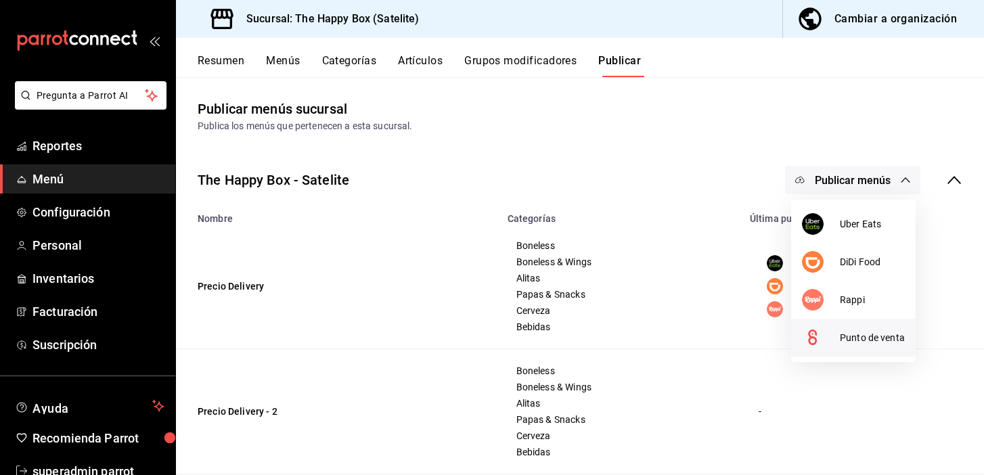
click at [857, 343] on span "Punto de venta" at bounding box center [872, 338] width 65 height 14
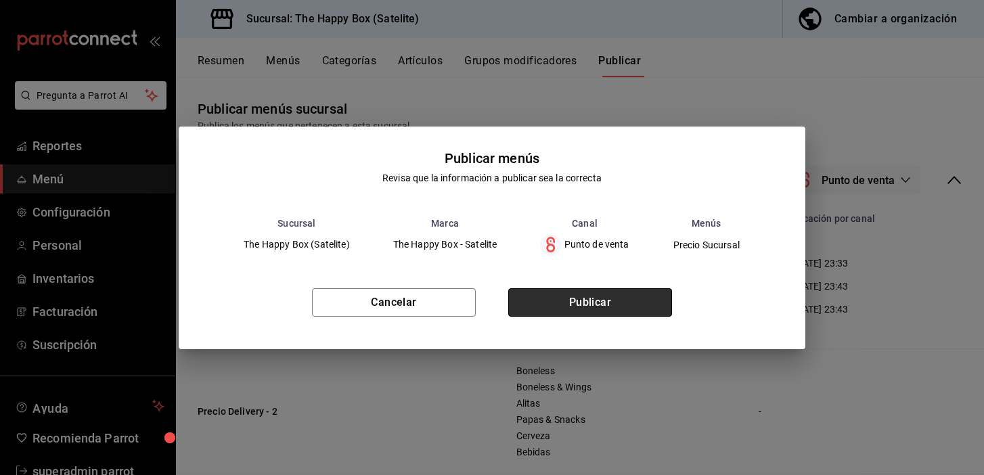
click at [612, 301] on button "Publicar" at bounding box center [590, 302] width 164 height 28
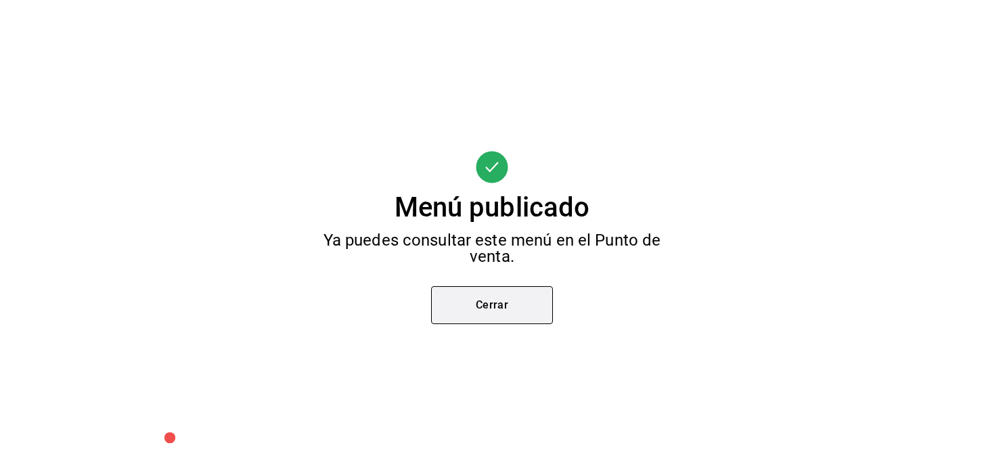
click at [476, 311] on button "Cerrar" at bounding box center [492, 305] width 122 height 38
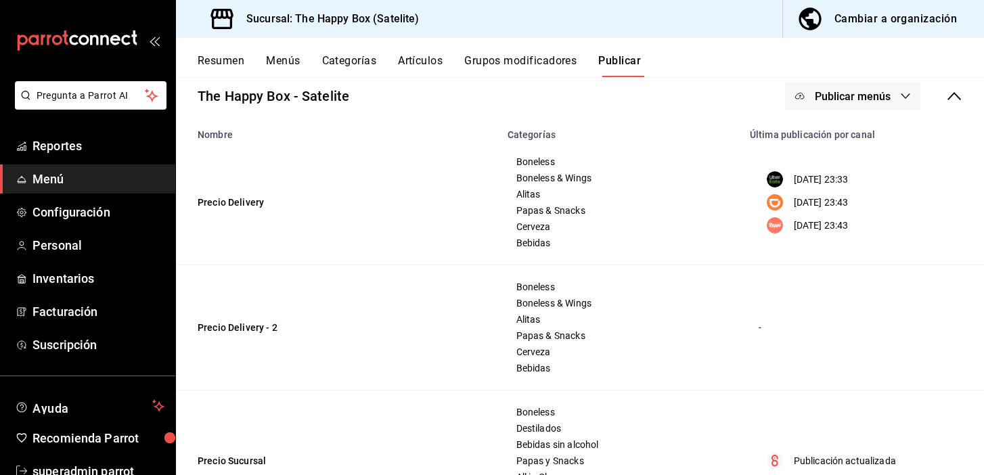
scroll to position [83, 0]
click at [201, 60] on button "Resumen" at bounding box center [221, 65] width 47 height 23
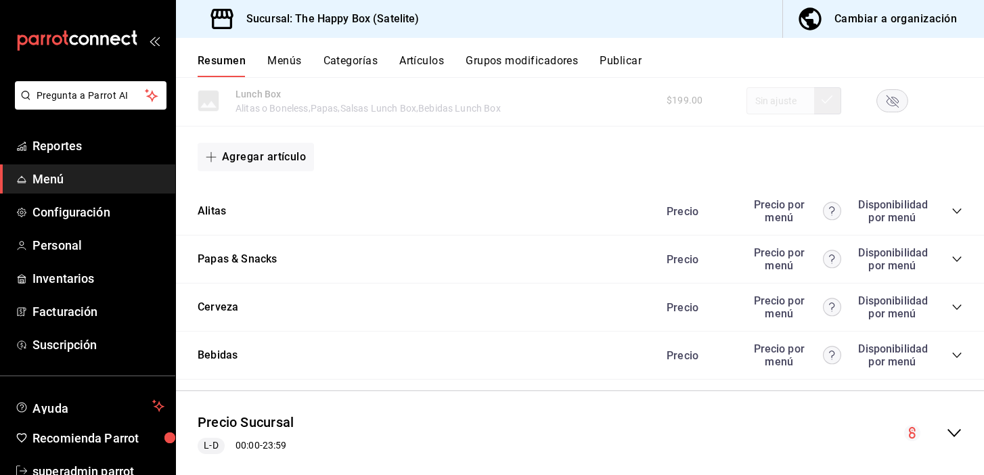
scroll to position [851, 0]
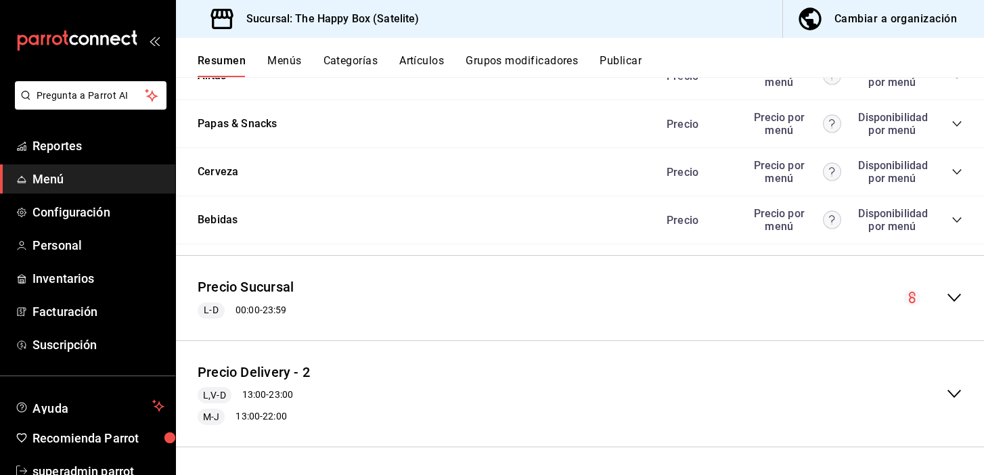
click at [952, 296] on icon "collapse-menu-row" at bounding box center [954, 298] width 16 height 16
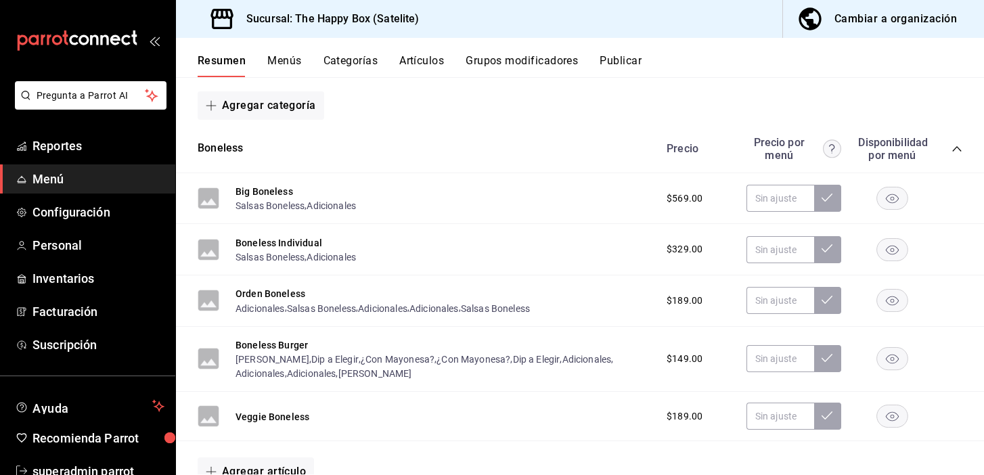
scroll to position [1105, 0]
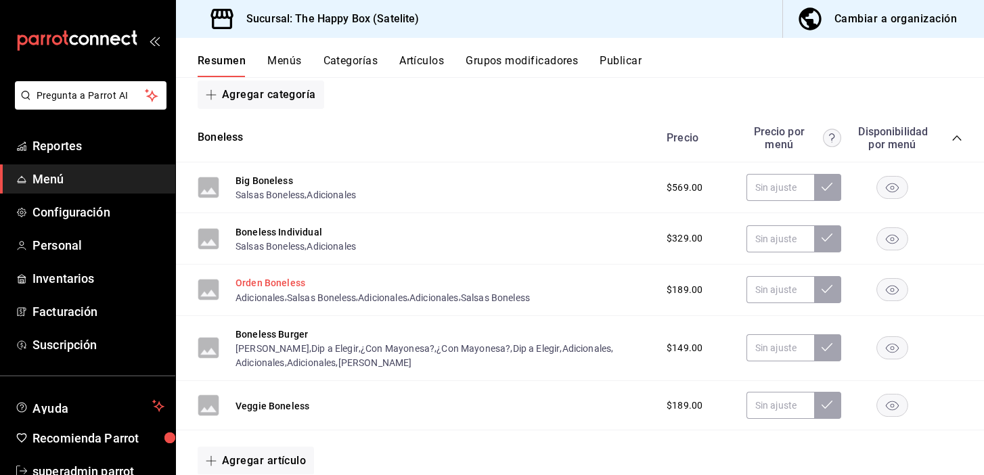
click at [259, 281] on button "Orden Boneless" at bounding box center [271, 283] width 70 height 14
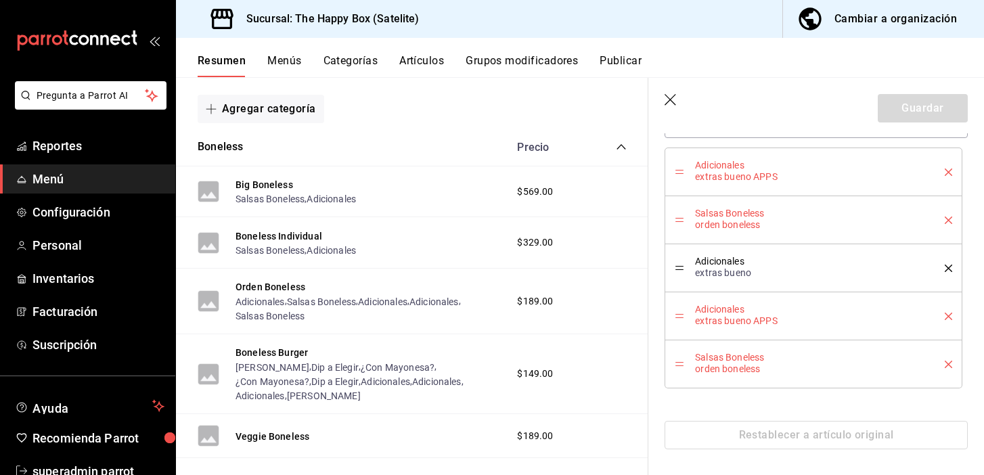
scroll to position [509, 0]
click at [948, 315] on icon "delete" at bounding box center [948, 314] width 7 height 7
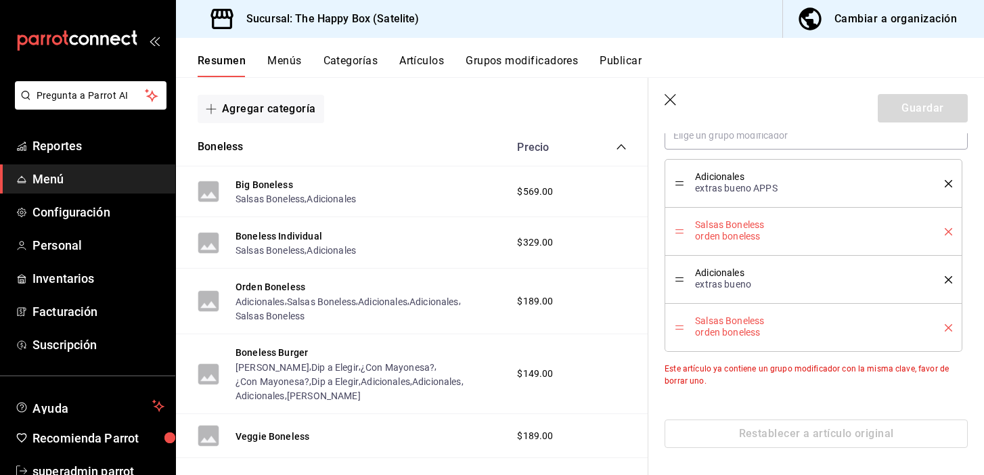
scroll to position [496, 0]
click at [949, 185] on icon "delete" at bounding box center [948, 183] width 7 height 7
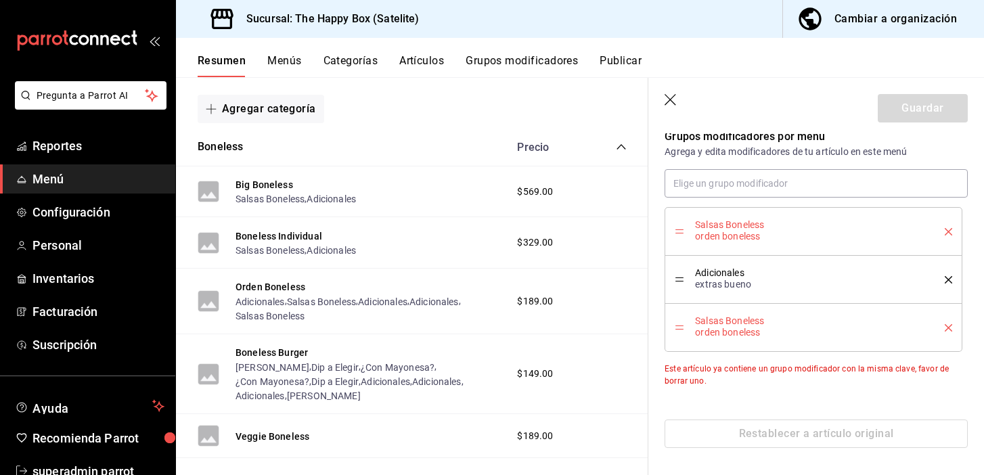
click at [951, 231] on icon "delete" at bounding box center [948, 231] width 7 height 7
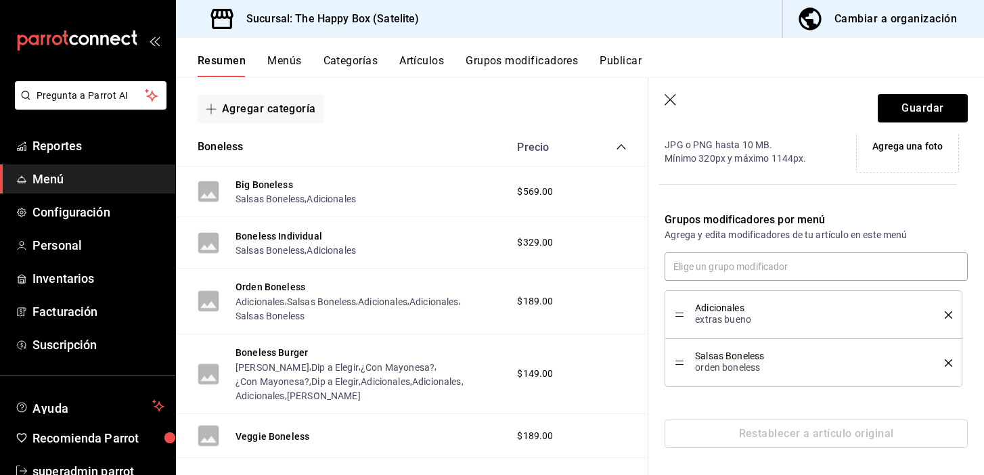
scroll to position [365, 0]
drag, startPoint x: 679, startPoint y: 364, endPoint x: 681, endPoint y: 308, distance: 56.2
click at [897, 108] on button "Guardar" at bounding box center [923, 108] width 90 height 28
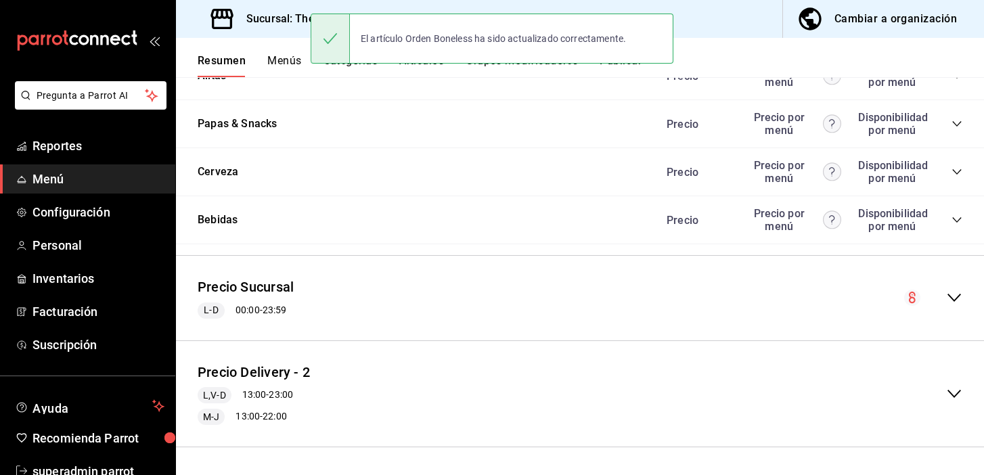
scroll to position [851, 0]
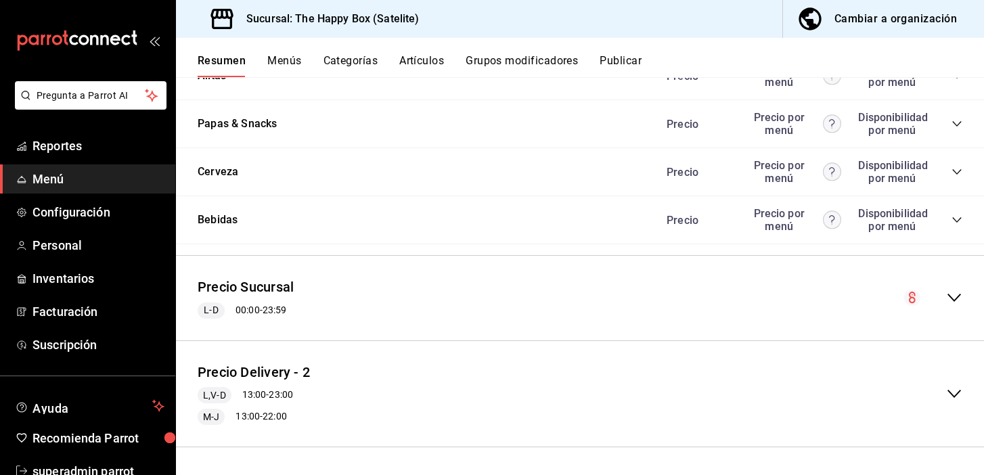
click at [267, 64] on button "Menús" at bounding box center [284, 65] width 34 height 23
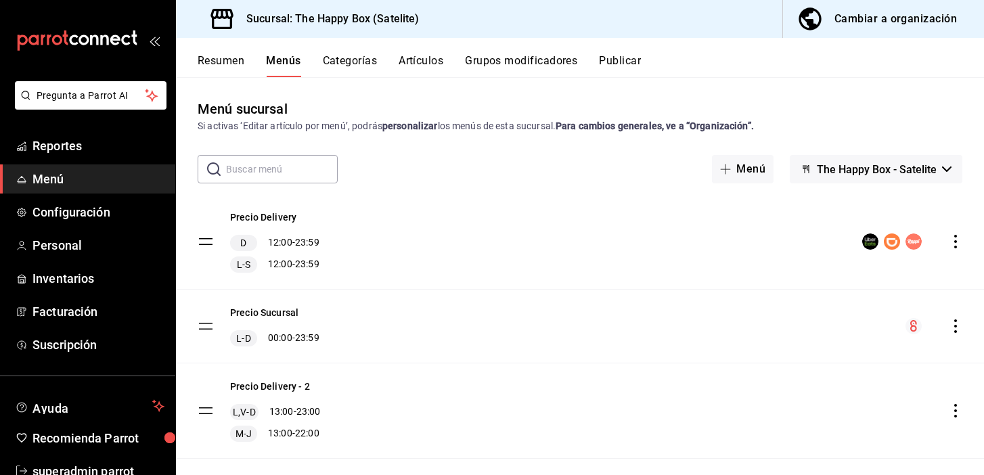
scroll to position [22, 0]
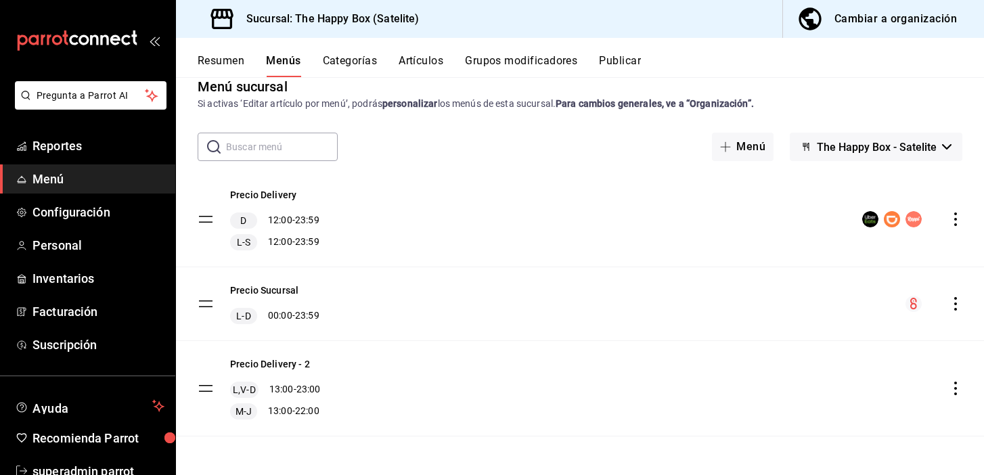
click at [244, 59] on div "Resumen Menús Categorías Artículos Grupos modificadores Publicar" at bounding box center [591, 65] width 786 height 23
click at [223, 64] on button "Resumen" at bounding box center [221, 65] width 47 height 23
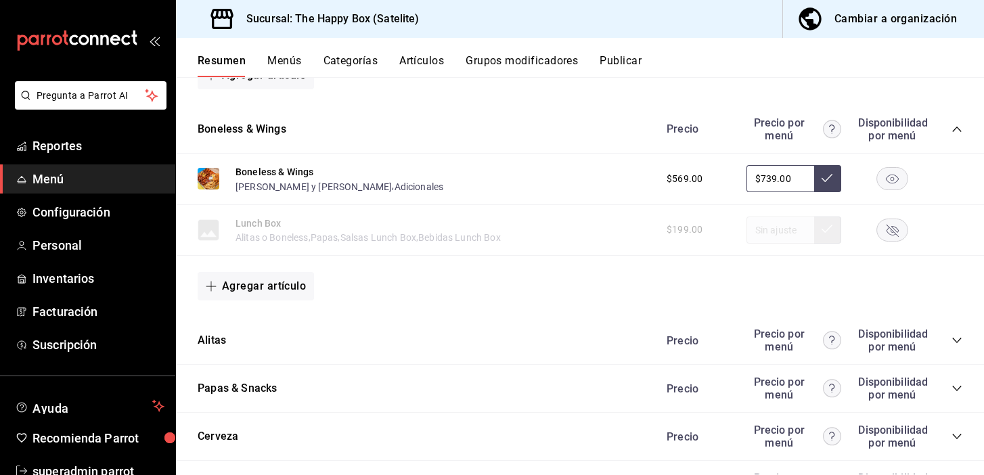
scroll to position [851, 0]
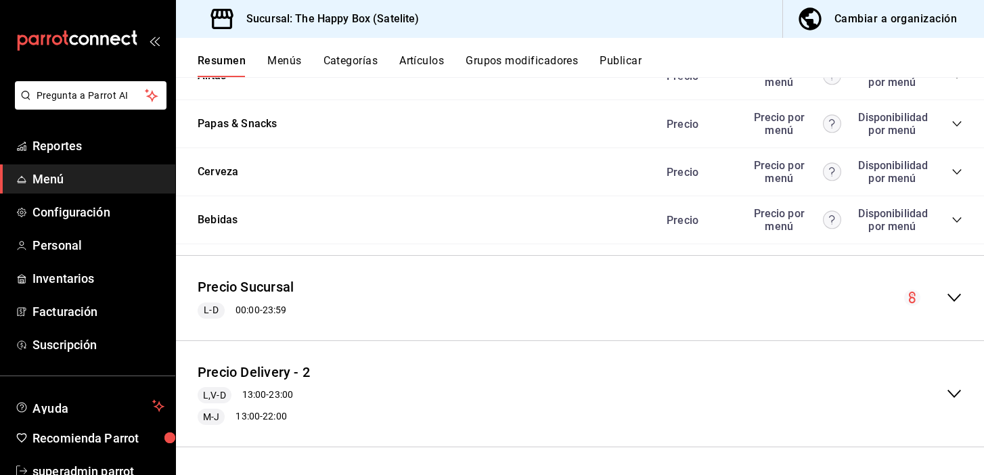
click at [948, 292] on icon "collapse-menu-row" at bounding box center [954, 298] width 16 height 16
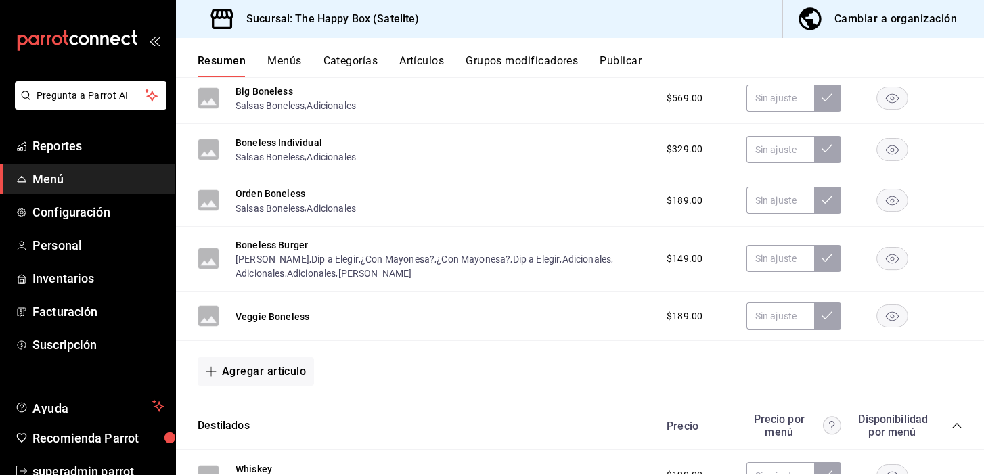
scroll to position [1185, 0]
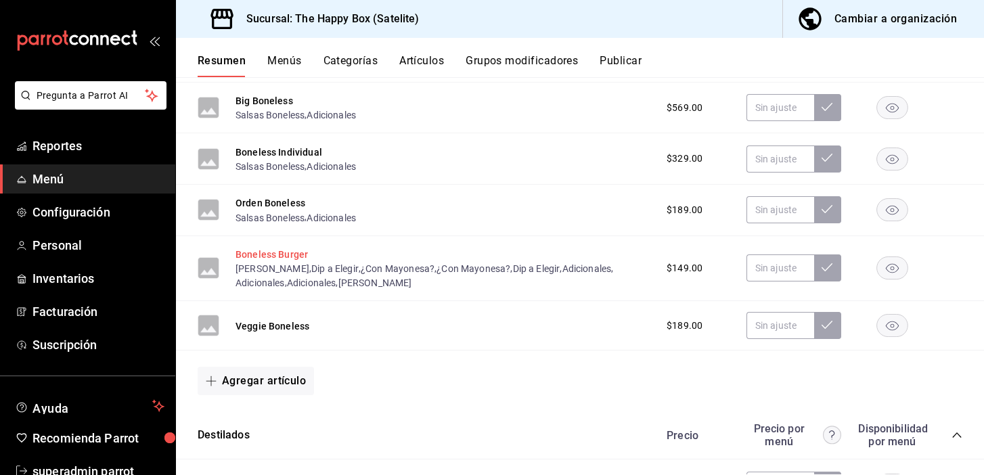
click at [263, 250] on button "Boneless Burger" at bounding box center [272, 255] width 72 height 14
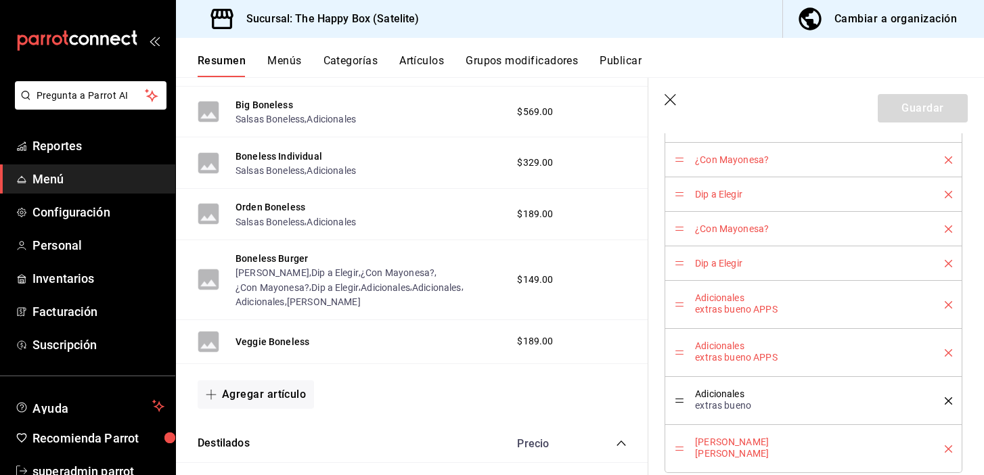
scroll to position [563, 0]
click at [951, 304] on icon "delete" at bounding box center [948, 302] width 7 height 7
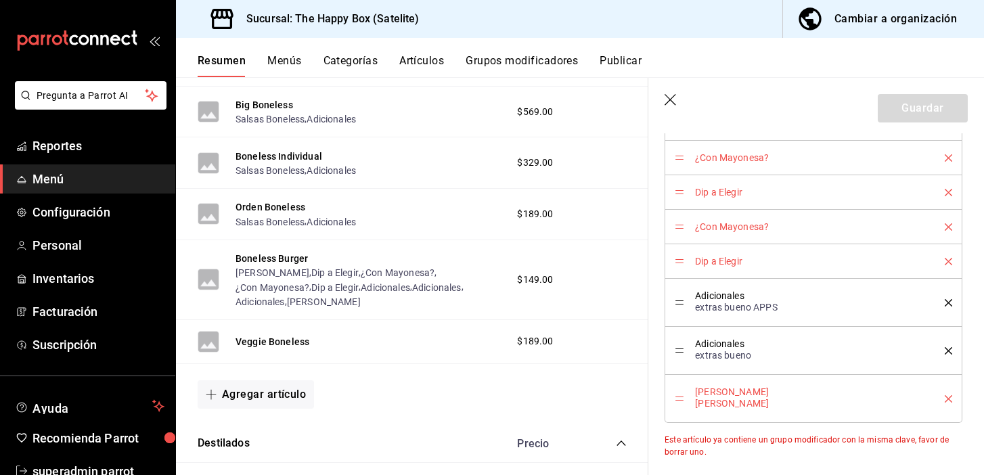
click at [951, 304] on icon "delete" at bounding box center [948, 302] width 7 height 7
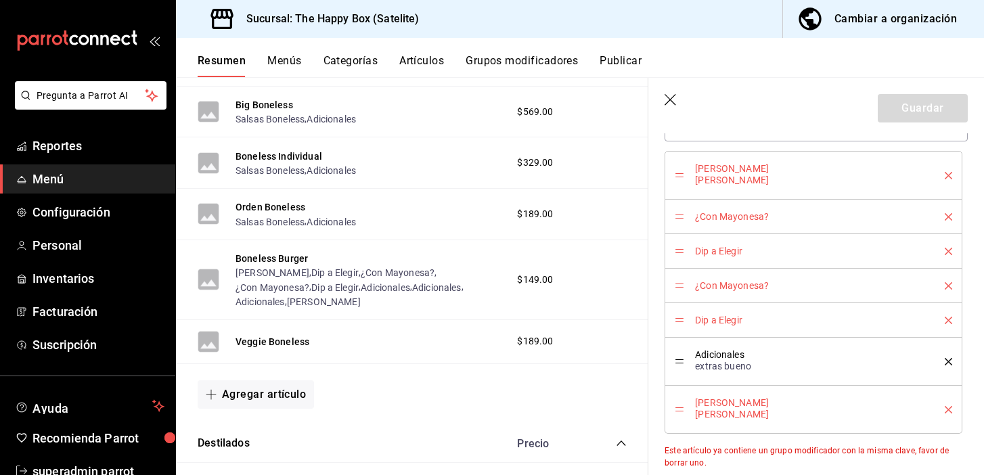
scroll to position [500, 0]
